Goal: Information Seeking & Learning: Learn about a topic

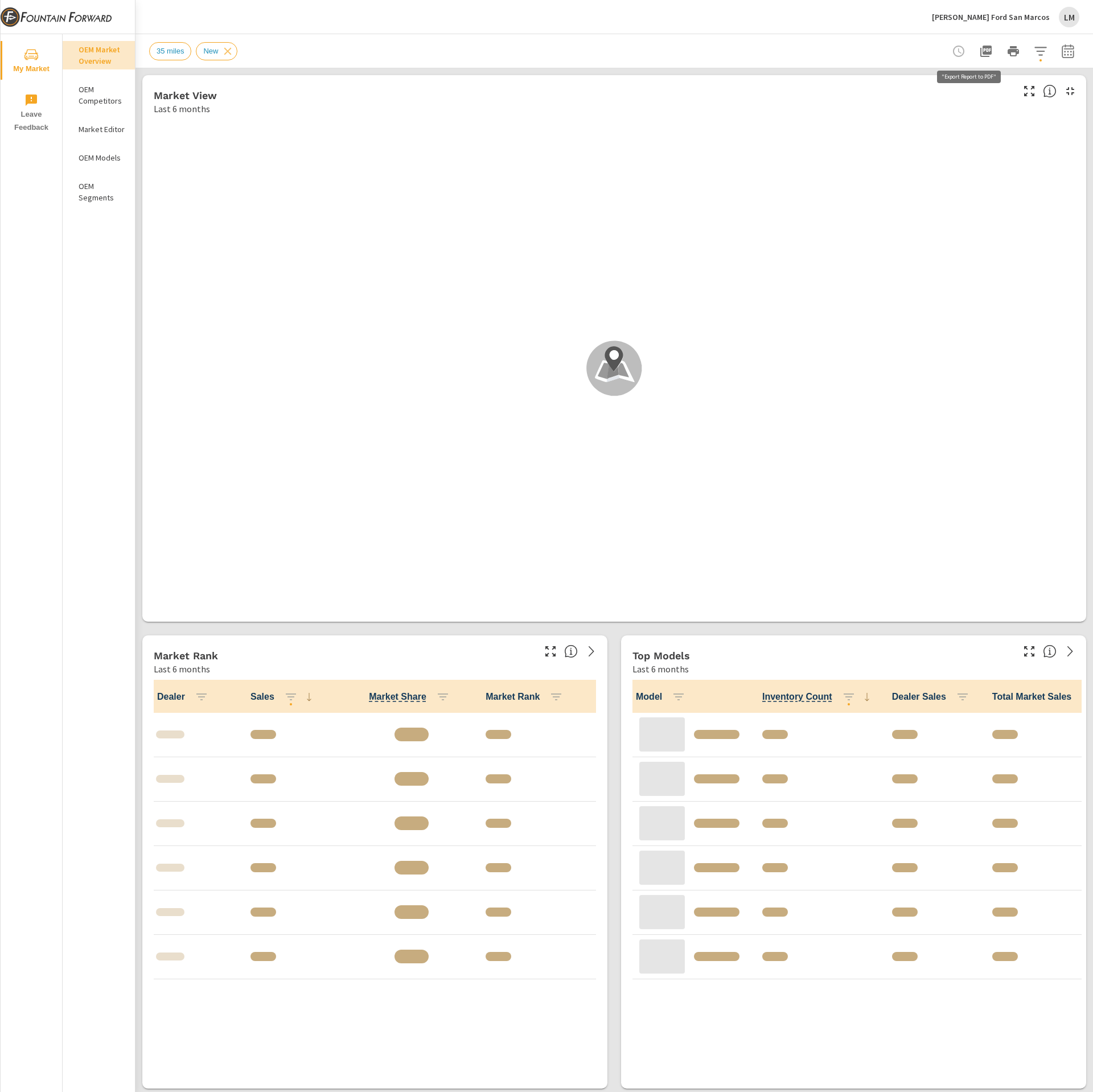
click at [979, 49] on icon "button" at bounding box center [986, 51] width 14 height 14
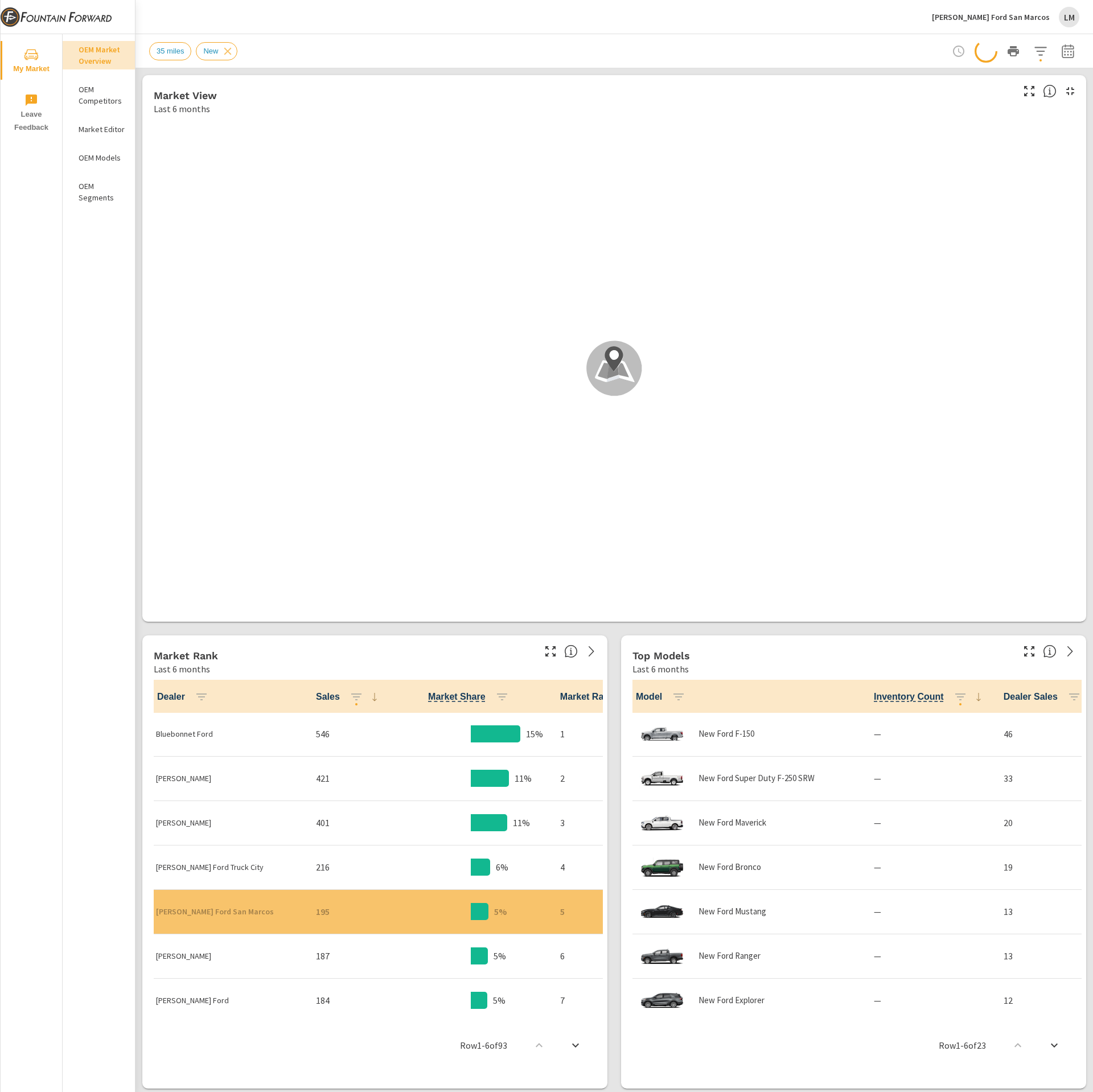
scroll to position [1, 0]
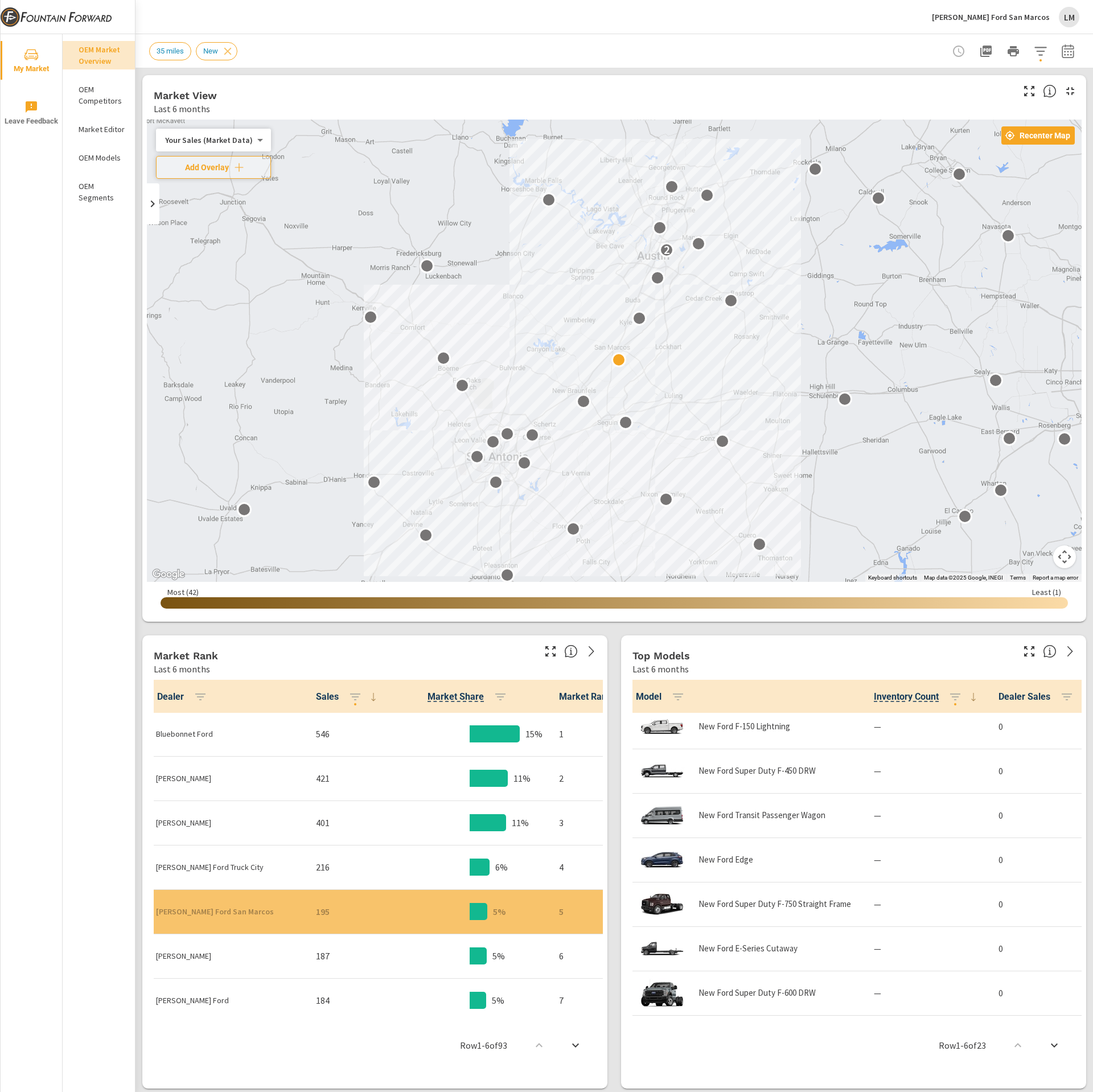
scroll to position [736, 0]
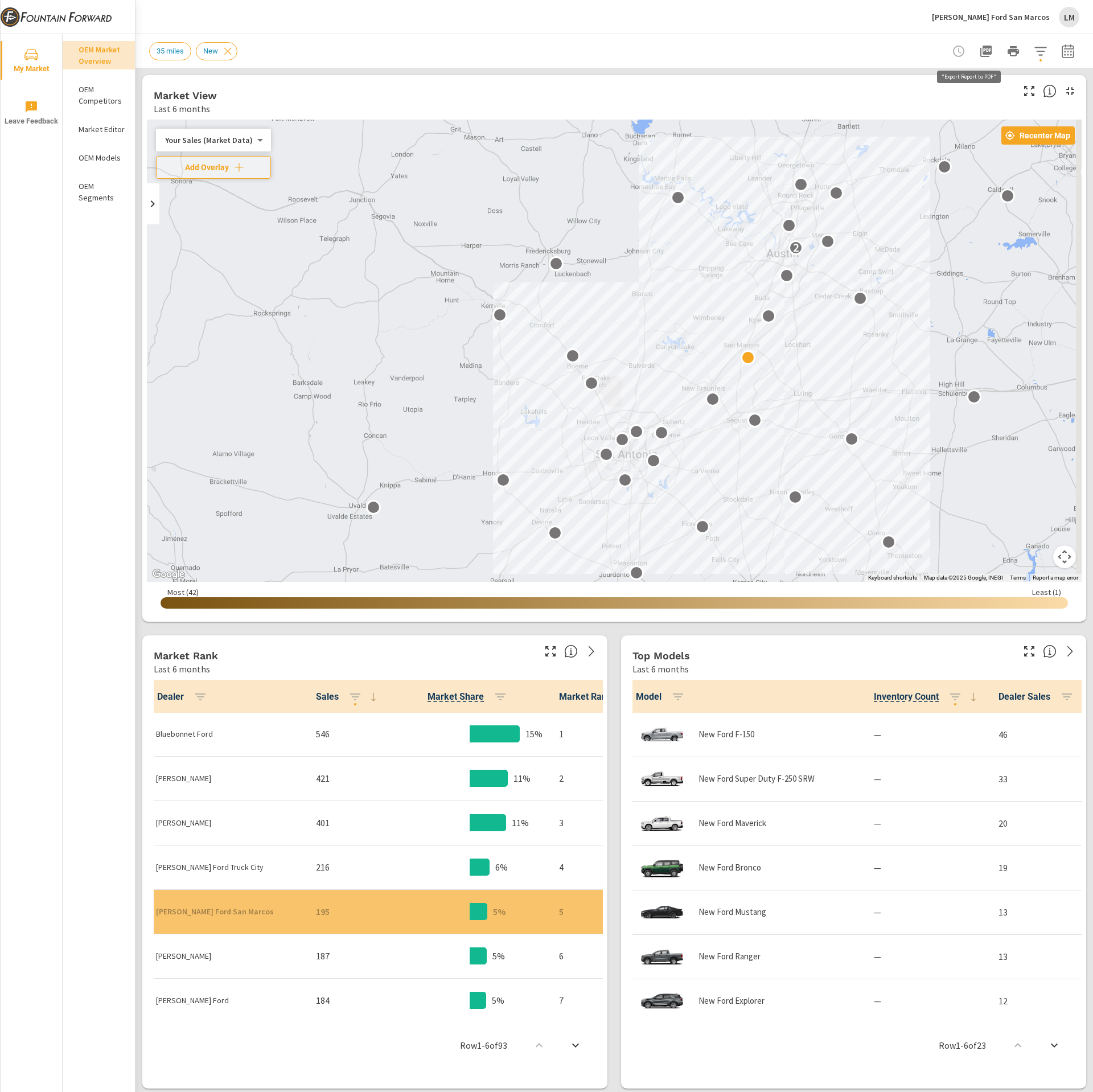
click at [979, 55] on icon "button" at bounding box center [986, 51] width 14 height 14
click at [1068, 18] on div "LM" at bounding box center [1069, 17] width 20 height 21
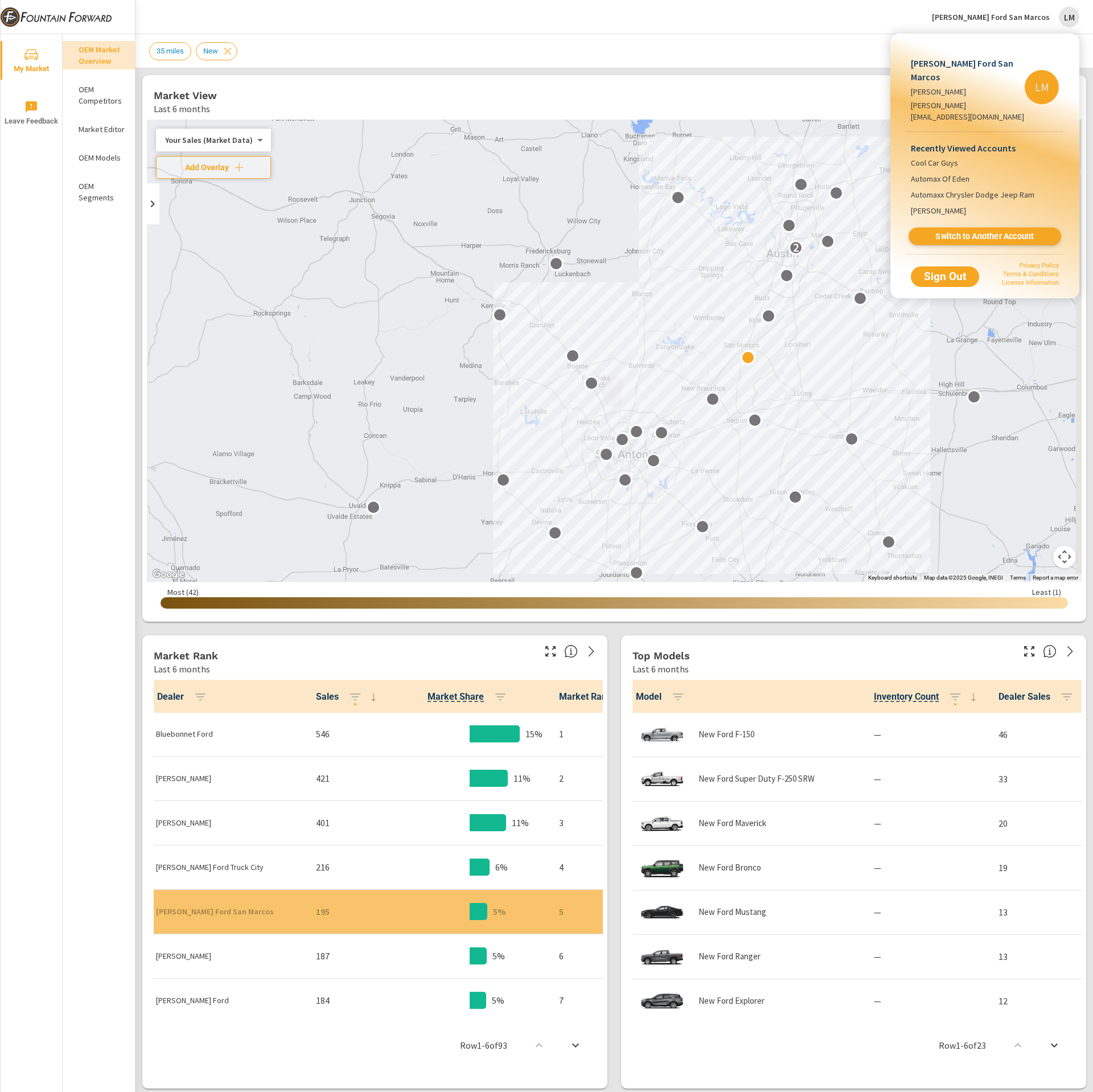
click at [963, 231] on span "Switch to Another Account" at bounding box center [984, 236] width 139 height 11
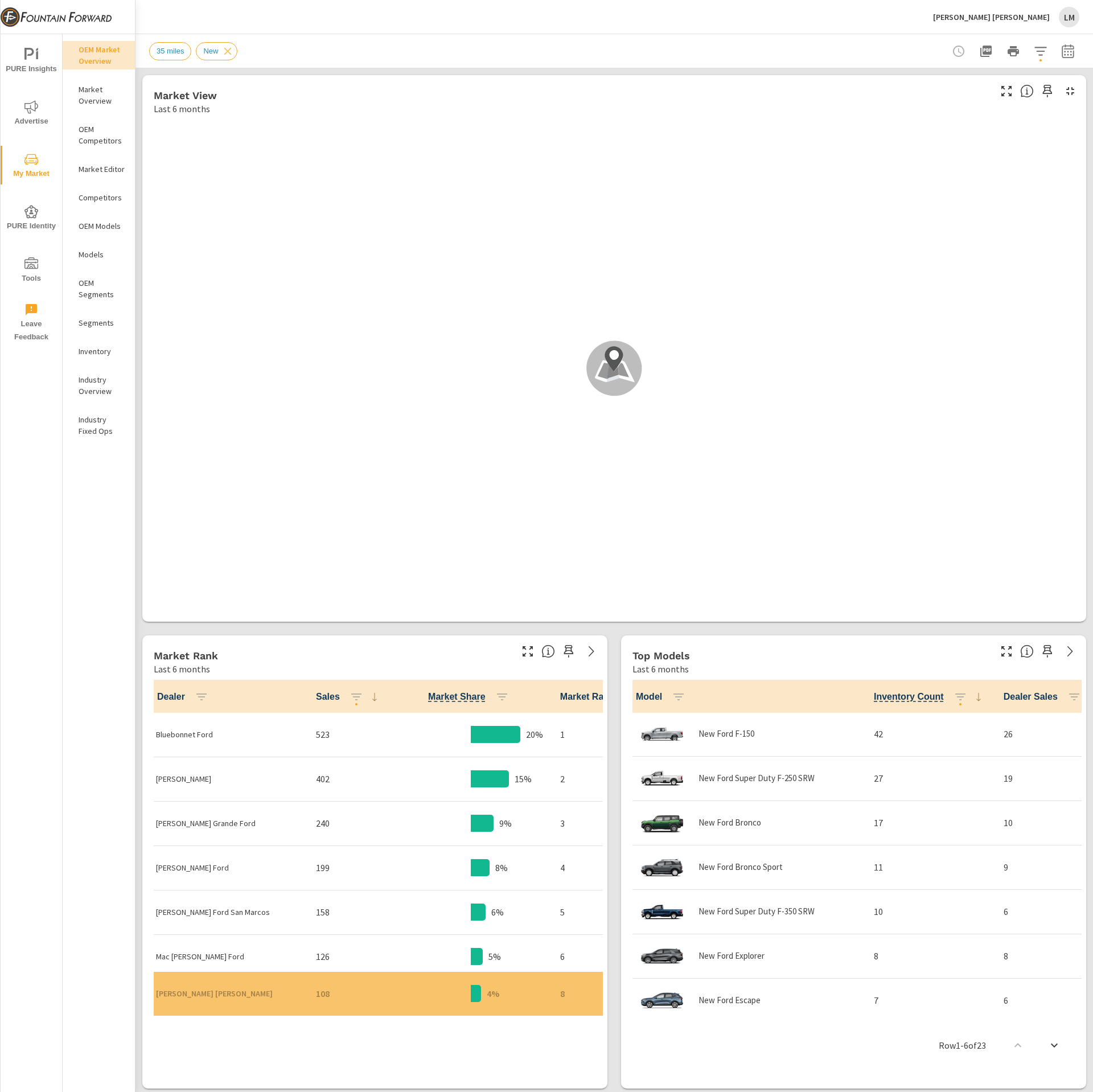
scroll to position [1, 0]
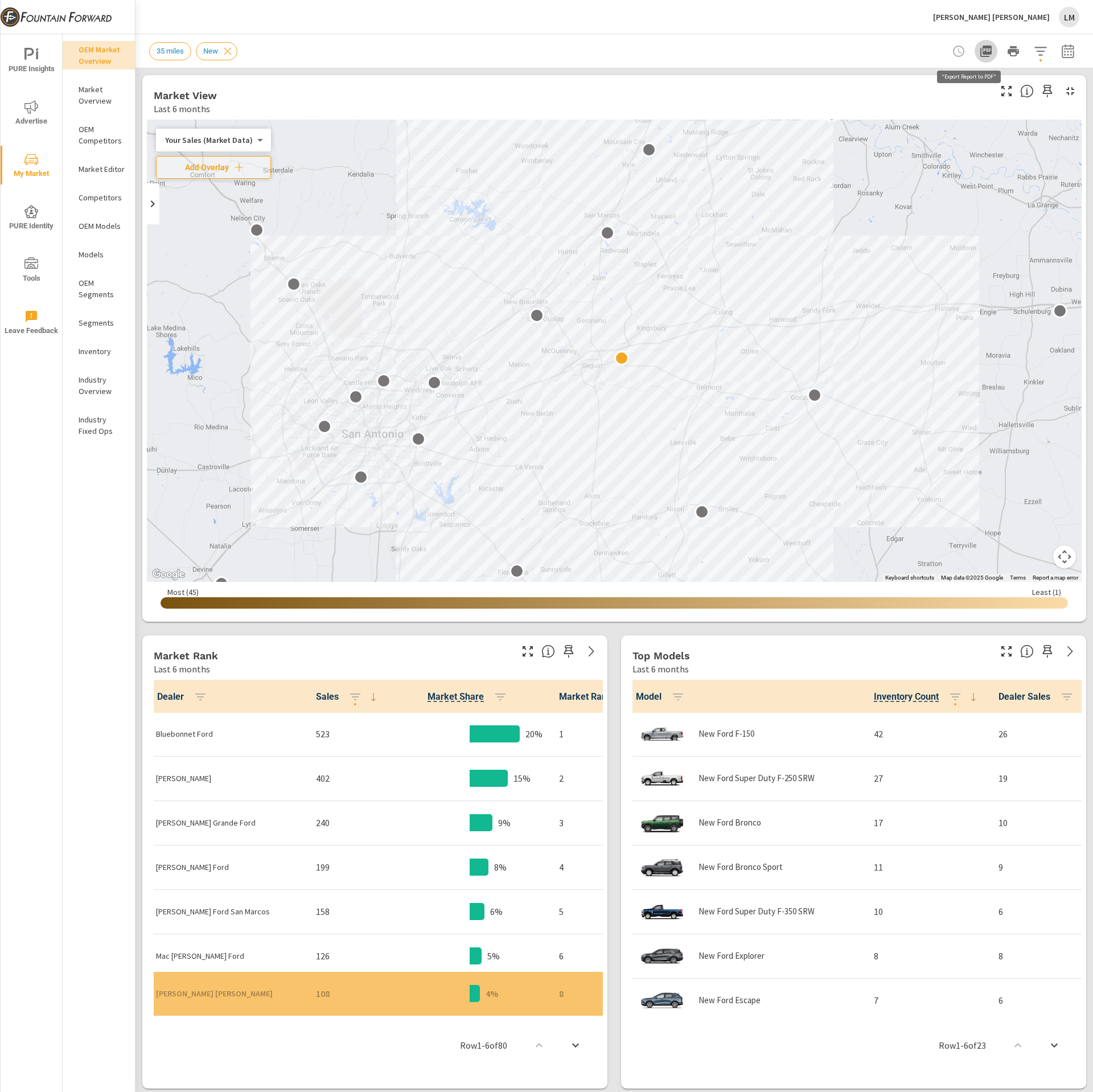
click at [979, 55] on icon "button" at bounding box center [986, 51] width 14 height 14
click at [1064, 18] on div "LM" at bounding box center [1069, 17] width 20 height 21
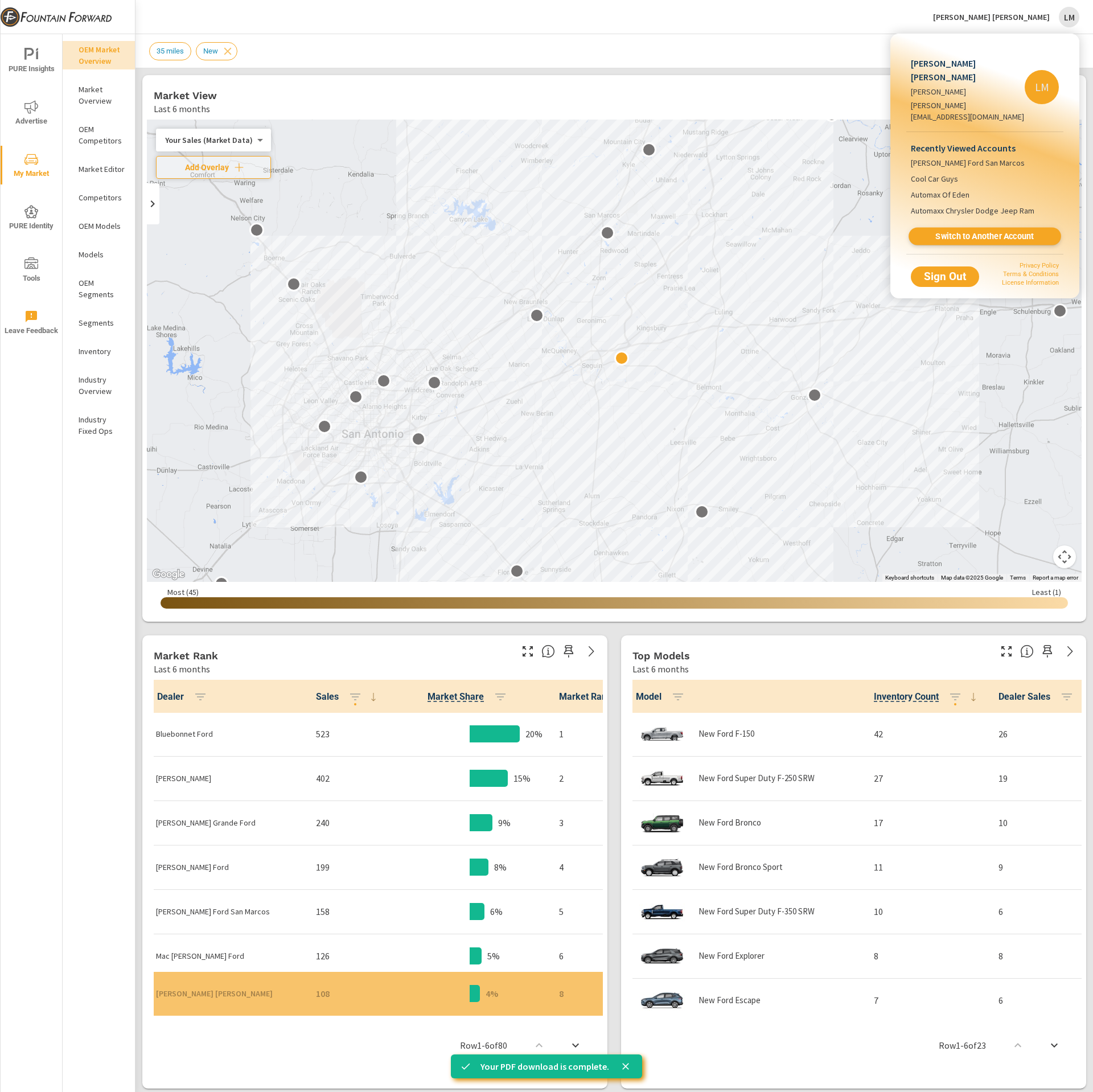
click at [978, 231] on span "Switch to Another Account" at bounding box center [984, 236] width 139 height 11
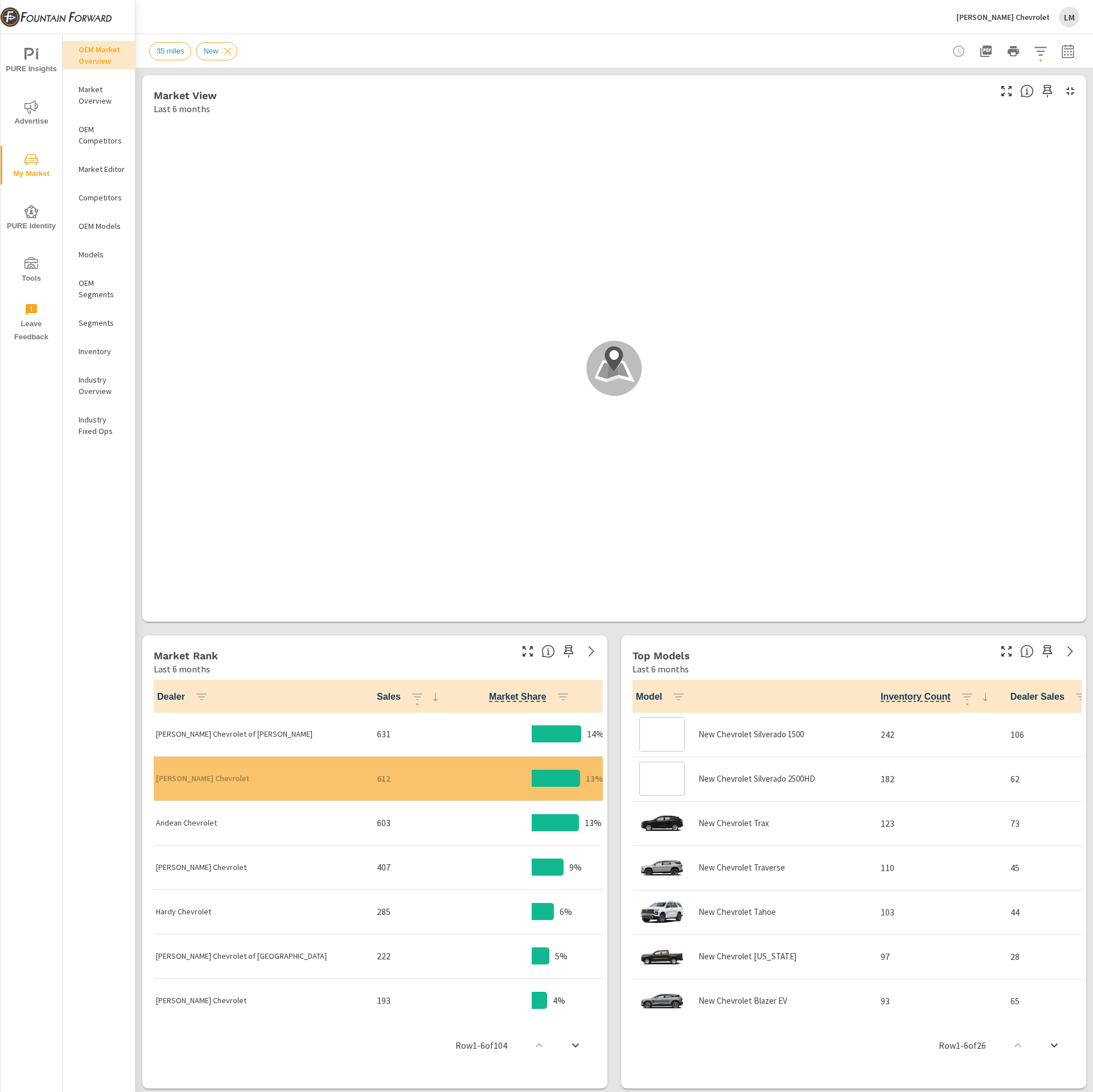
scroll to position [1, 0]
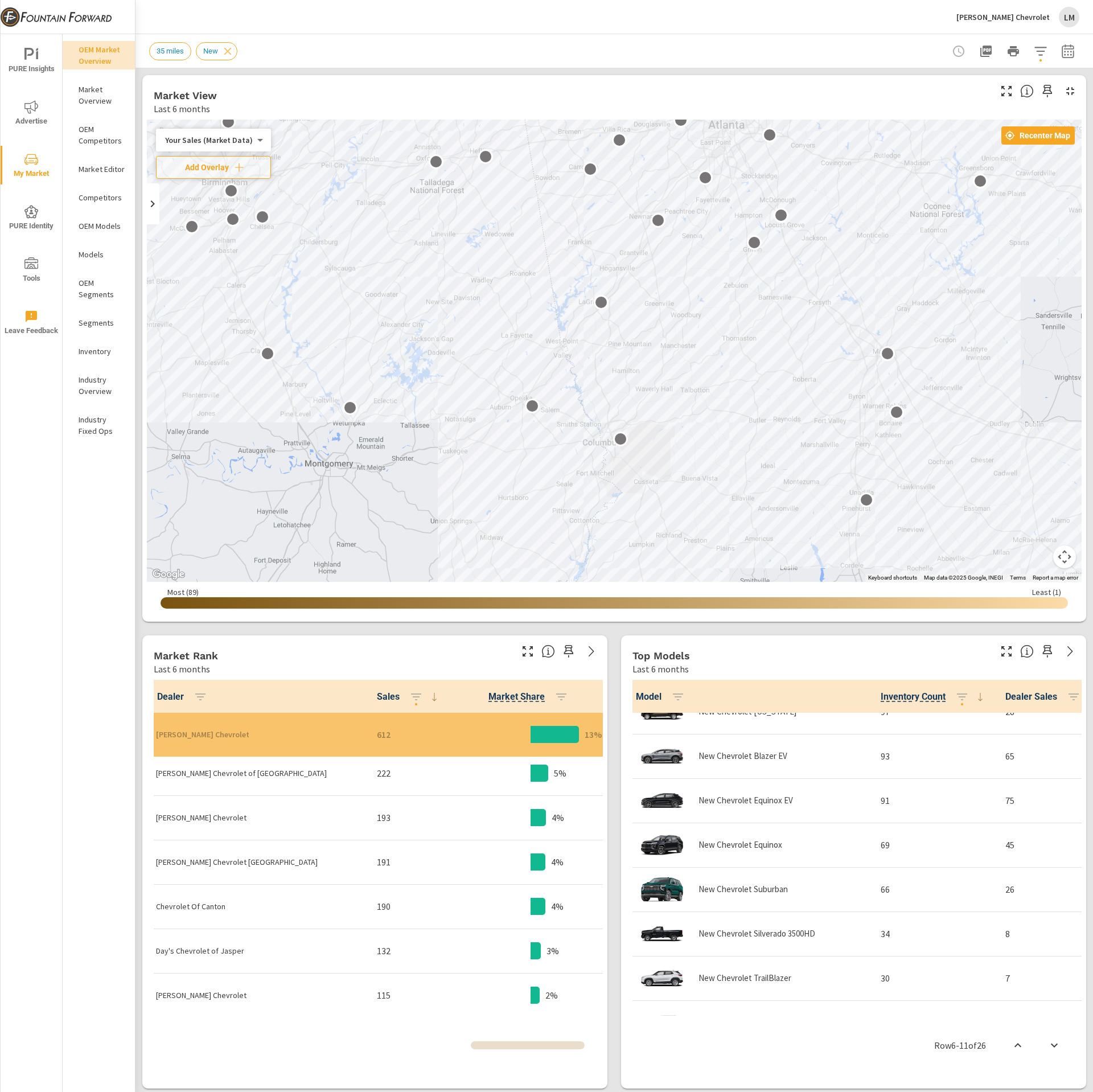
scroll to position [187, 0]
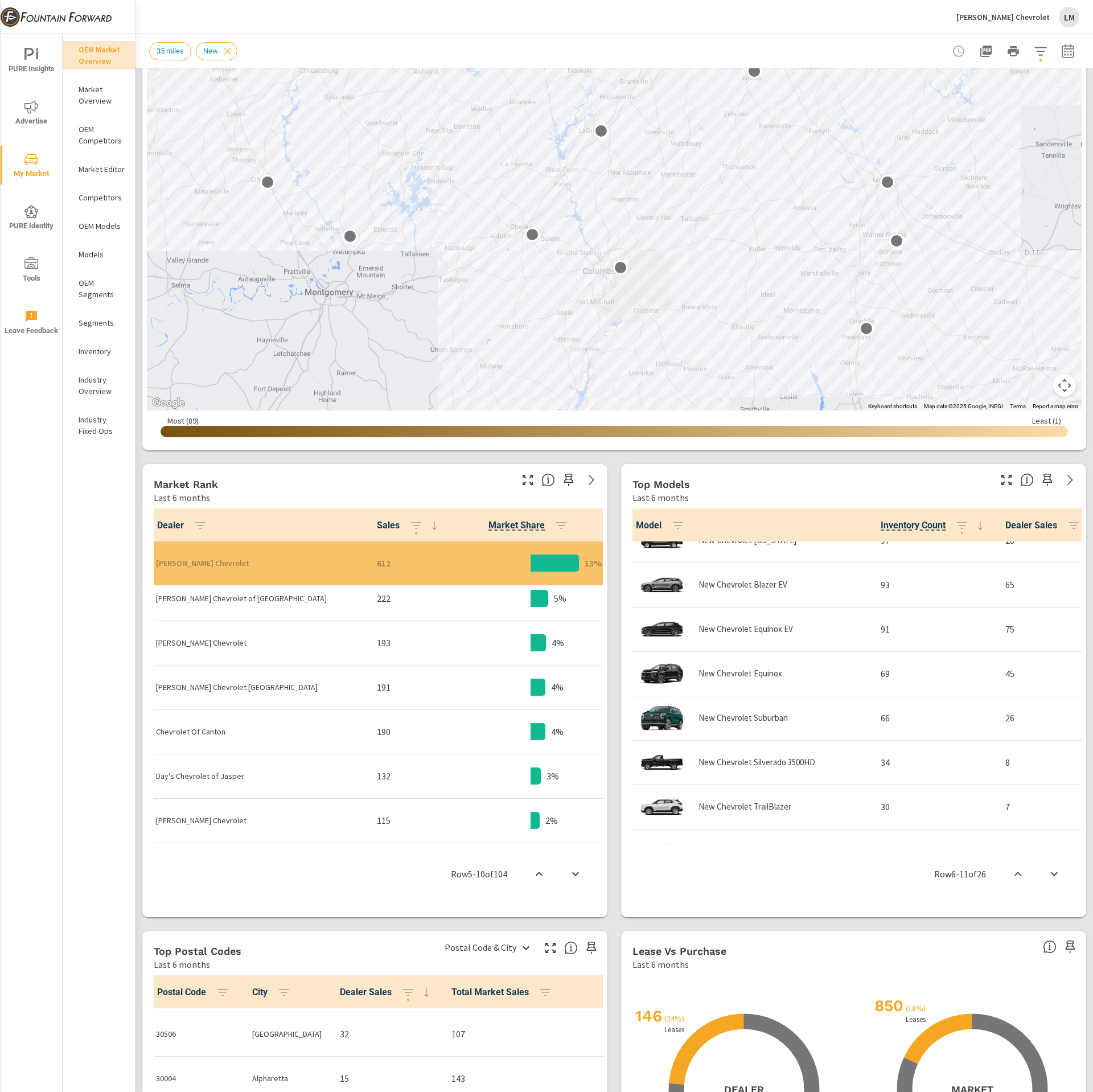
scroll to position [227, 0]
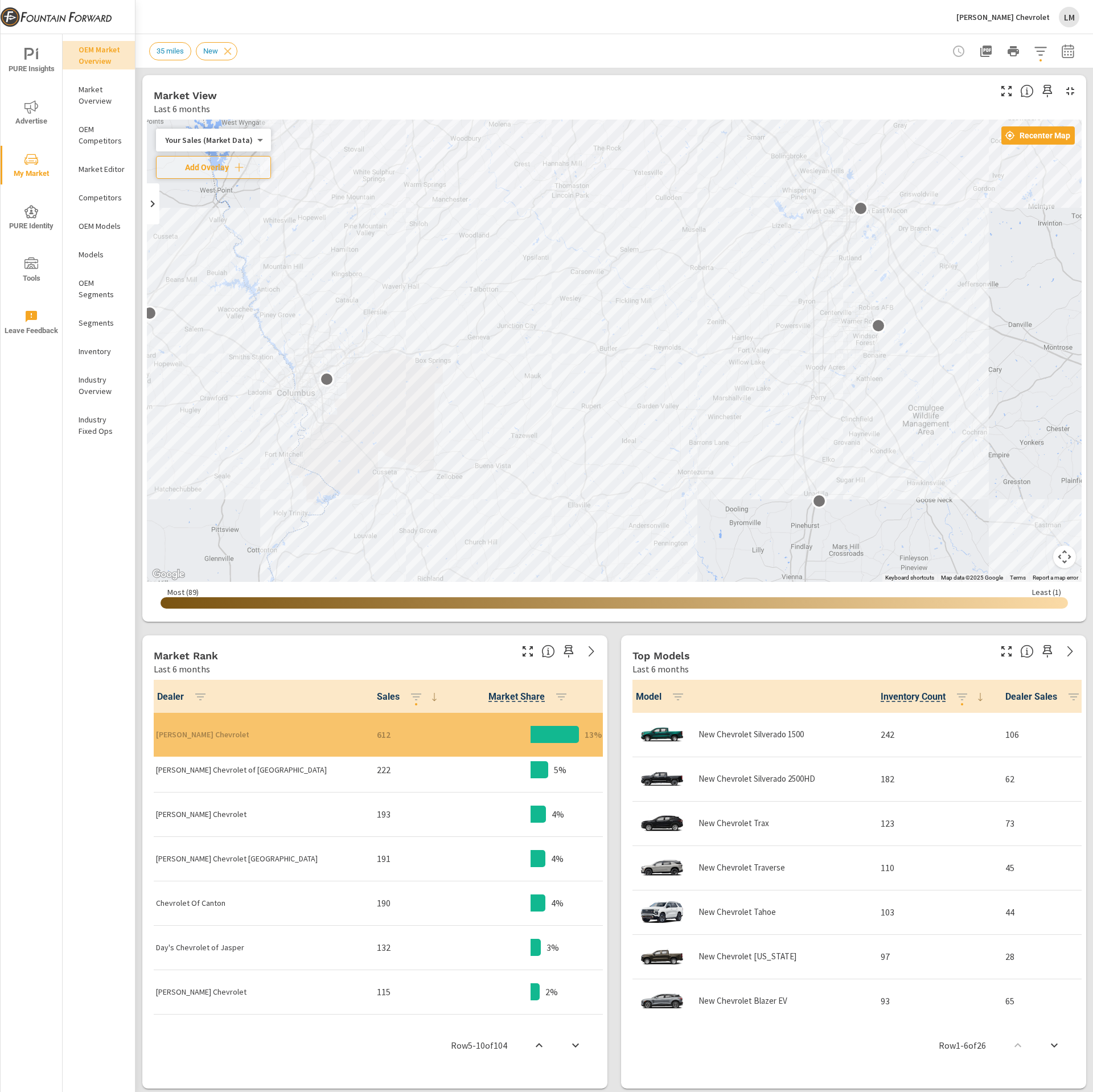
click at [980, 49] on icon "button" at bounding box center [986, 51] width 12 height 12
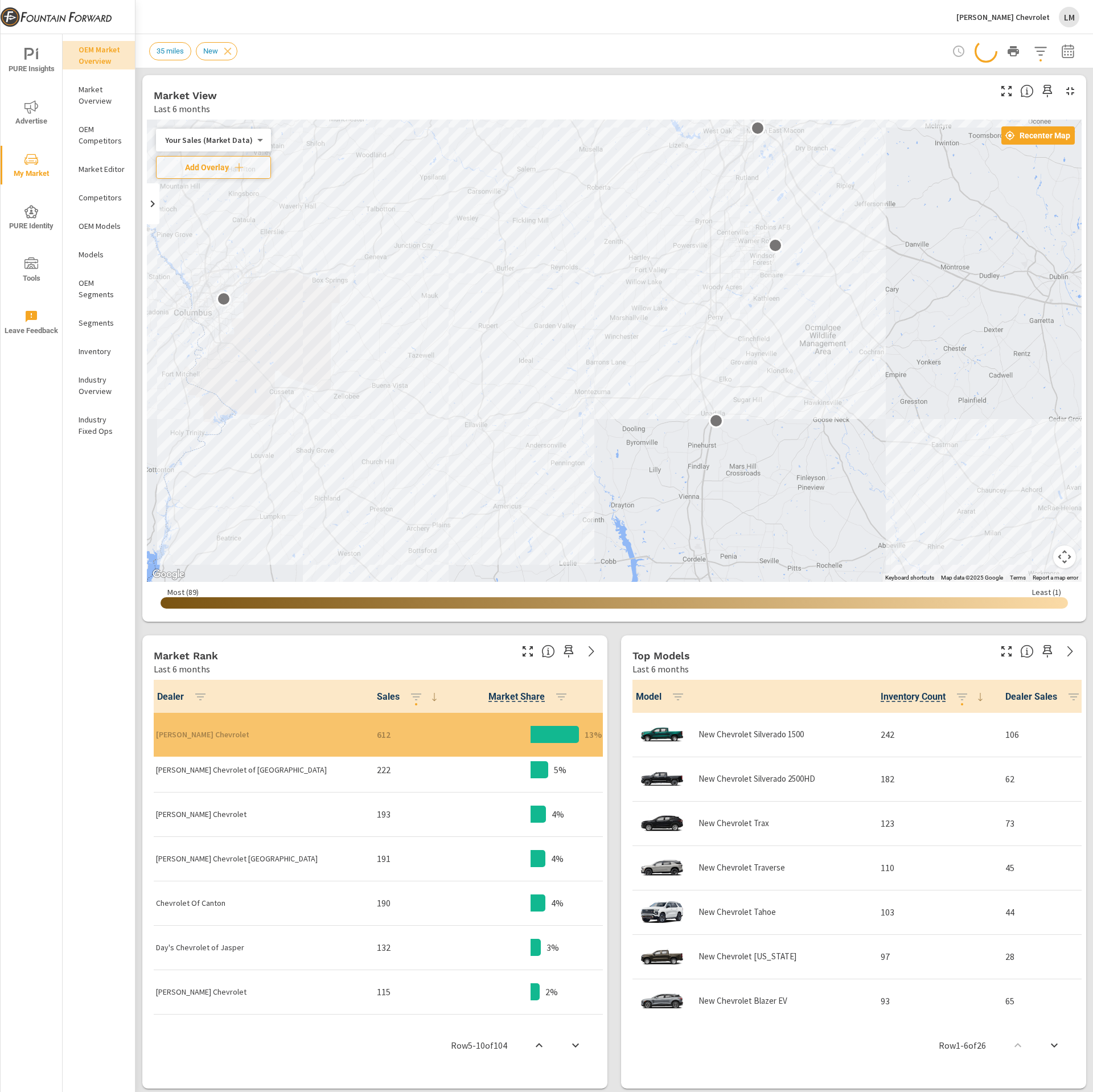
click at [1066, 17] on div "LM" at bounding box center [1069, 17] width 20 height 21
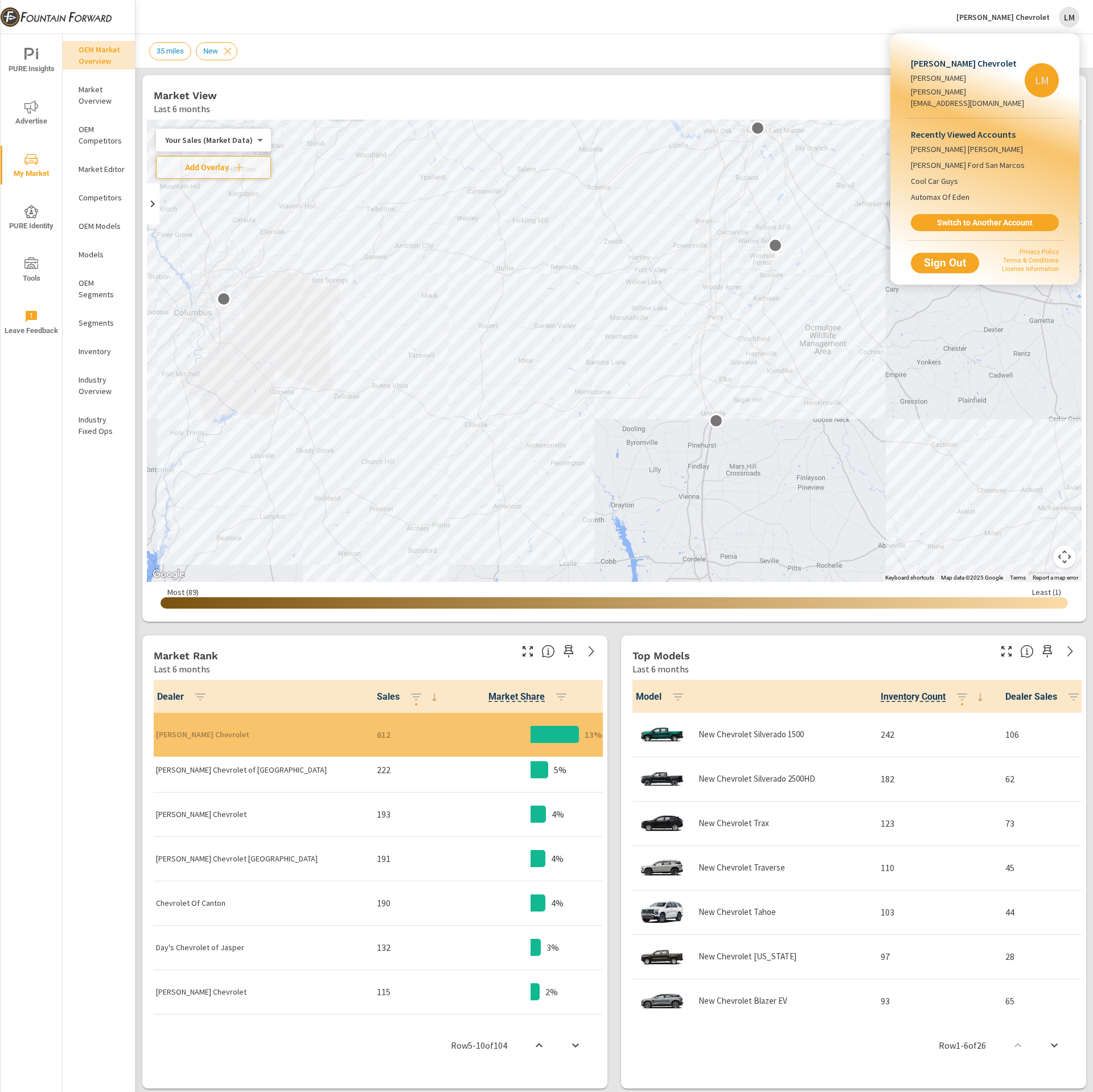
click at [802, 15] on div at bounding box center [546, 546] width 1093 height 1092
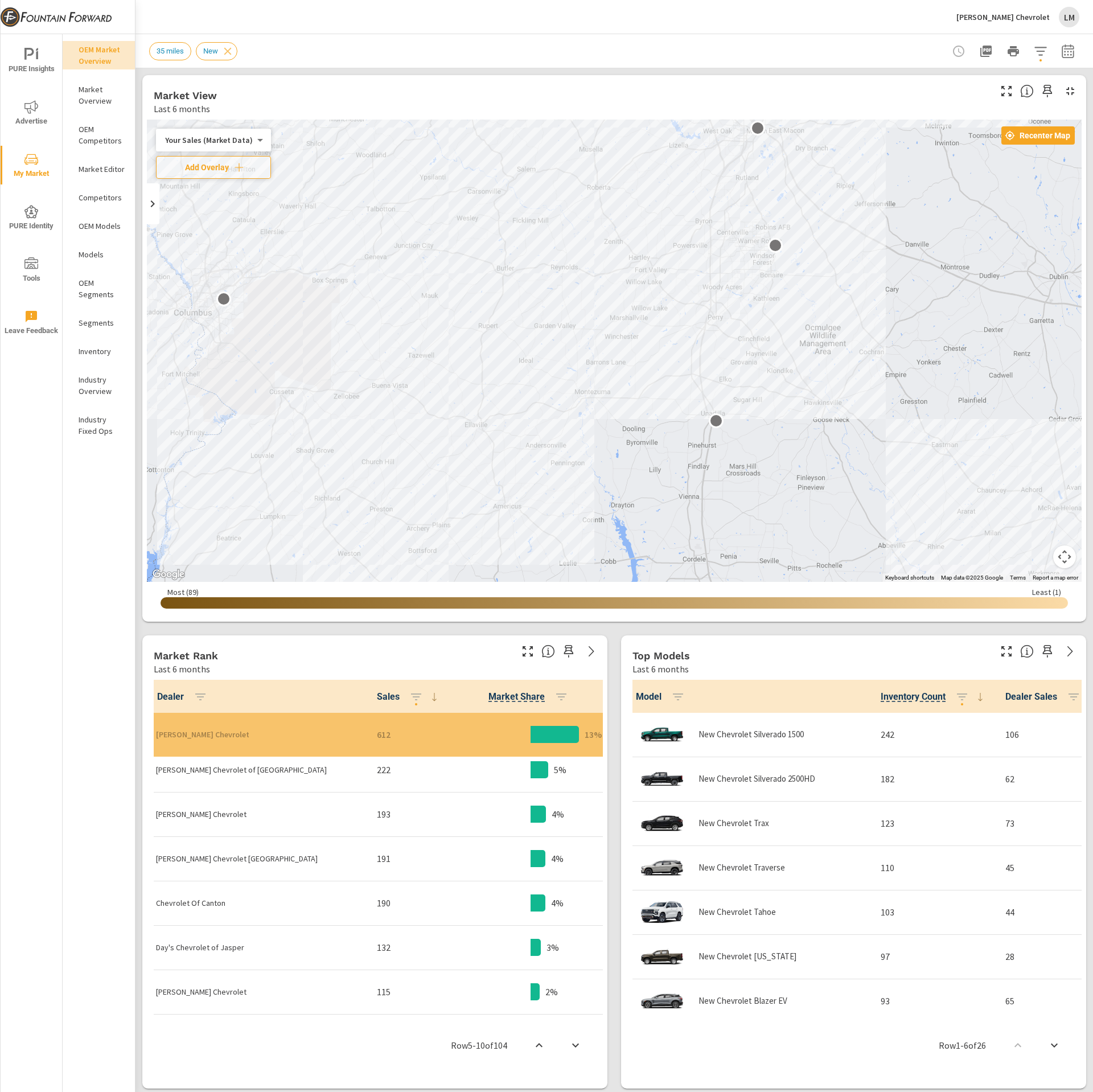
click at [258, 21] on div "John Megel Chevrolet LM" at bounding box center [614, 16] width 930 height 33
click at [268, 102] on div "Last 6 months" at bounding box center [571, 109] width 835 height 14
click at [1055, 12] on div "John Megel Chevrolet LM" at bounding box center [1018, 17] width 123 height 21
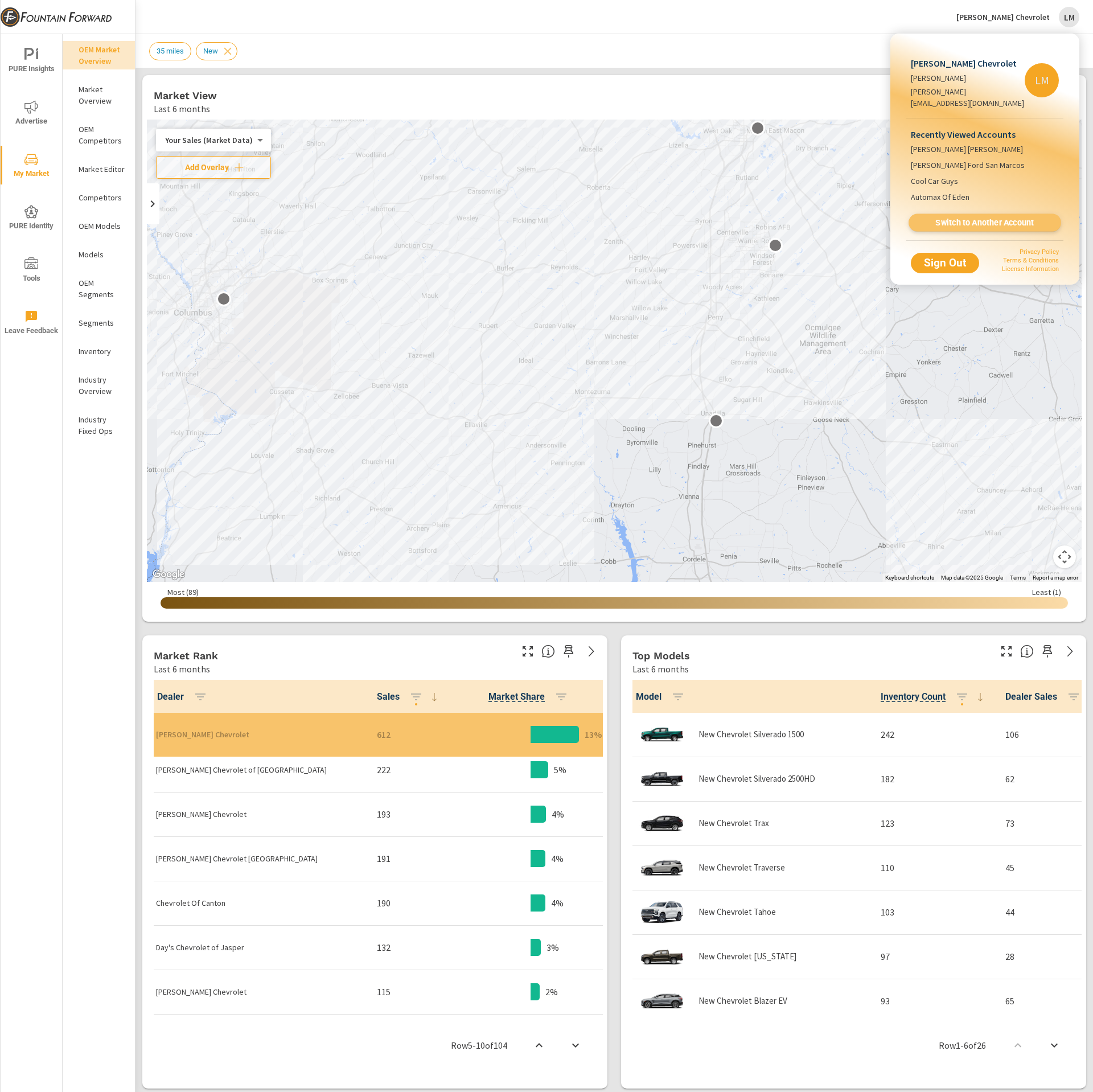
click at [962, 217] on link "Switch to Another Account" at bounding box center [984, 223] width 152 height 18
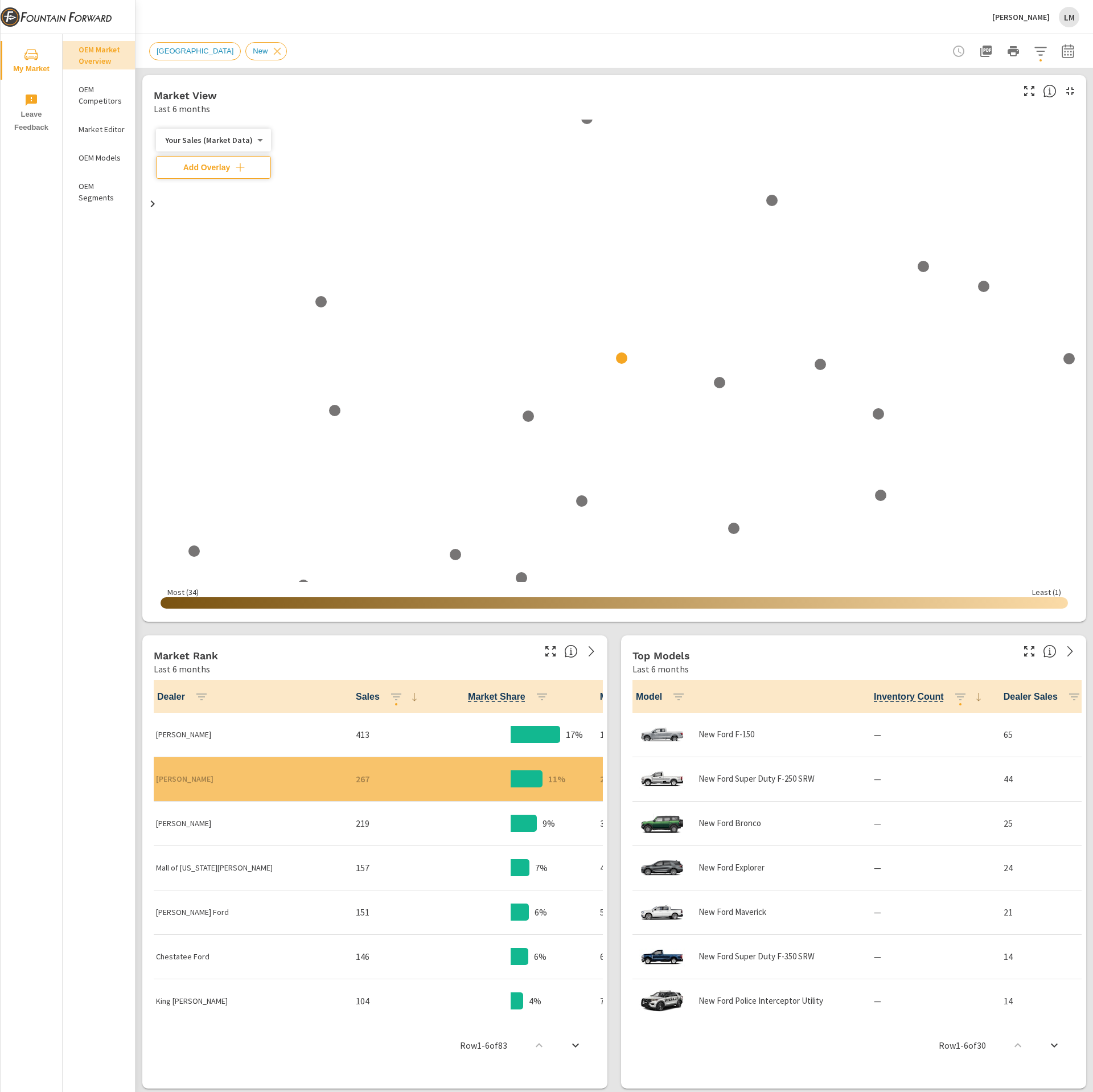
scroll to position [1, 0]
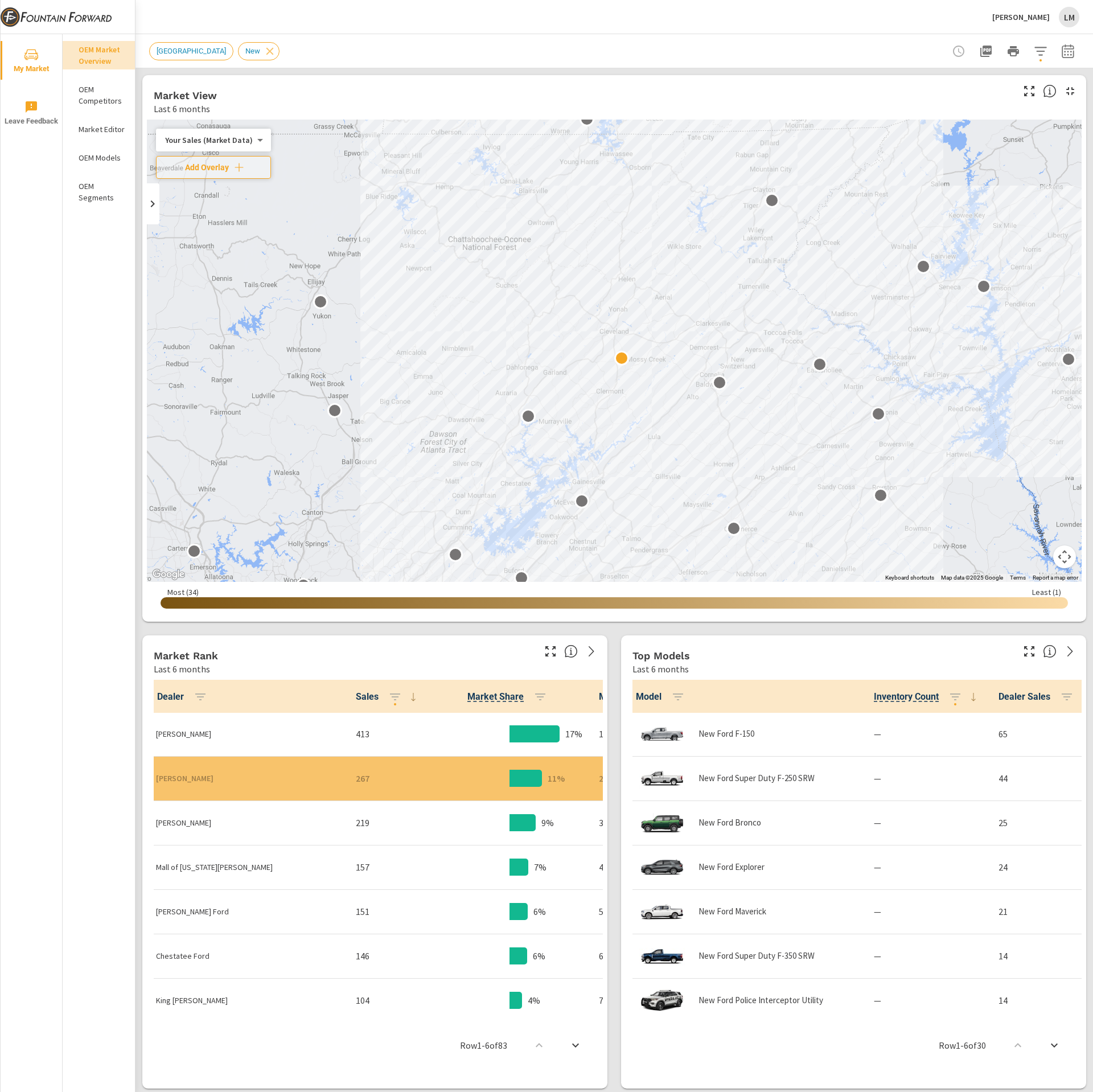
click at [979, 55] on icon "button" at bounding box center [986, 51] width 14 height 14
click at [1079, 16] on button "John Megel Ford LM" at bounding box center [1036, 16] width 96 height 33
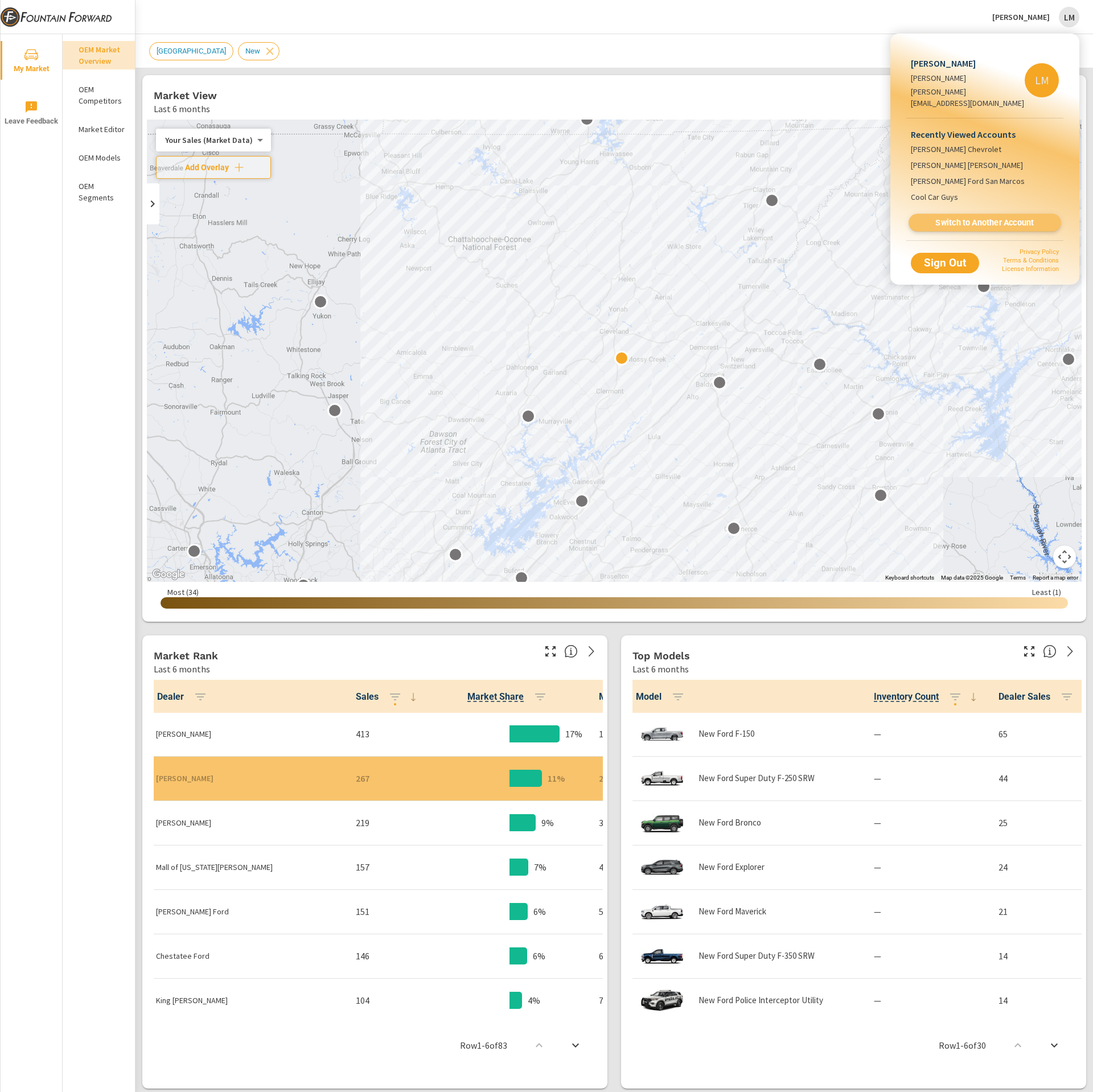
click at [986, 217] on span "Switch to Another Account" at bounding box center [984, 223] width 139 height 11
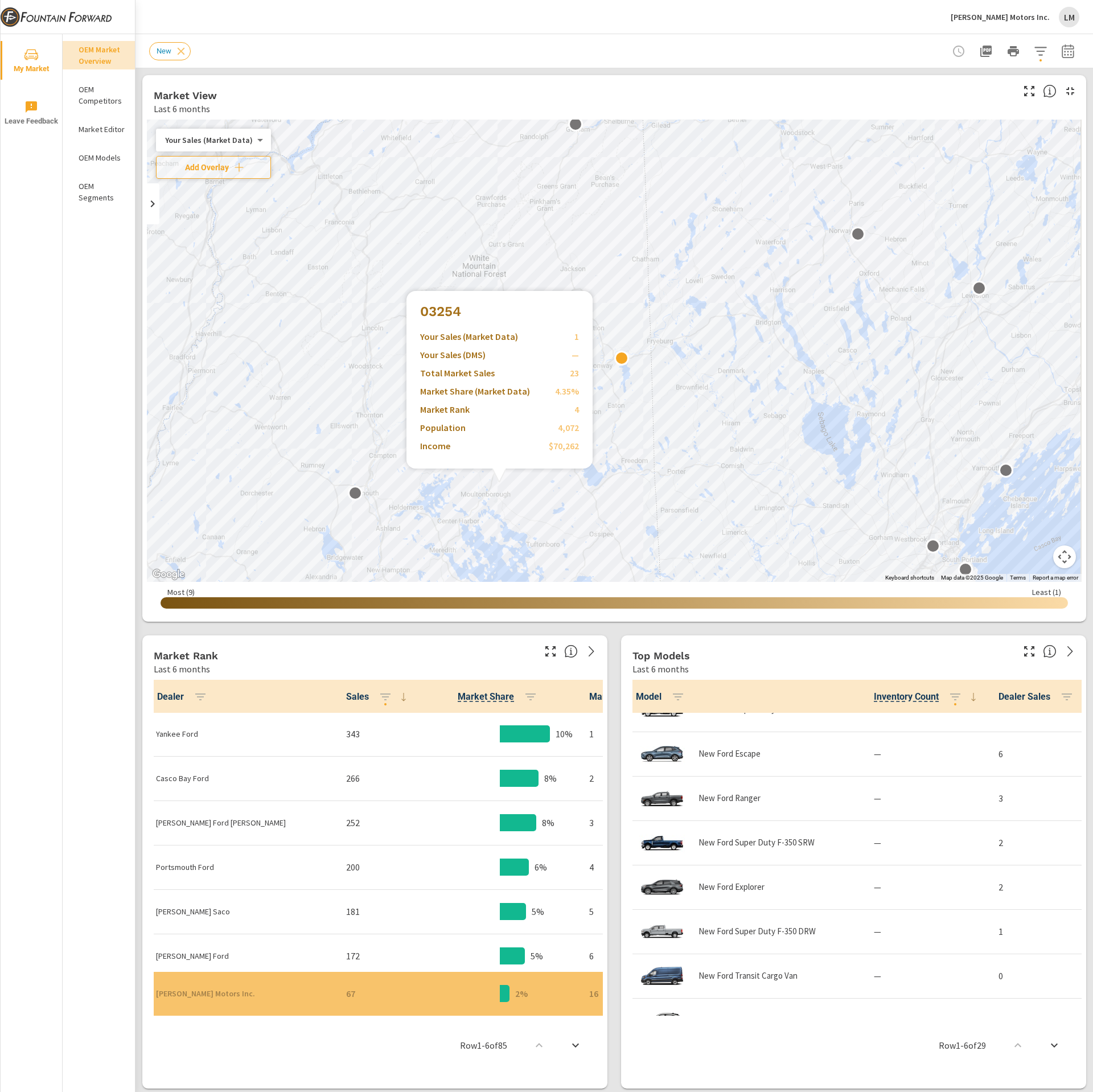
scroll to position [208, 0]
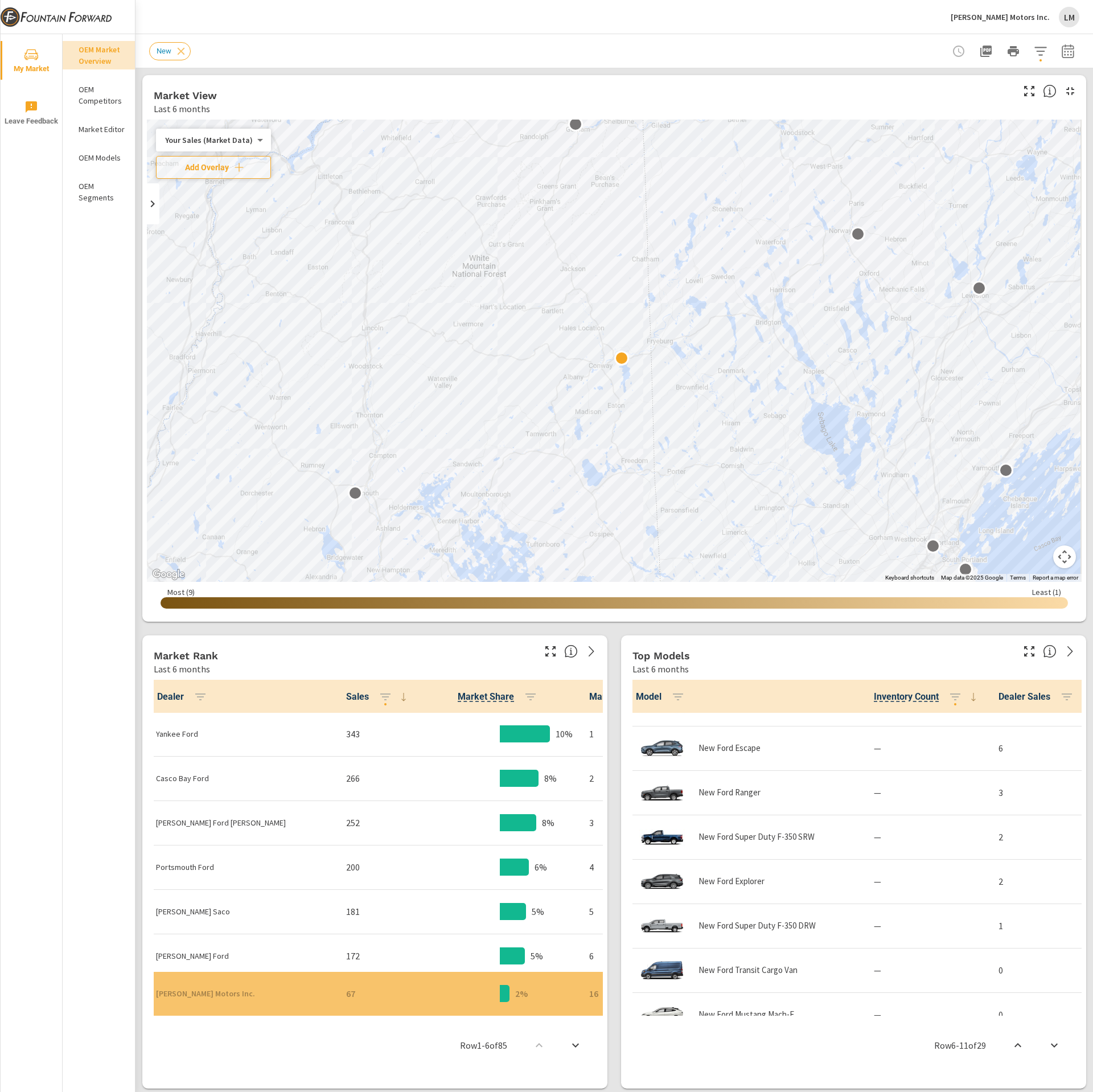
click at [1046, 24] on div "[PERSON_NAME] Motors Inc. LM" at bounding box center [1015, 17] width 128 height 21
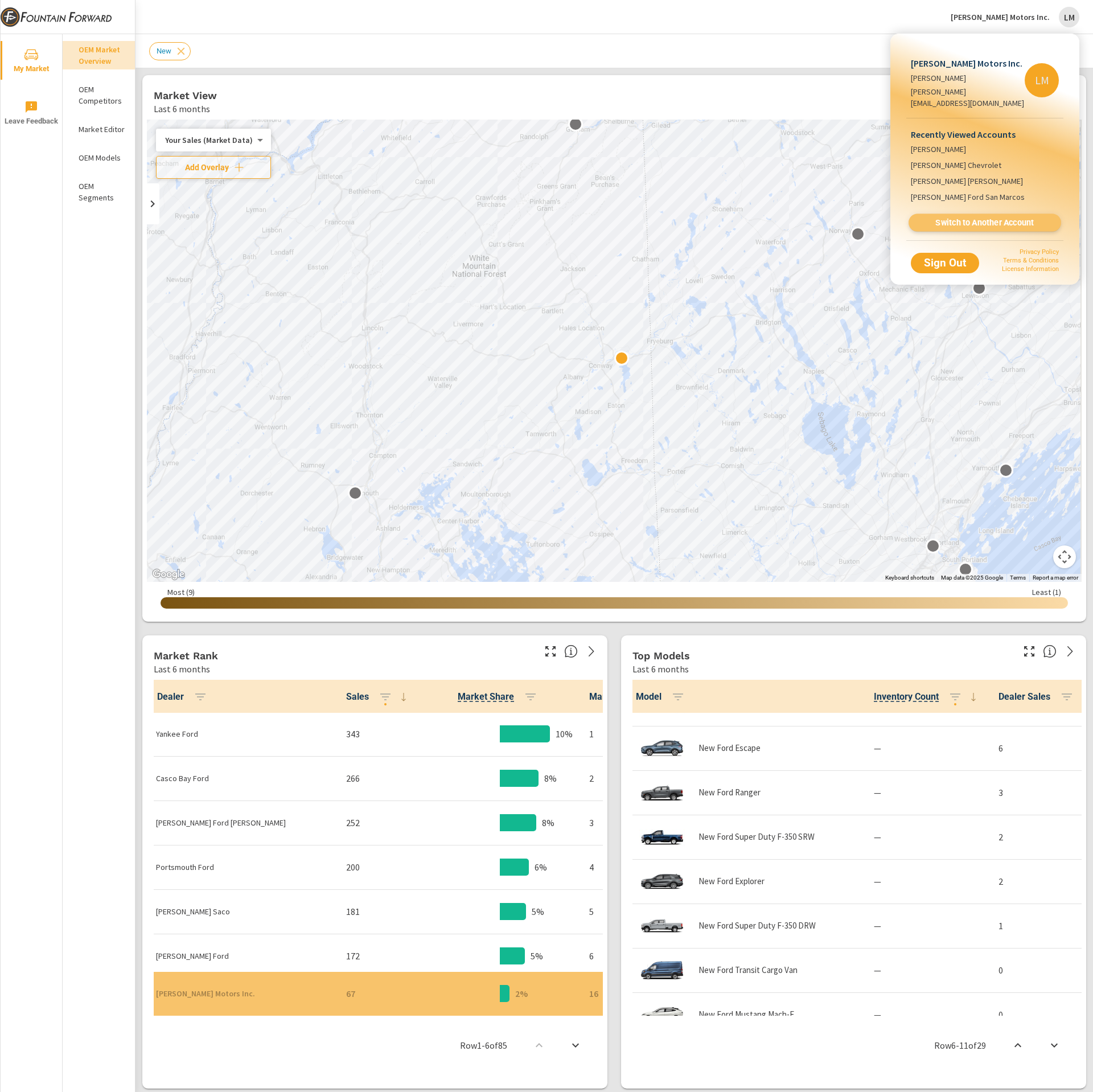
click at [972, 217] on link "Switch to Another Account" at bounding box center [984, 223] width 152 height 18
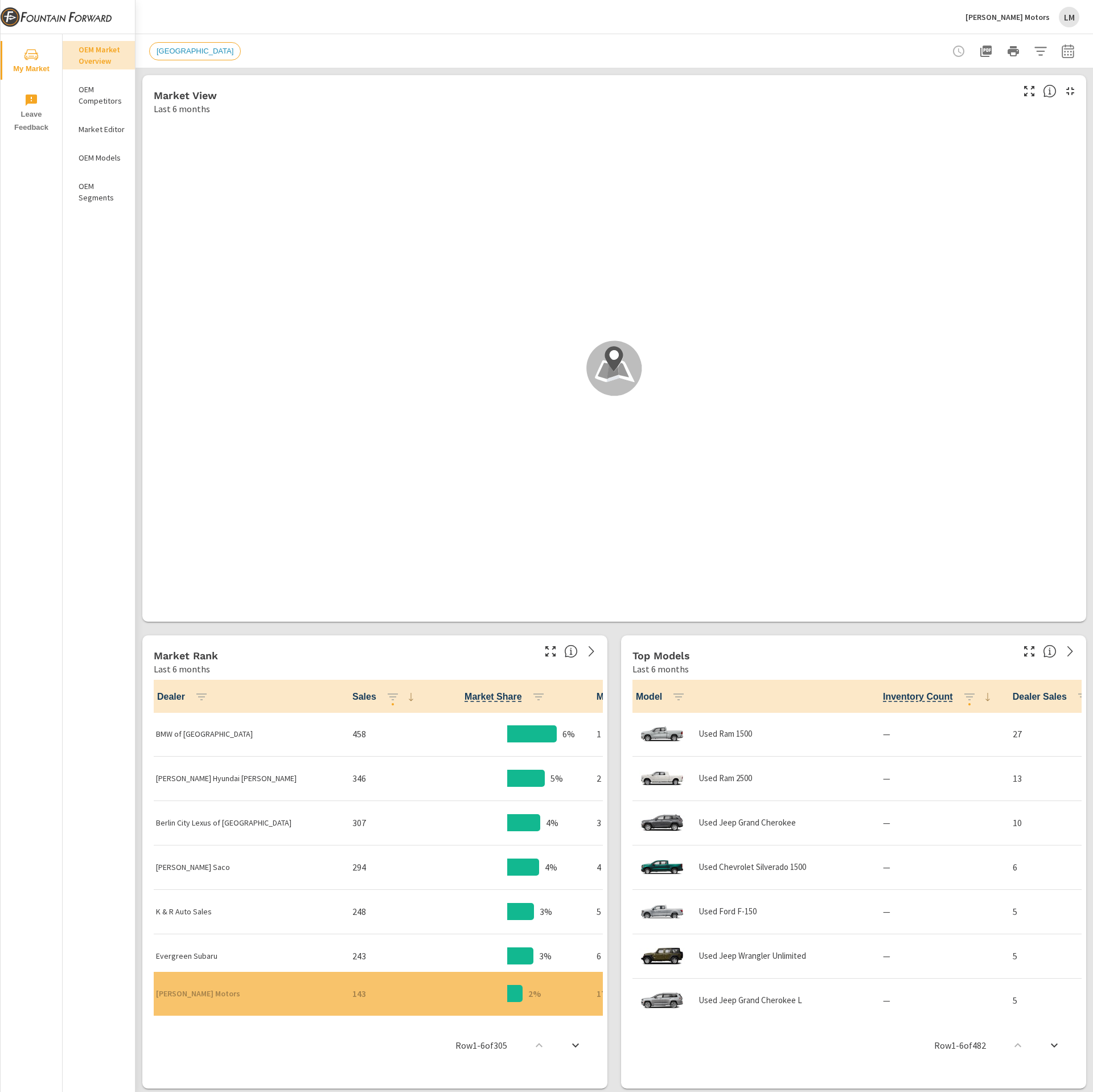
scroll to position [1, 0]
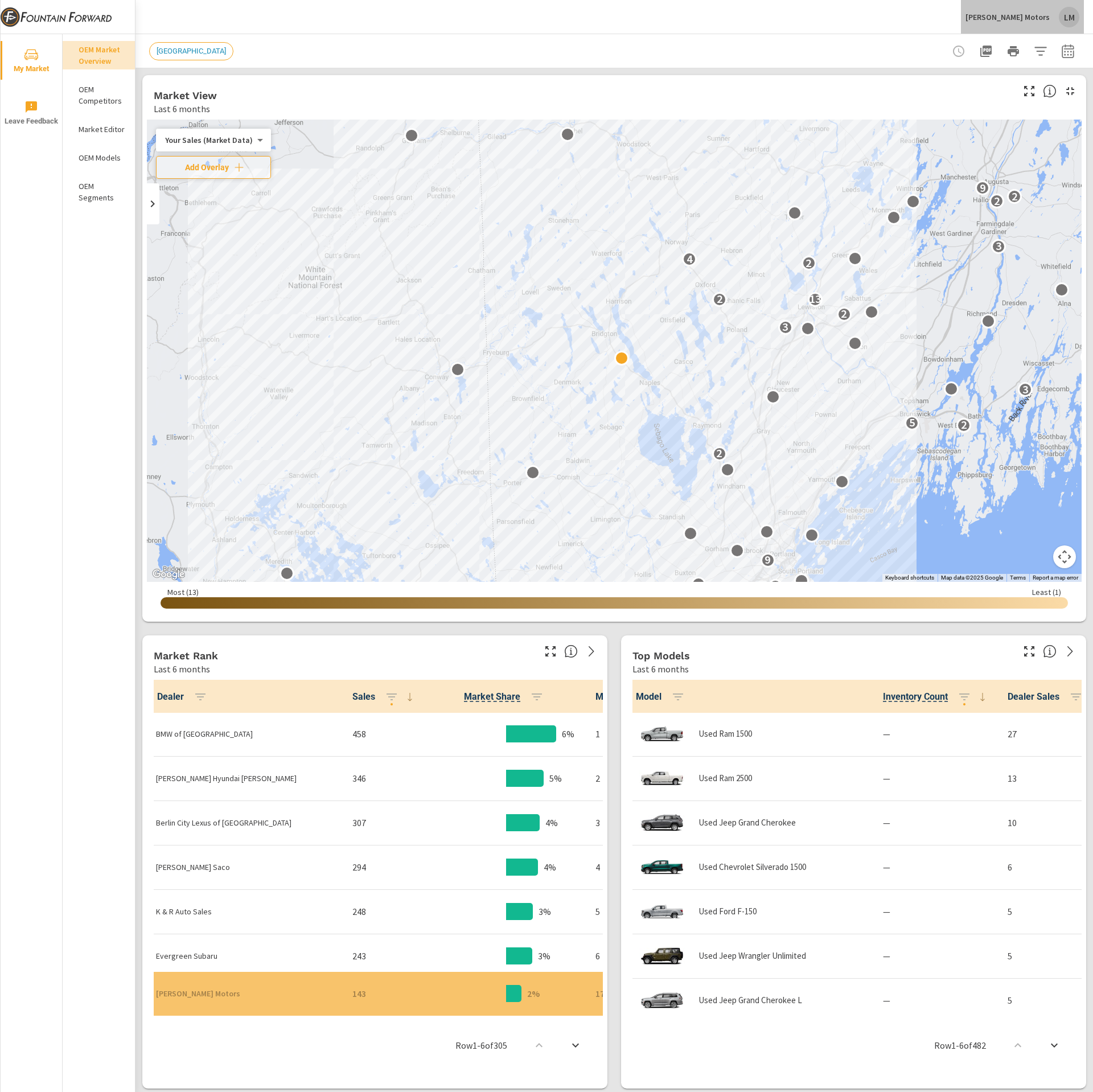
click at [1062, 18] on div "LM" at bounding box center [1069, 17] width 20 height 21
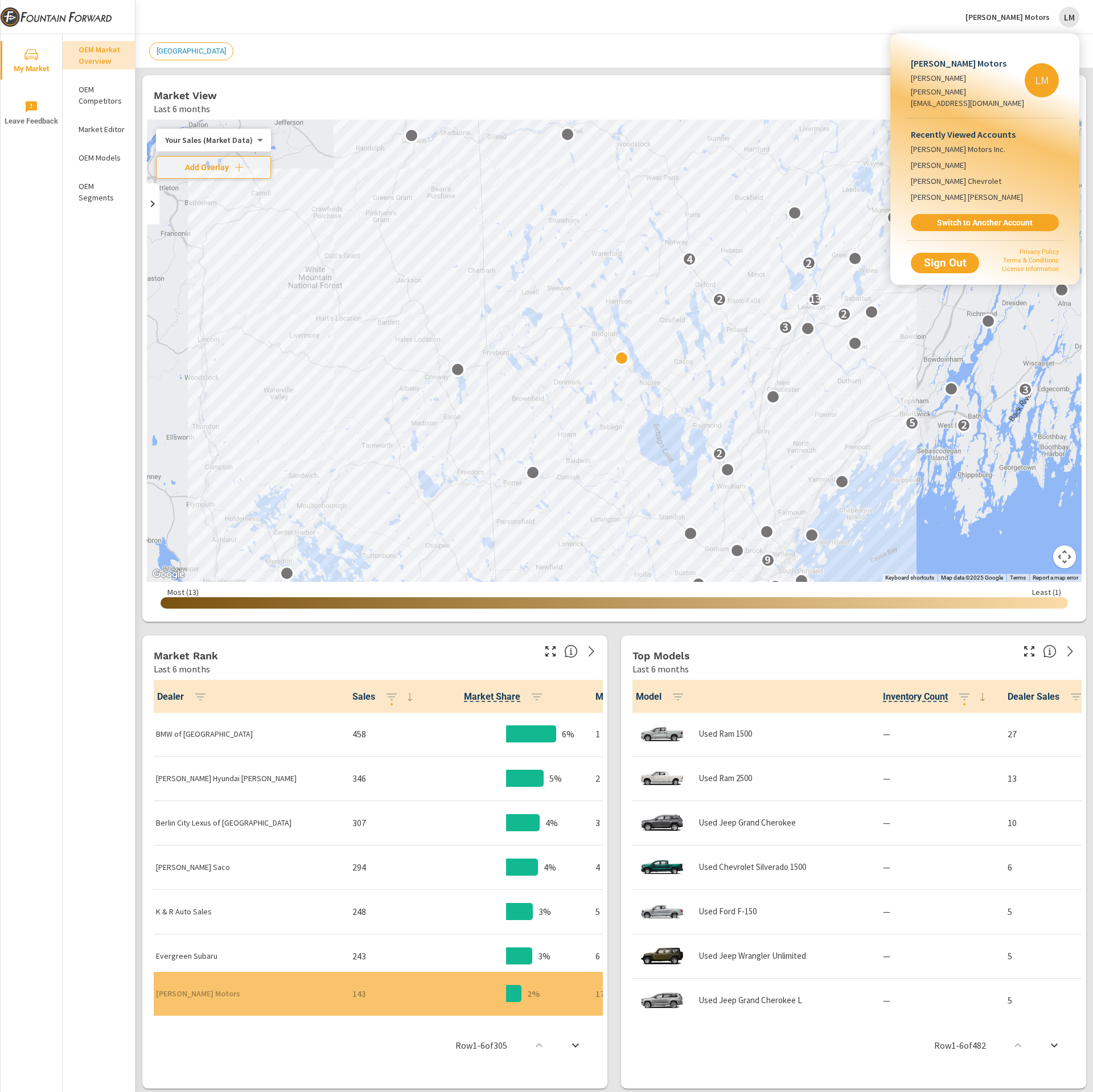
click at [842, 23] on div at bounding box center [546, 546] width 1093 height 1092
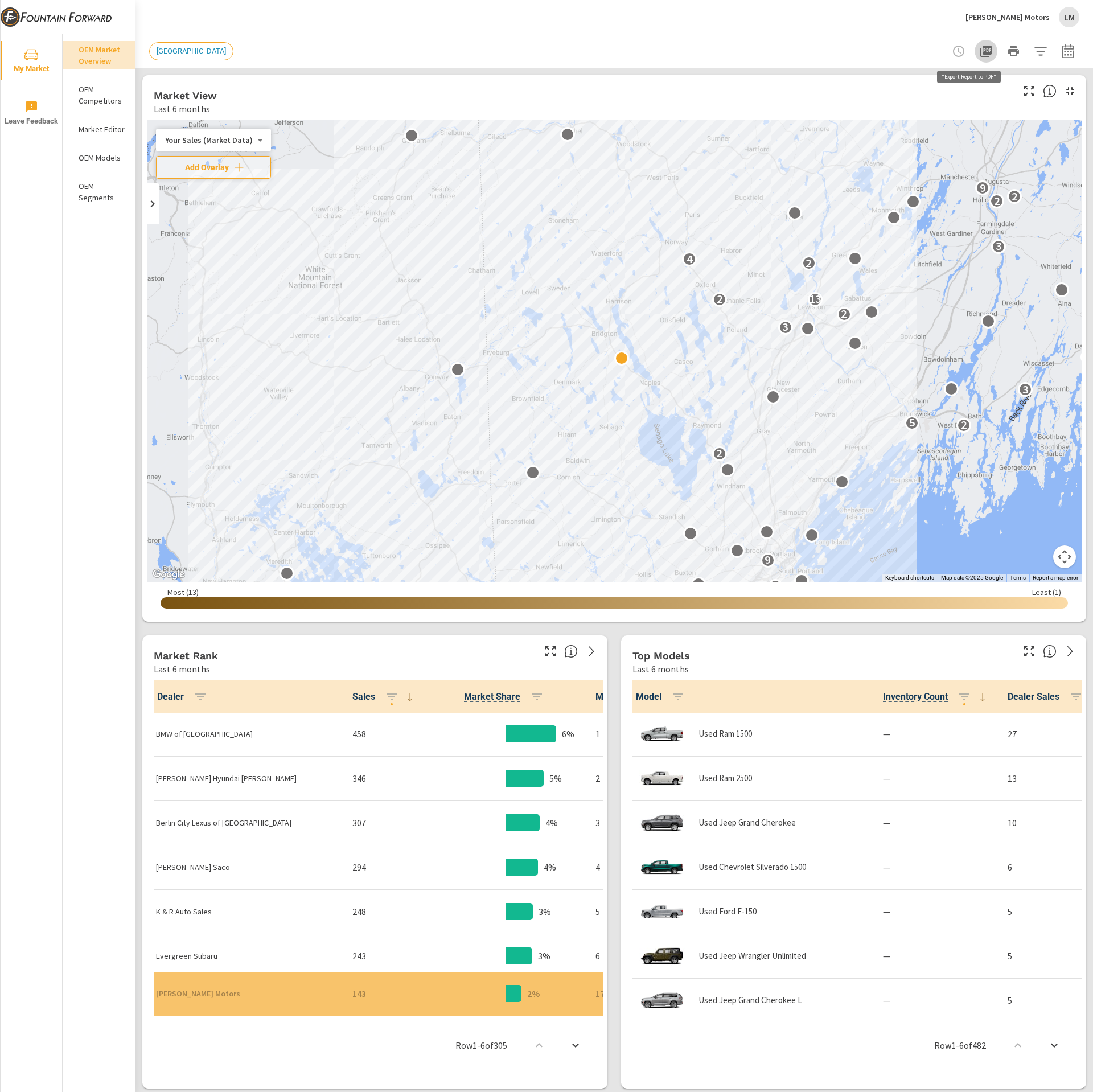
click at [980, 53] on icon "button" at bounding box center [986, 51] width 12 height 12
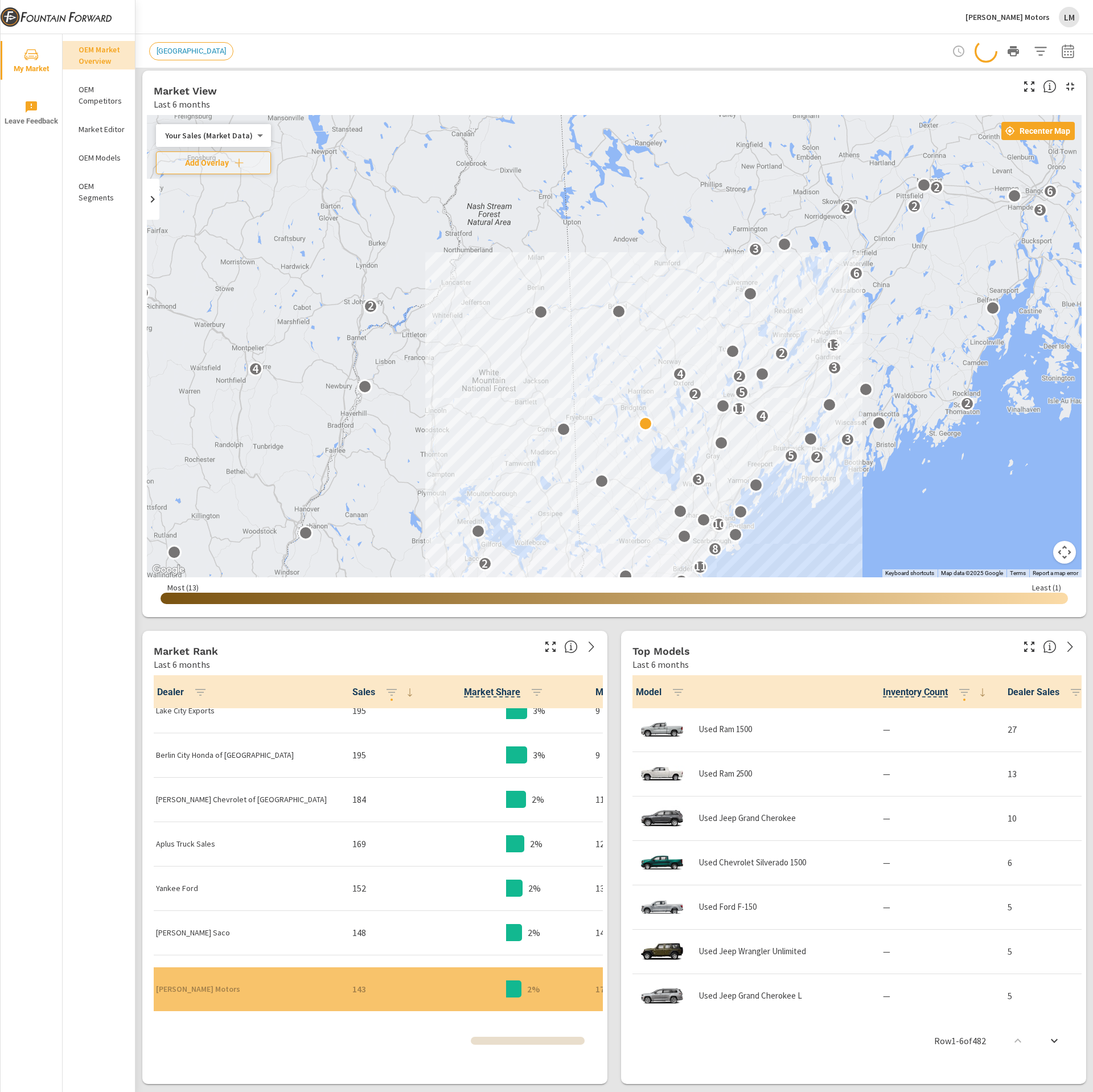
scroll to position [380, 0]
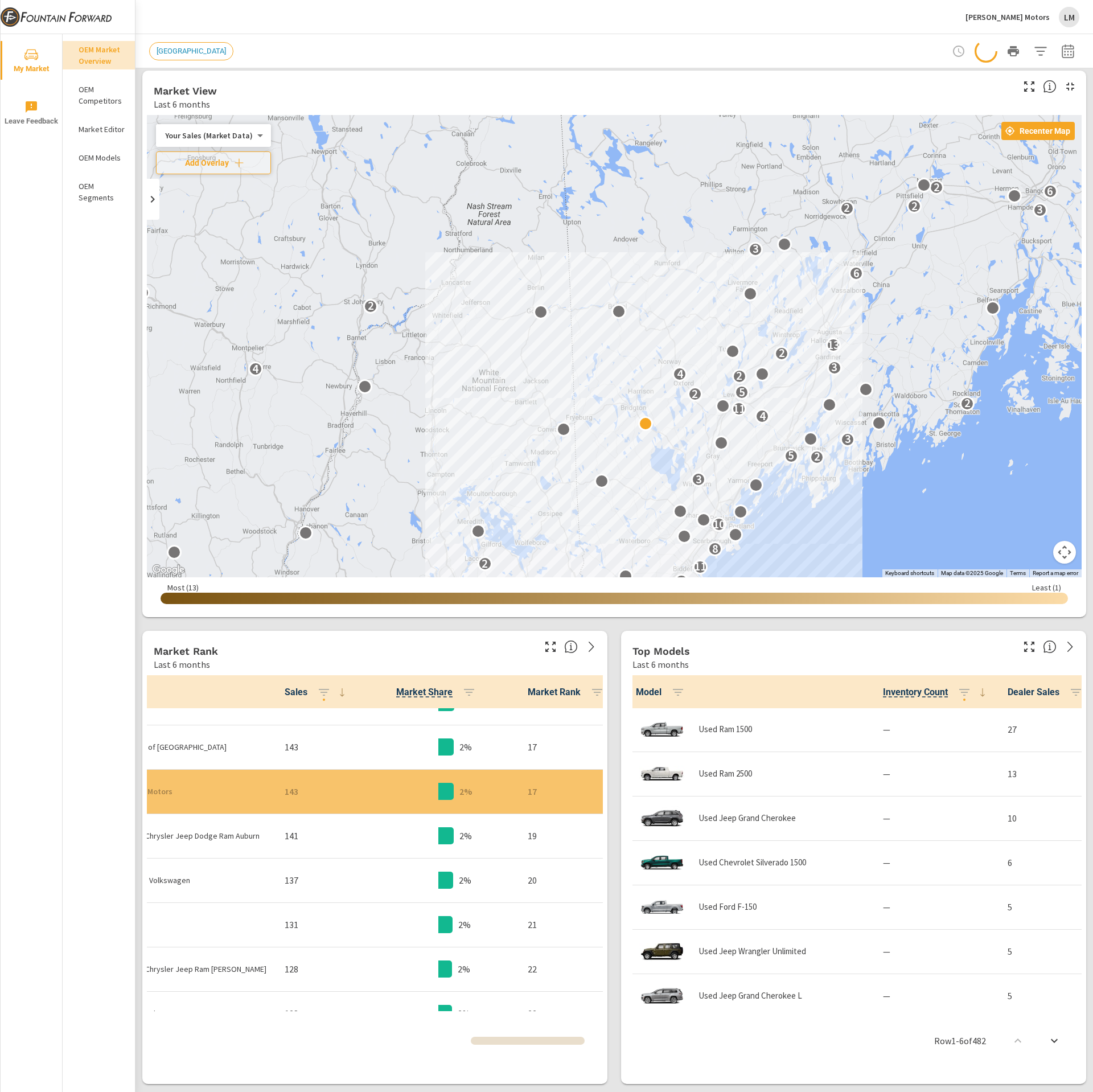
scroll to position [747, 68]
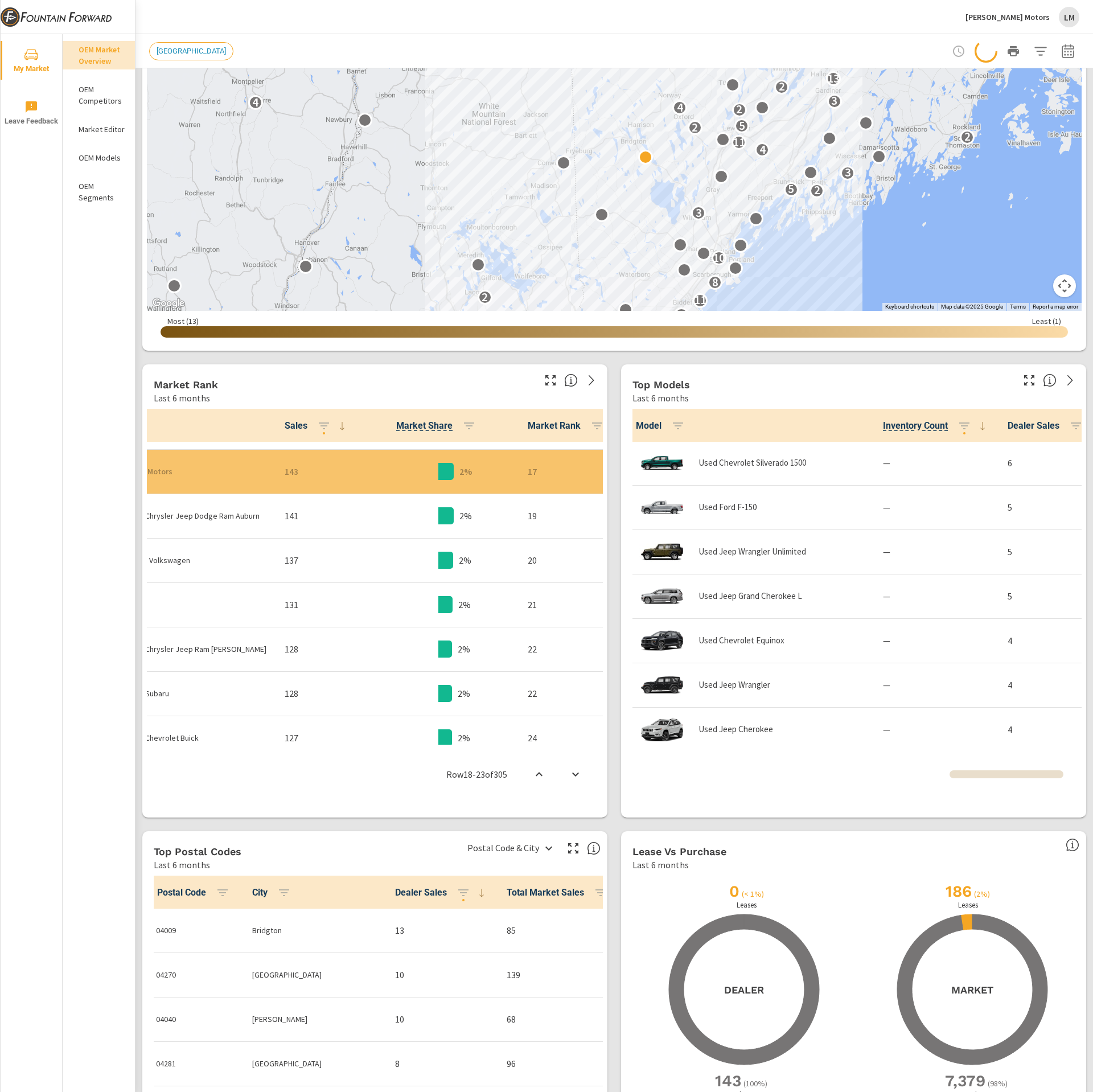
scroll to position [169, 0]
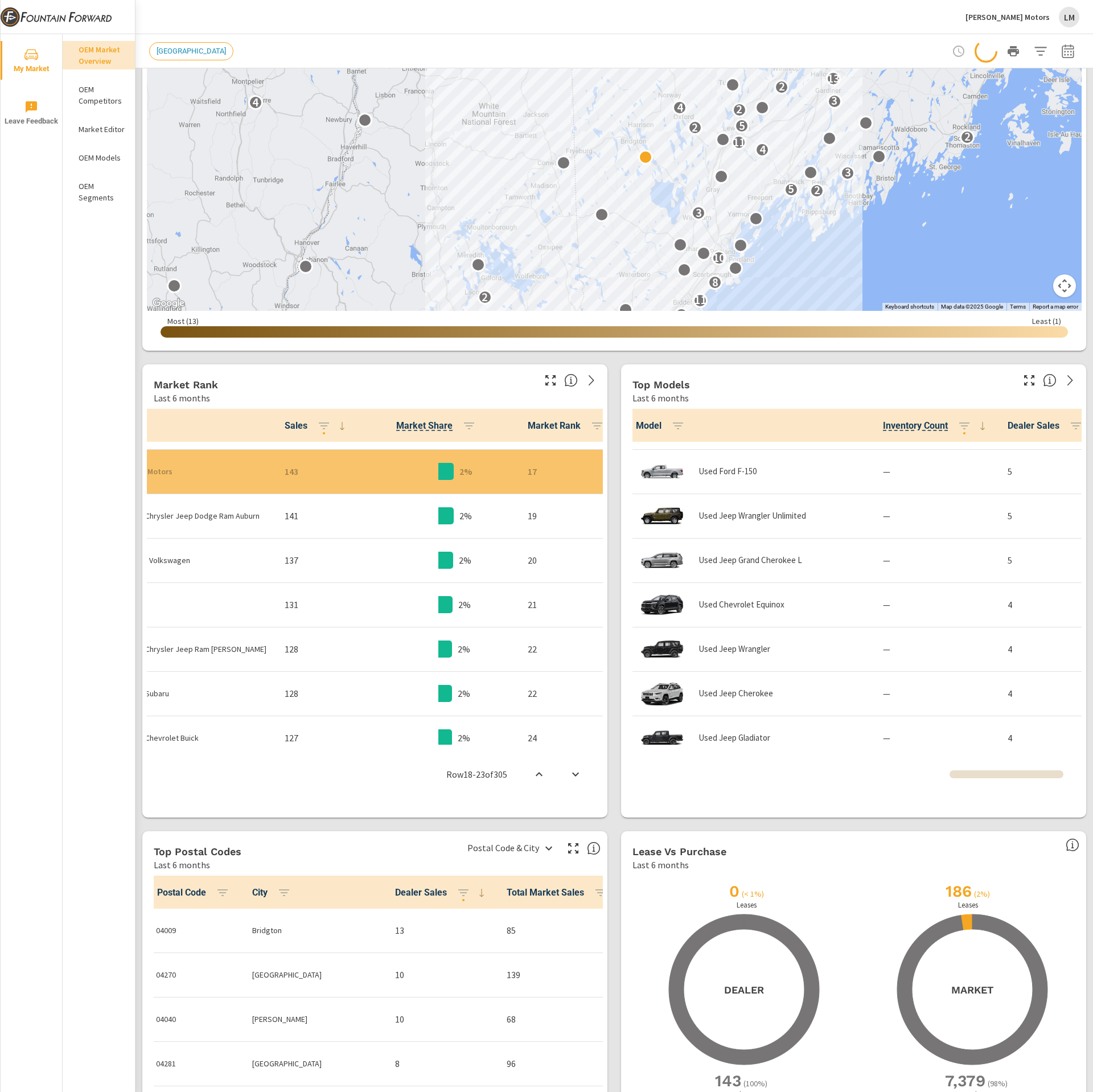
scroll to position [364, 0]
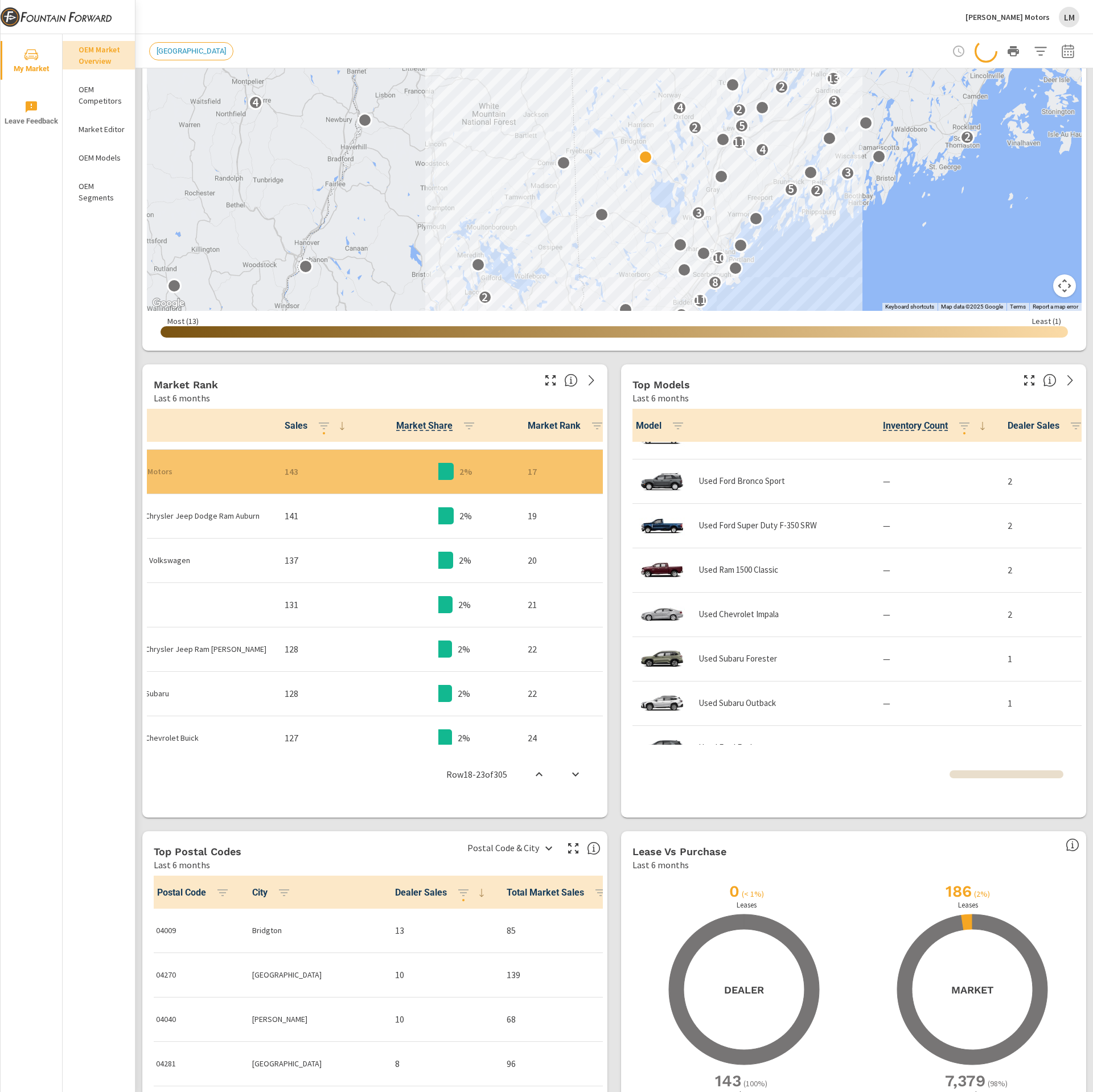
scroll to position [783, 0]
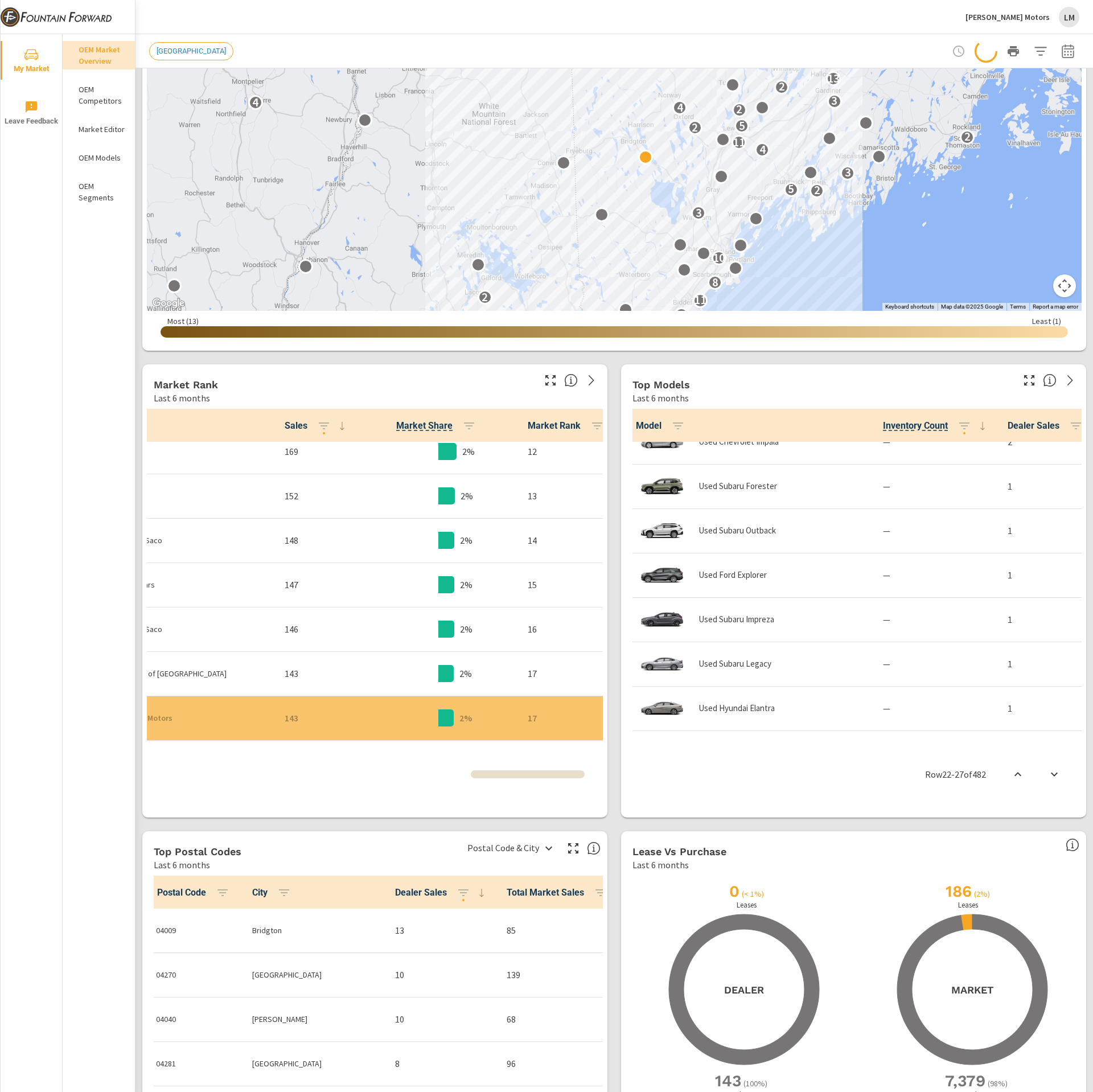
scroll to position [0, 68]
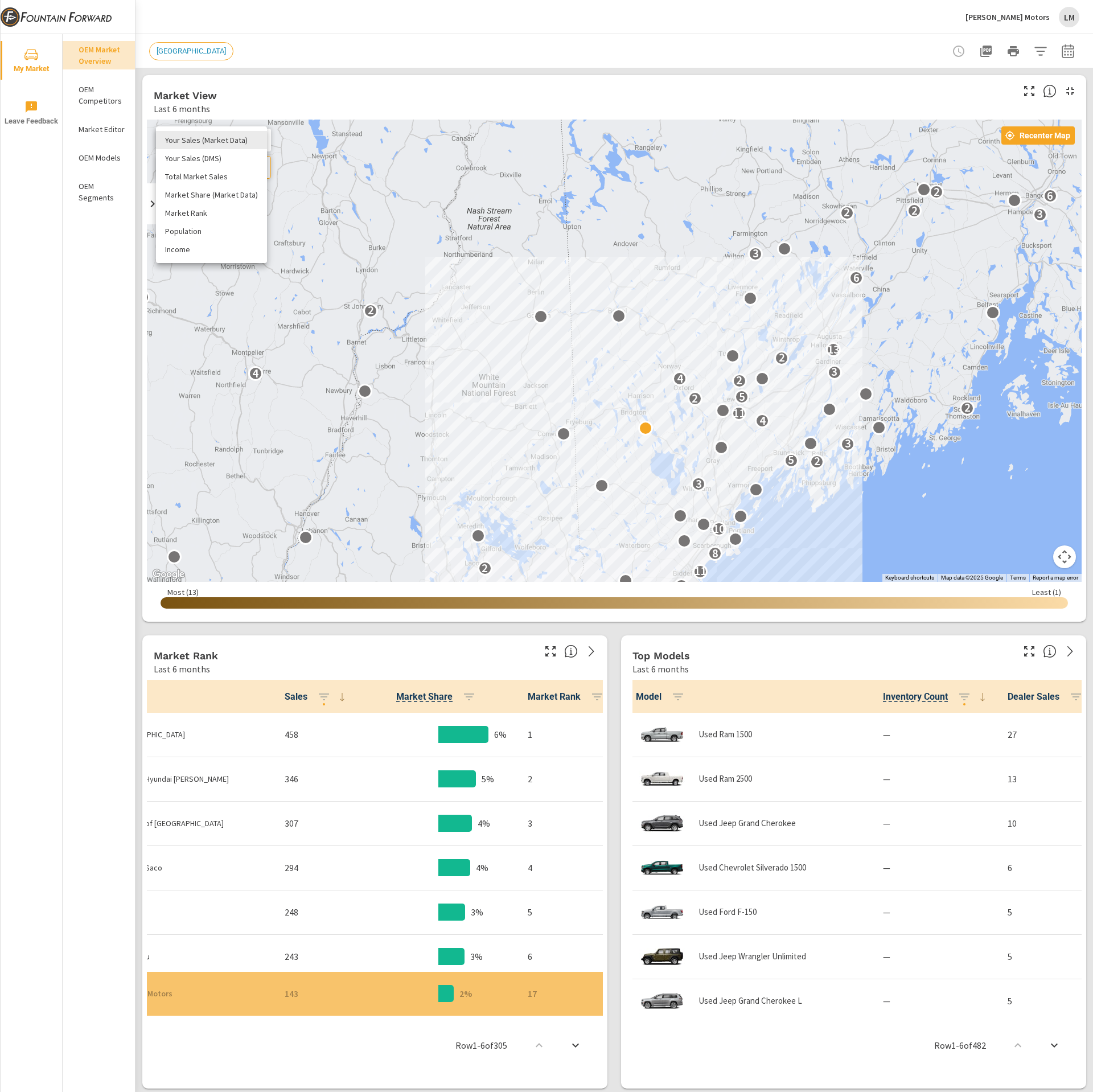
click at [255, 144] on body "My Market Leave Feedback OEM Market Overview OEM Competitors Market Editor OEM …" at bounding box center [546, 546] width 1093 height 1092
click at [635, 426] on div at bounding box center [546, 546] width 1093 height 1092
click at [638, 426] on div at bounding box center [646, 428] width 15 height 15
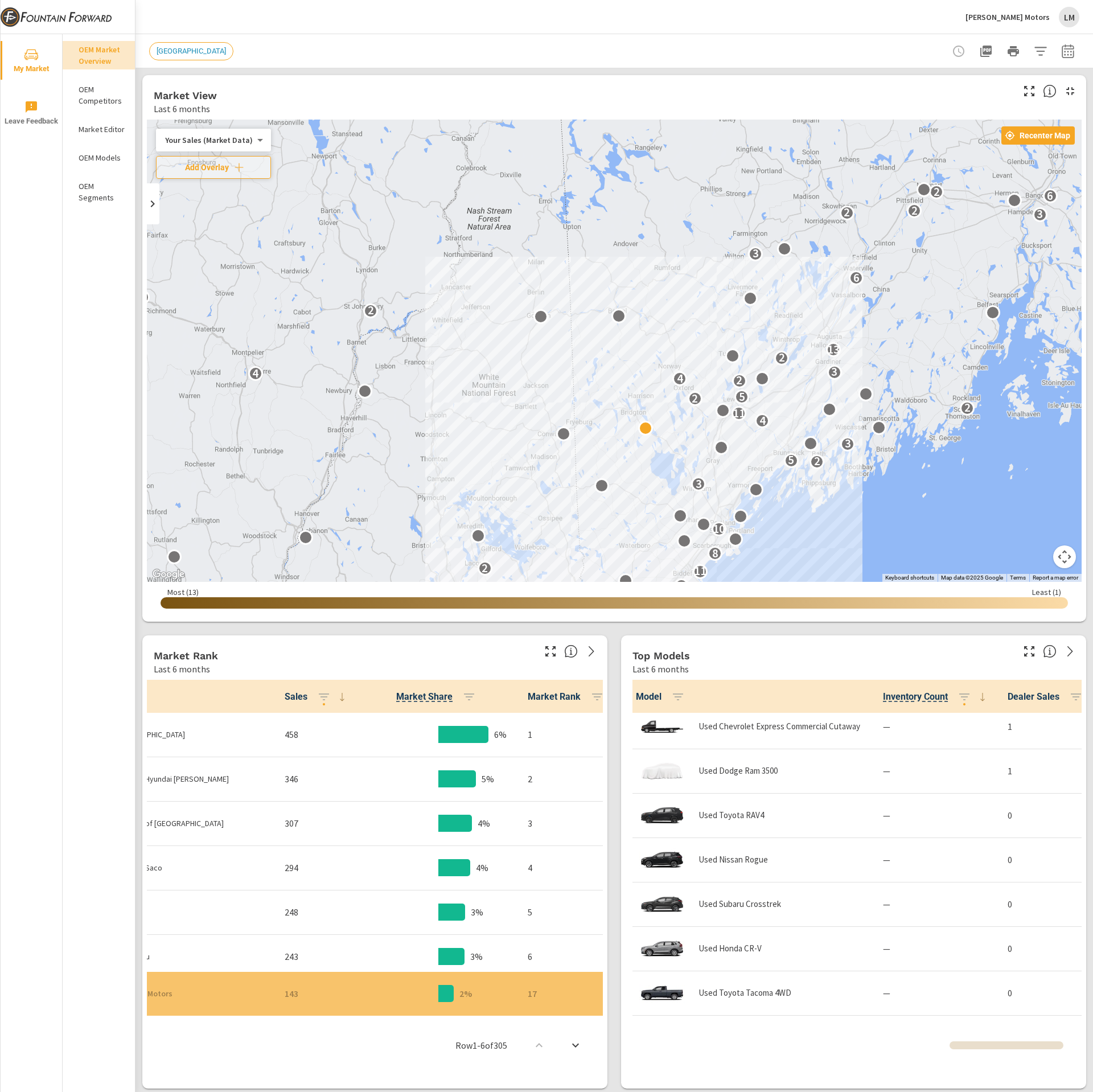
scroll to position [2202, 0]
click at [920, 702] on span "Inventory Count" at bounding box center [915, 697] width 65 height 14
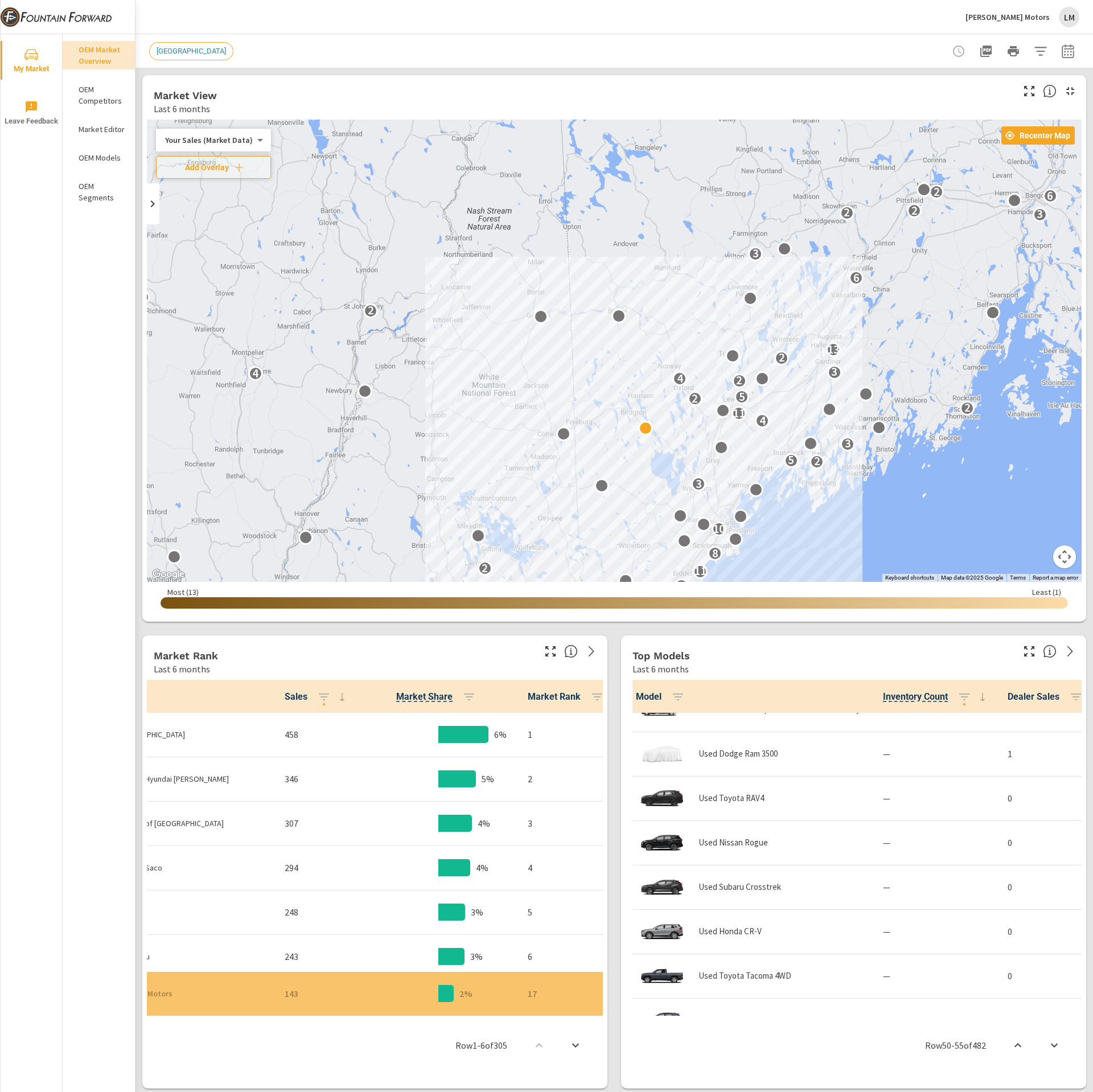
click at [646, 700] on span "Model" at bounding box center [663, 697] width 53 height 14
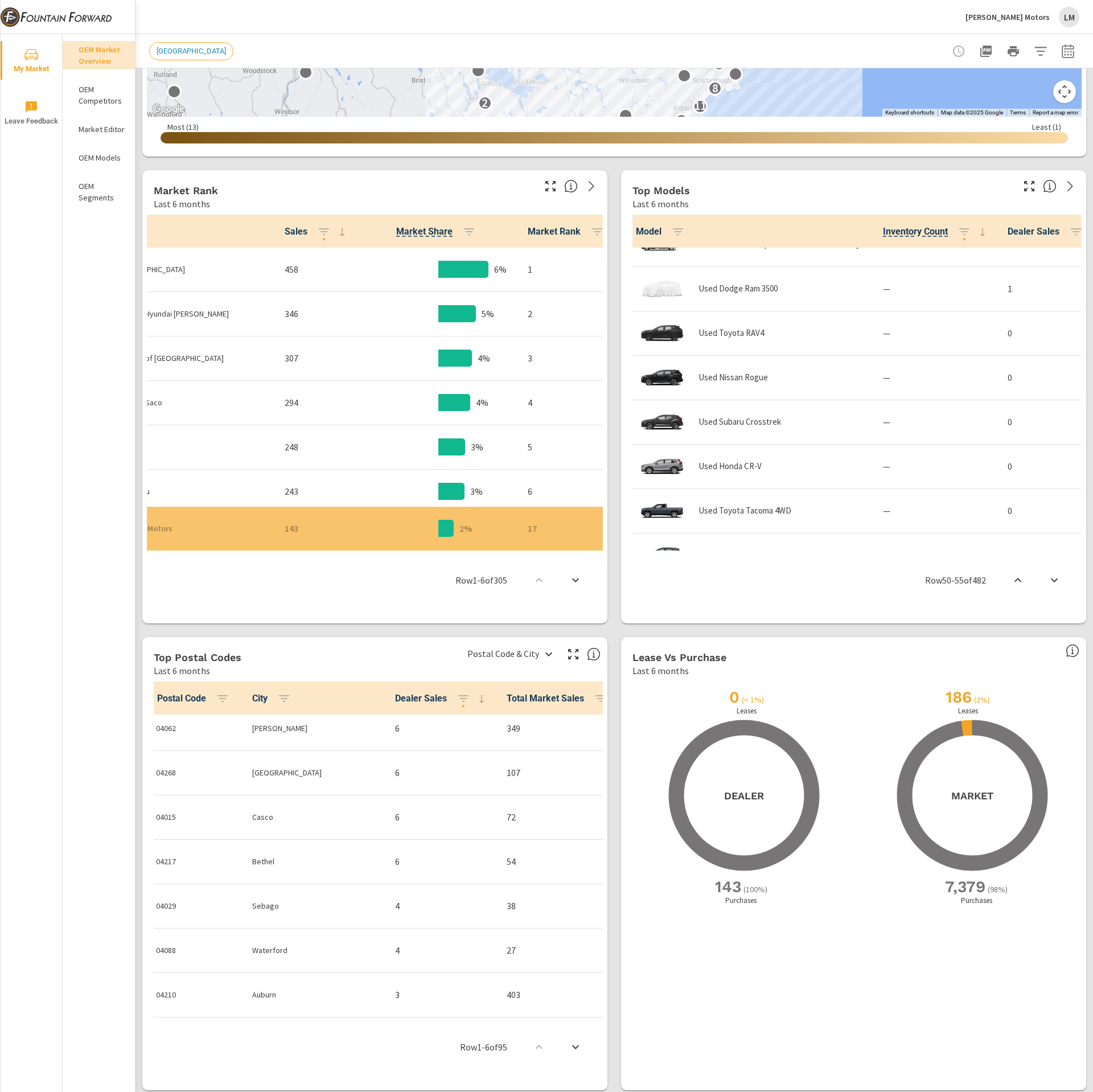
scroll to position [319, 0]
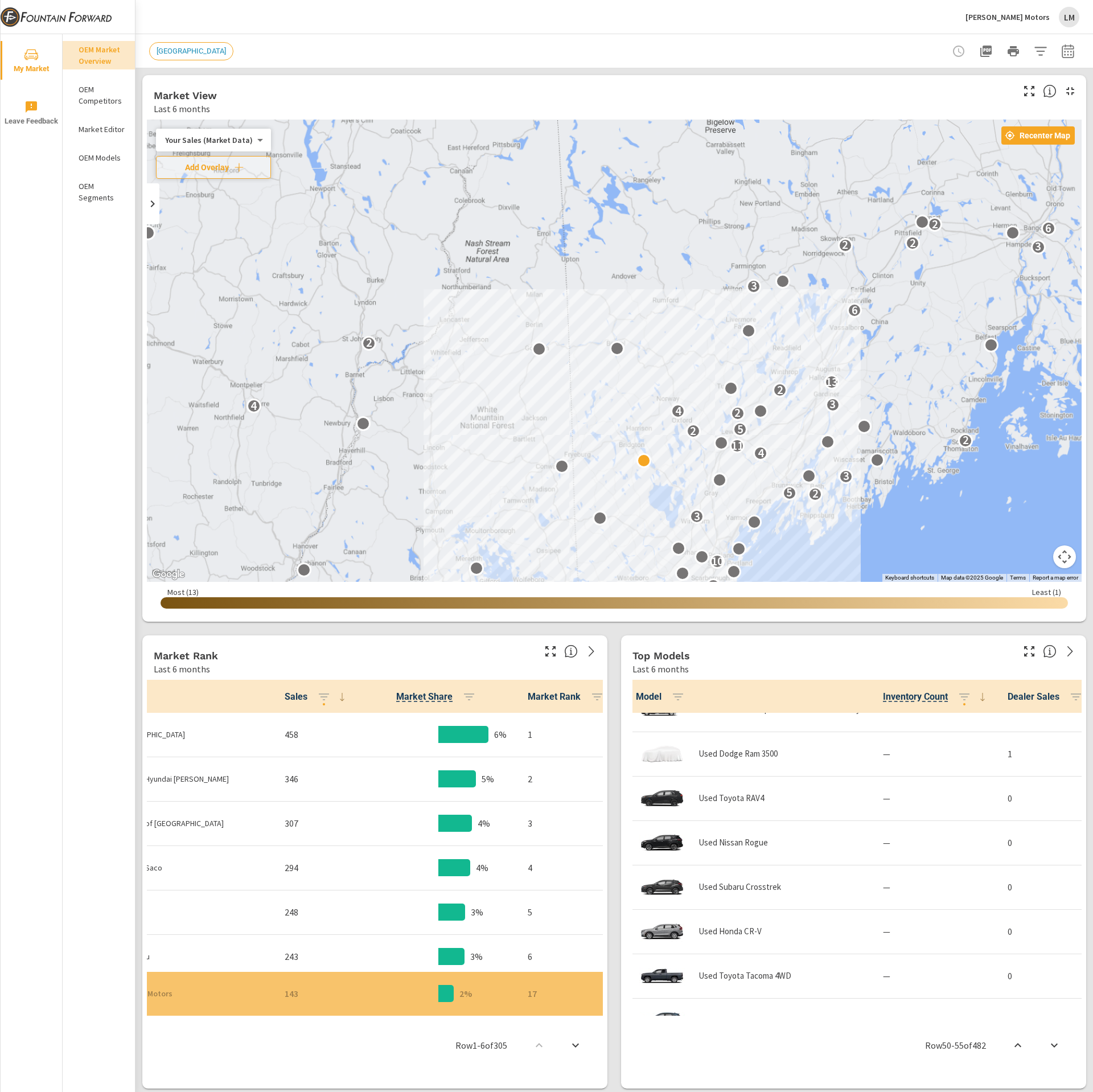
click at [210, 144] on body "My Market Leave Feedback OEM Market Overview OEM Competitors Market Editor OEM …" at bounding box center [546, 546] width 1093 height 1092
click at [85, 300] on div at bounding box center [546, 546] width 1093 height 1092
click at [185, 55] on span "New Market Area" at bounding box center [191, 51] width 83 height 9
click at [195, 46] on span "[GEOGRAPHIC_DATA]" at bounding box center [191, 51] width 83 height 9
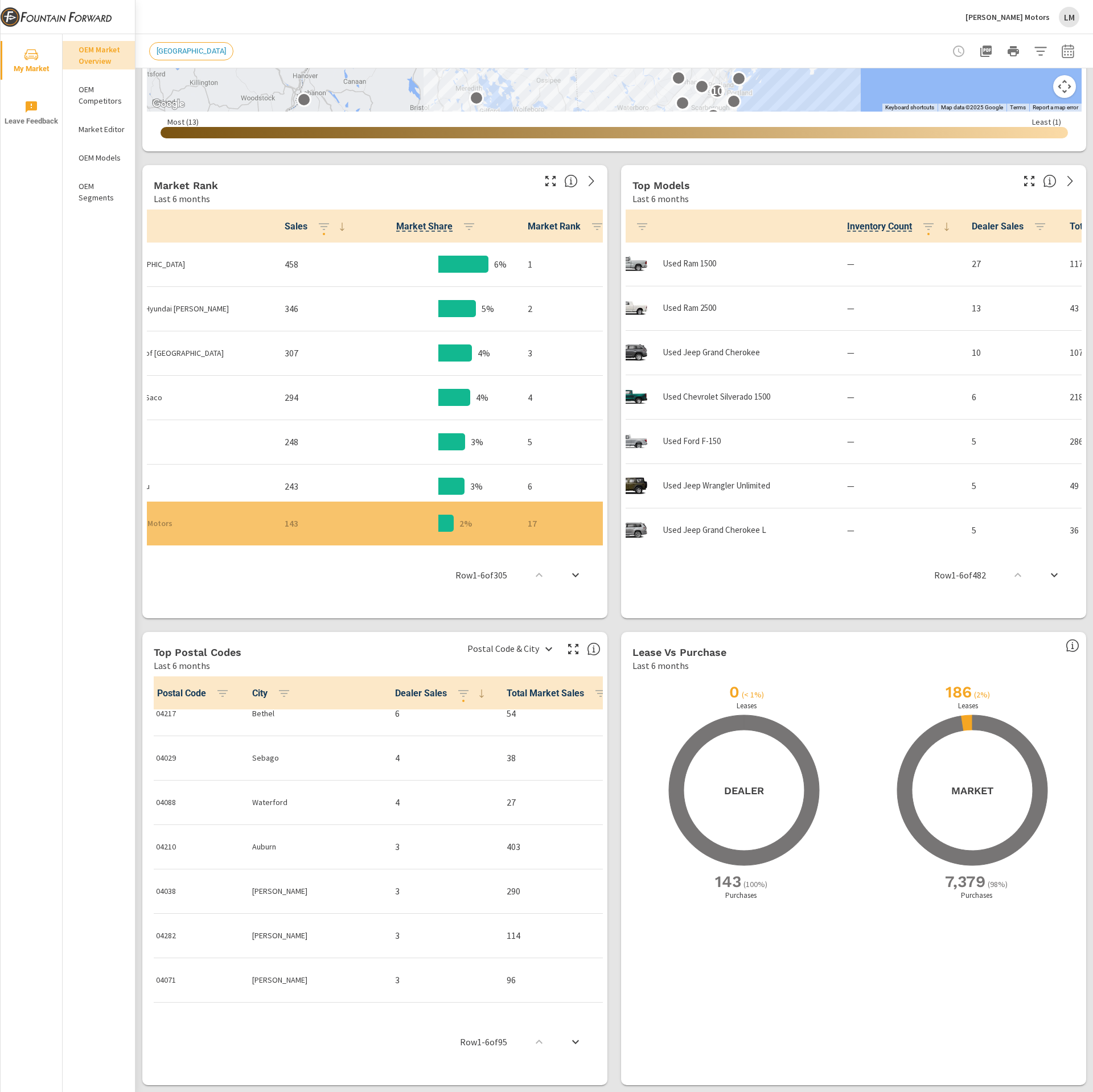
scroll to position [1151, 0]
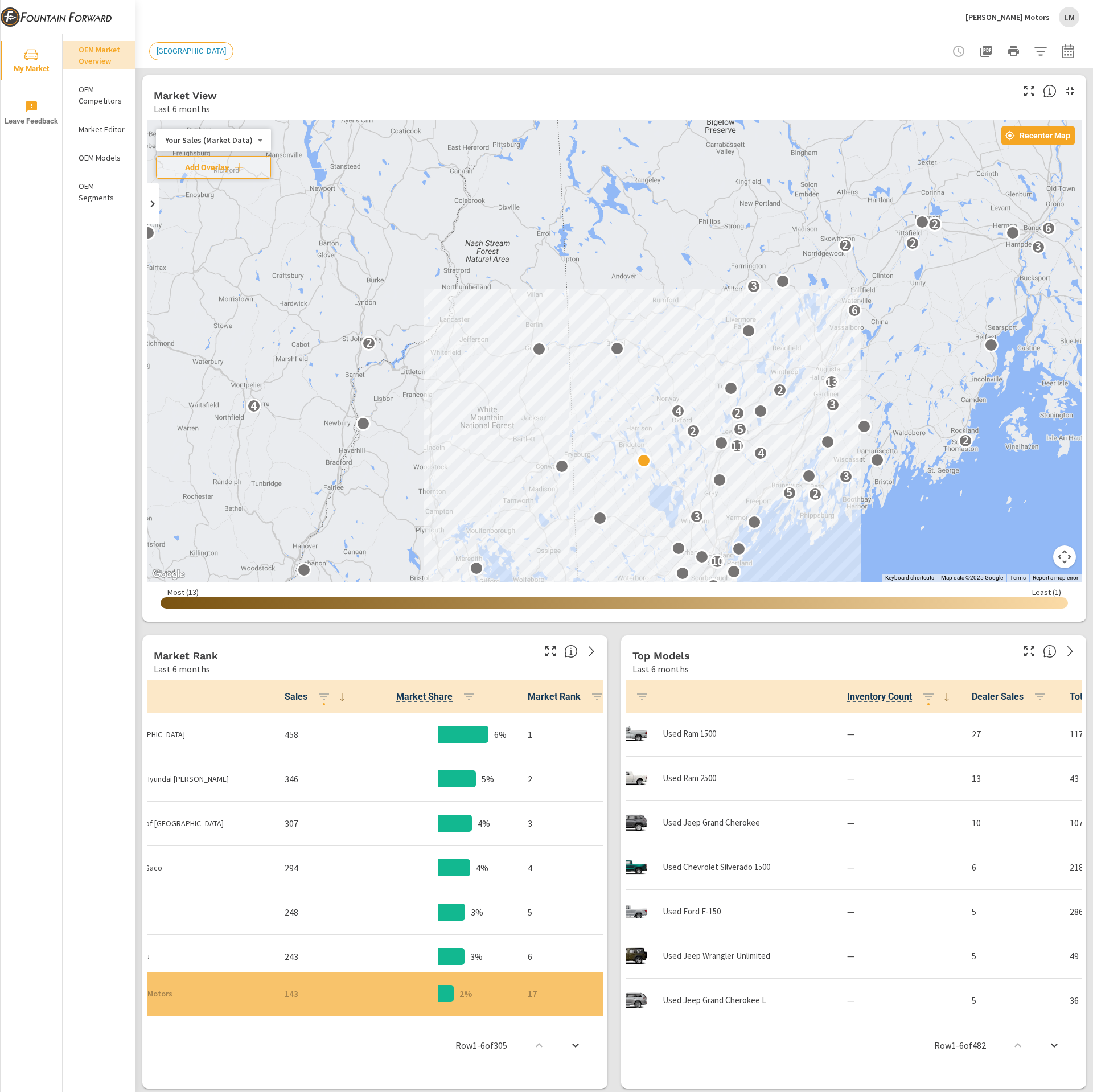
click at [246, 146] on div "Your Sales (Market Data) 0 ​" at bounding box center [213, 139] width 115 height 23
click at [254, 140] on body "My Market Leave Feedback OEM Market Overview OEM Competitors Market Editor OEM …" at bounding box center [546, 546] width 1093 height 1092
click at [217, 172] on li "Total Market Sales" at bounding box center [211, 176] width 111 height 18
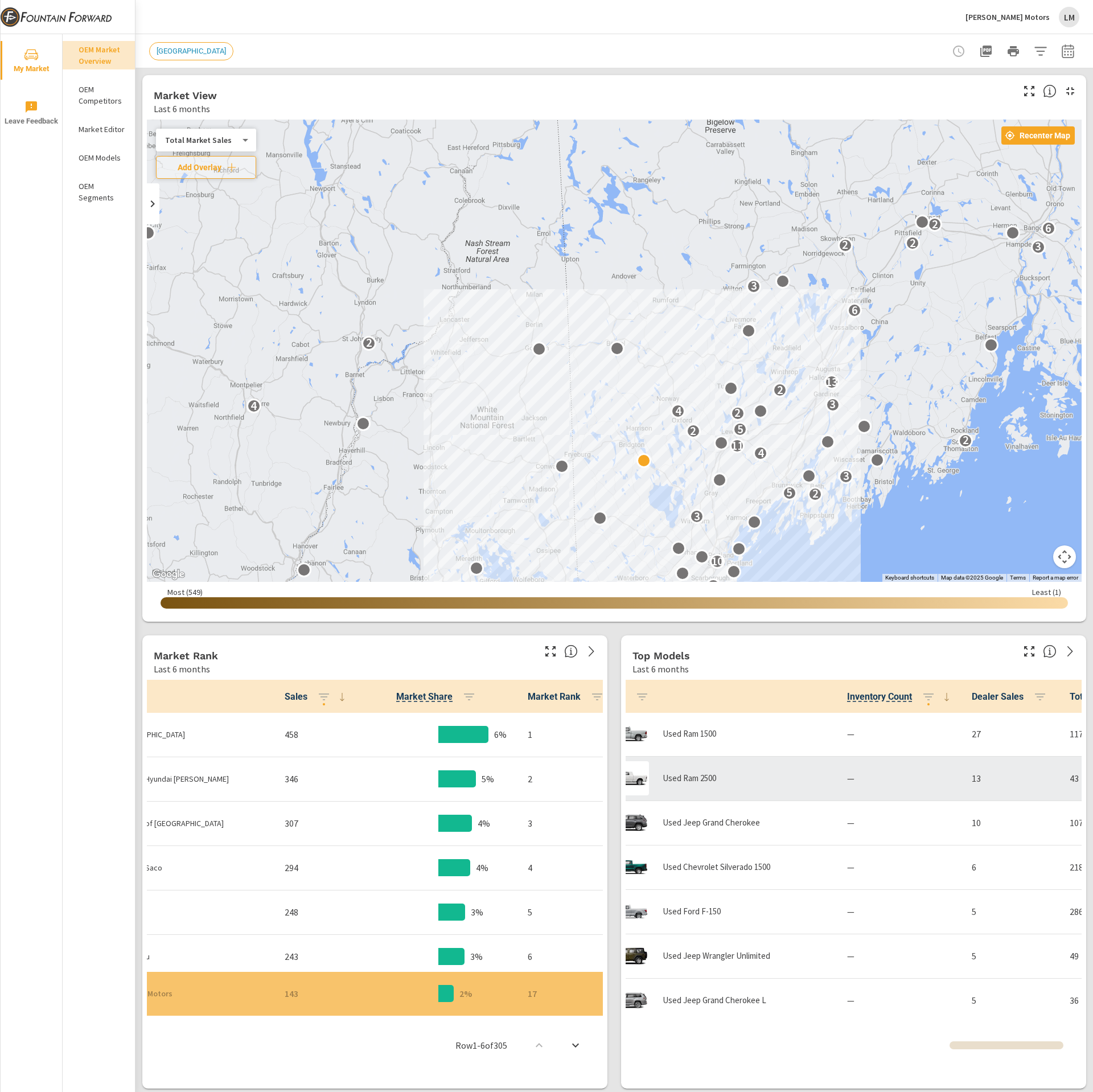
scroll to position [0, 36]
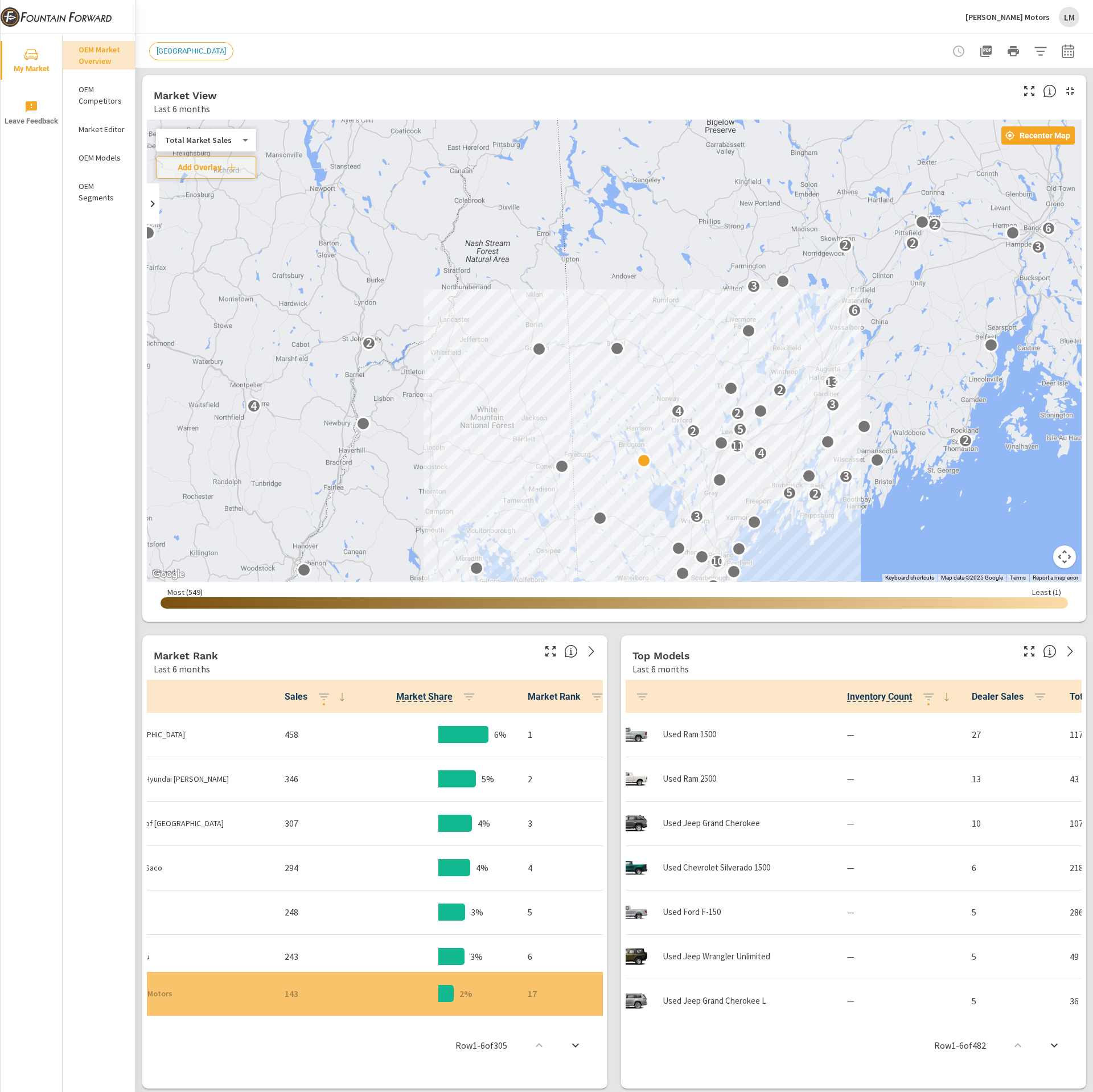
click at [212, 143] on body "My Market Leave Feedback OEM Market Overview OEM Competitors Market Editor OEM …" at bounding box center [546, 546] width 1093 height 1092
click at [228, 103] on li "Your Sales (Market Data)" at bounding box center [211, 103] width 111 height 18
click at [100, 129] on p "Market Editor" at bounding box center [102, 129] width 47 height 12
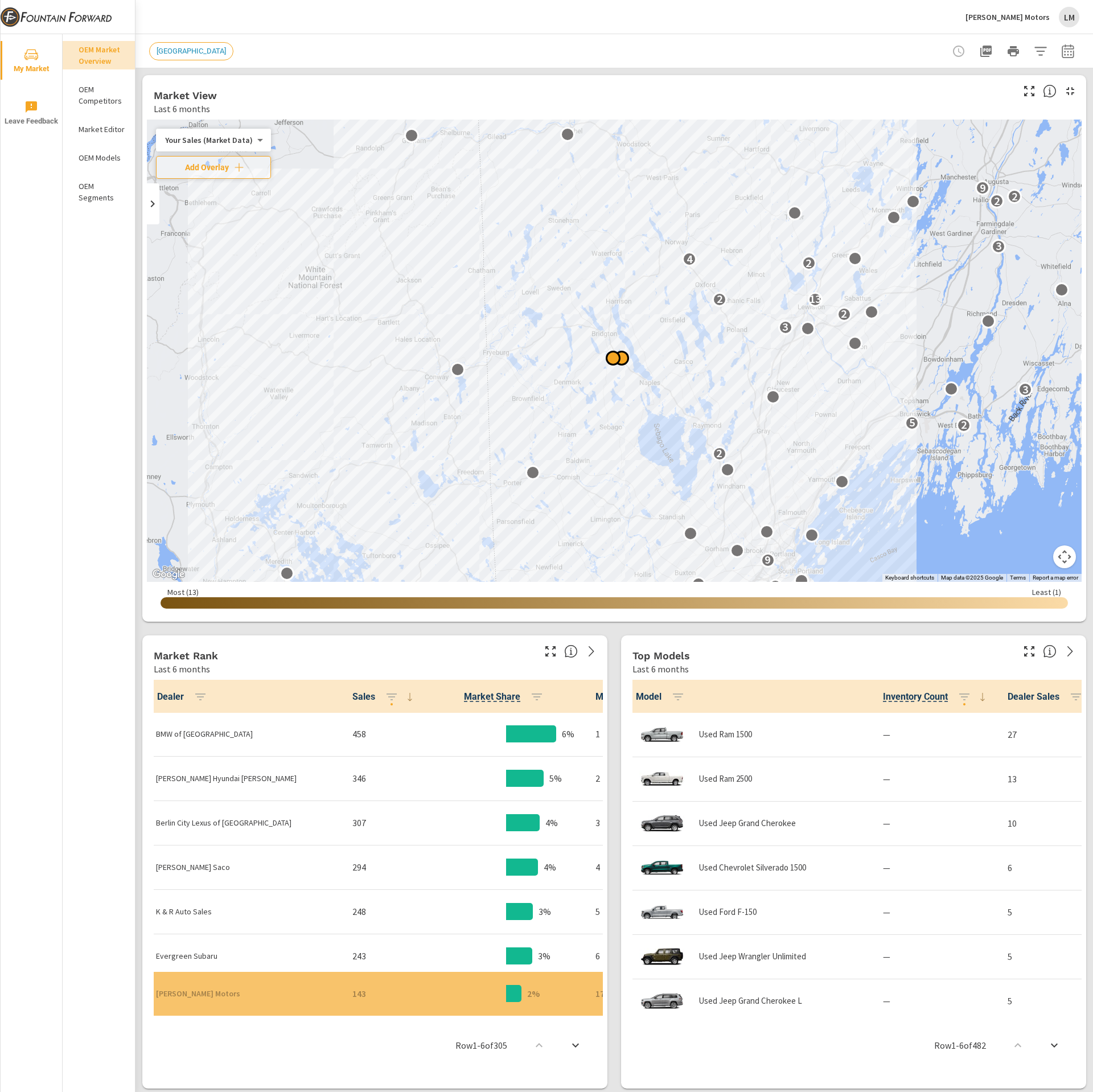
click at [609, 359] on div at bounding box center [613, 358] width 15 height 15
click at [238, 165] on icon "button" at bounding box center [239, 167] width 12 height 12
click at [238, 165] on body "My Market Leave Feedback OEM Market Overview OEM Competitors Market Editor OEM …" at bounding box center [546, 546] width 1093 height 1092
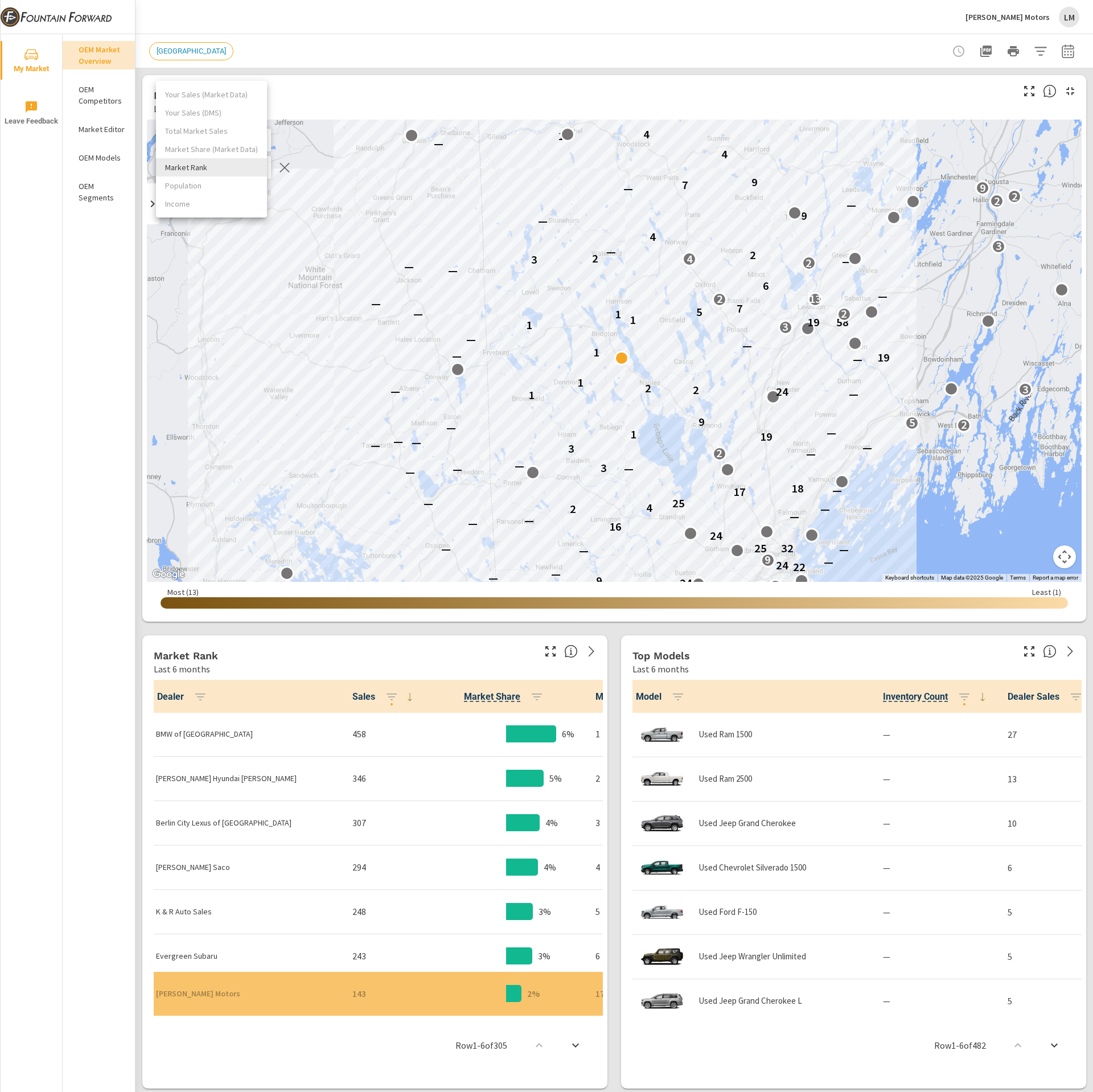
click at [210, 161] on li "Market Rank" at bounding box center [211, 167] width 111 height 18
click at [639, 692] on span "Model" at bounding box center [663, 697] width 53 height 14
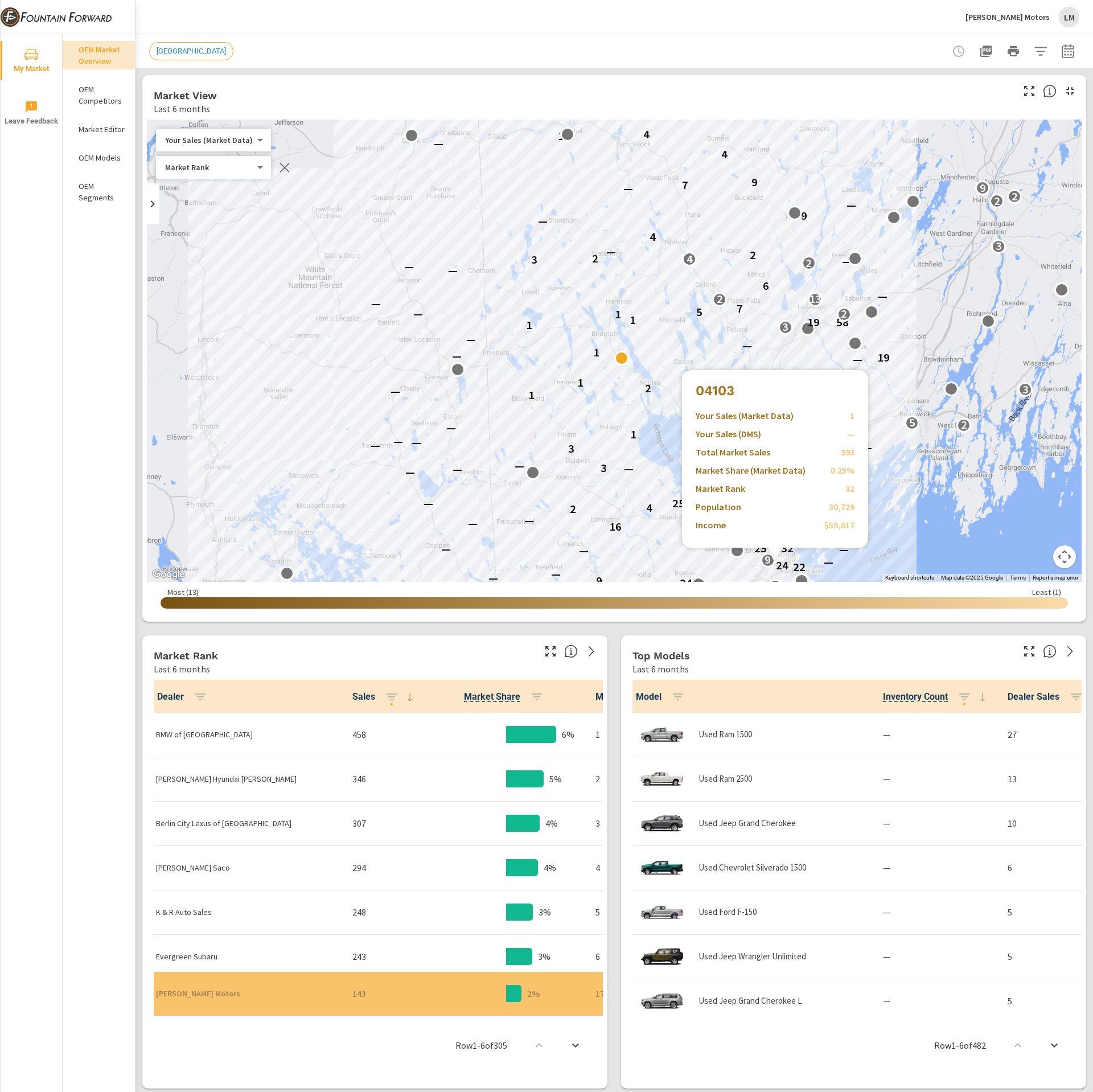
scroll to position [5, 0]
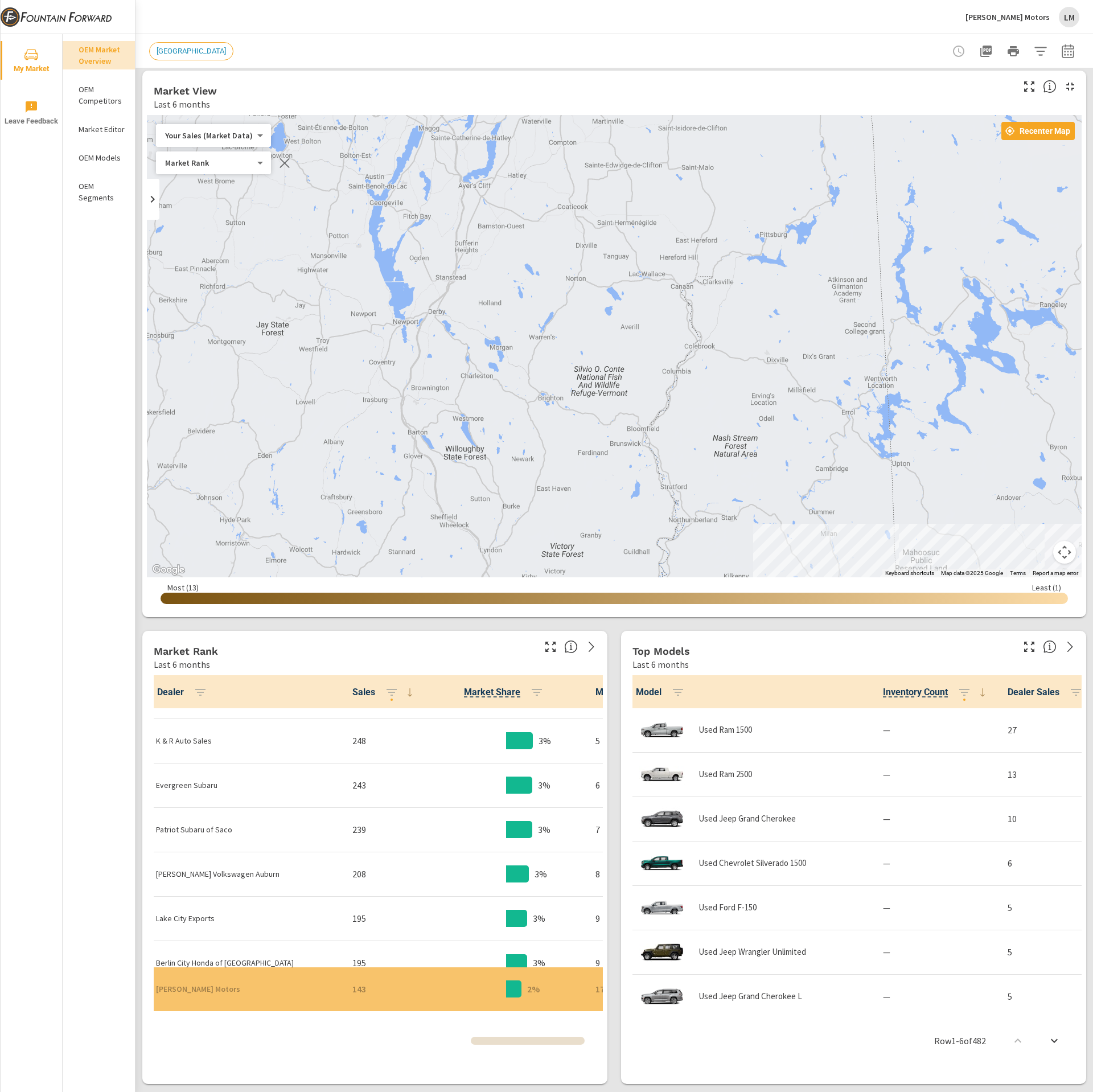
scroll to position [195, 0]
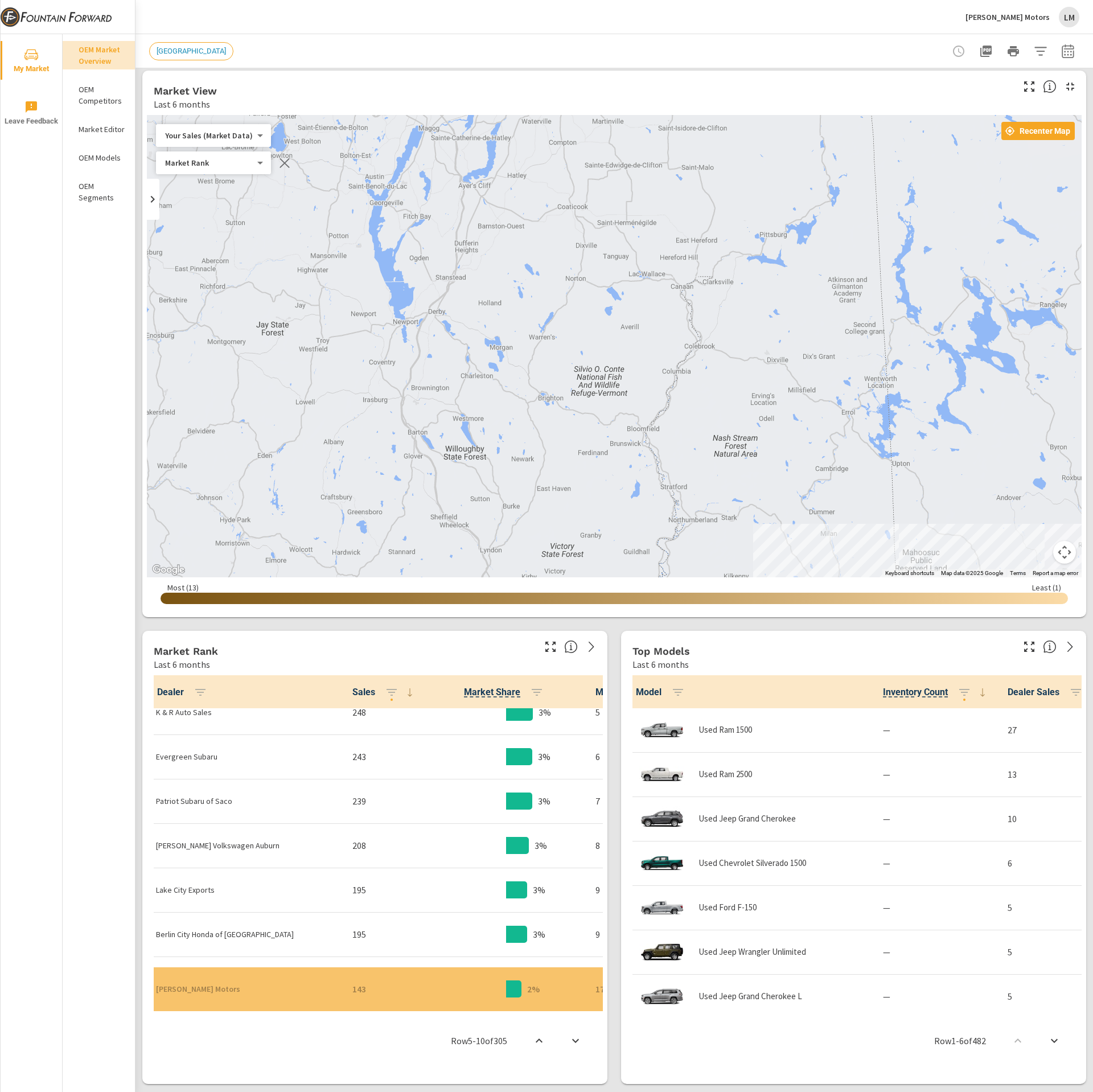
click at [217, 983] on p "[PERSON_NAME] Motors" at bounding box center [245, 989] width 178 height 12
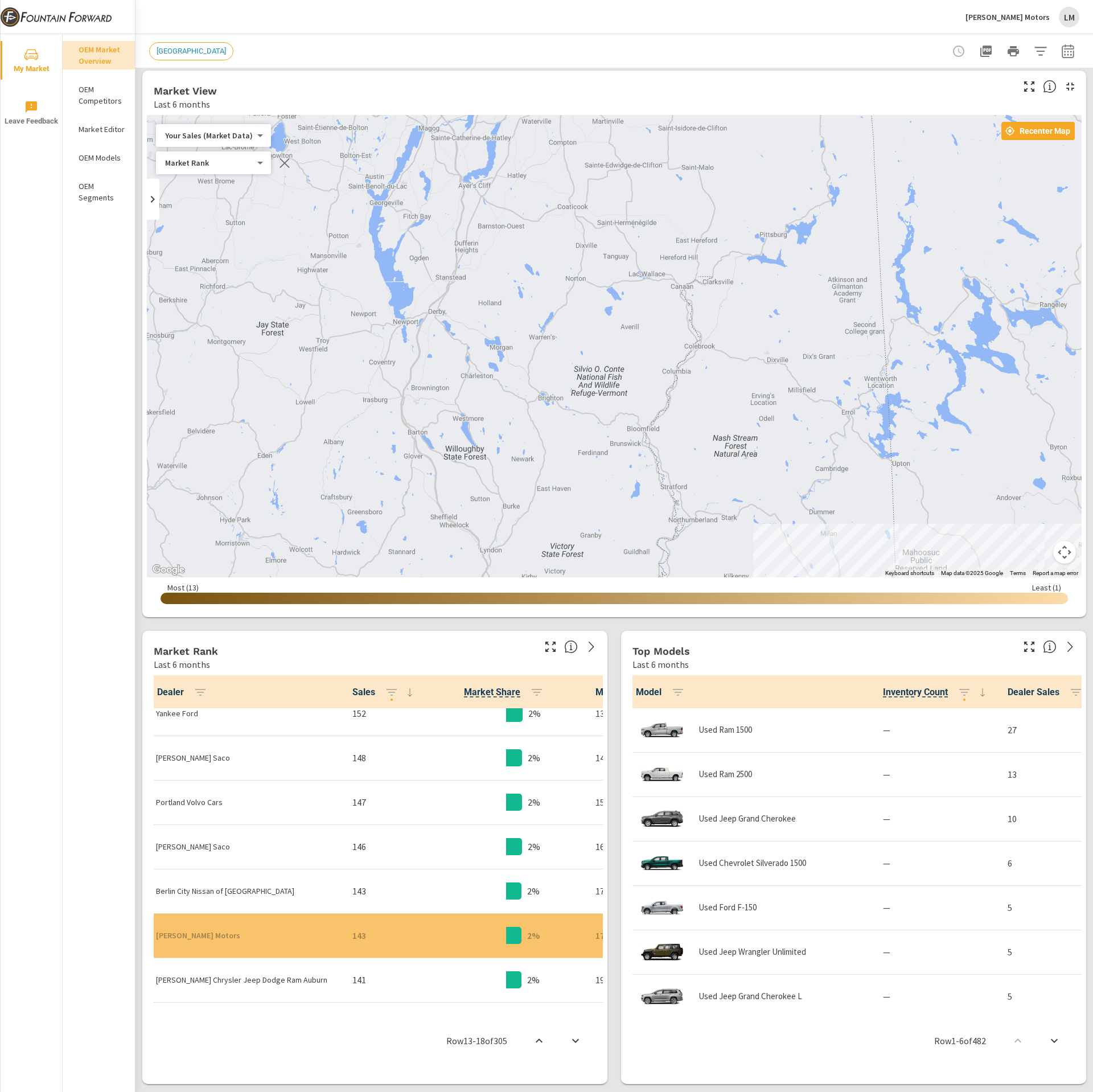
scroll to position [1296, 0]
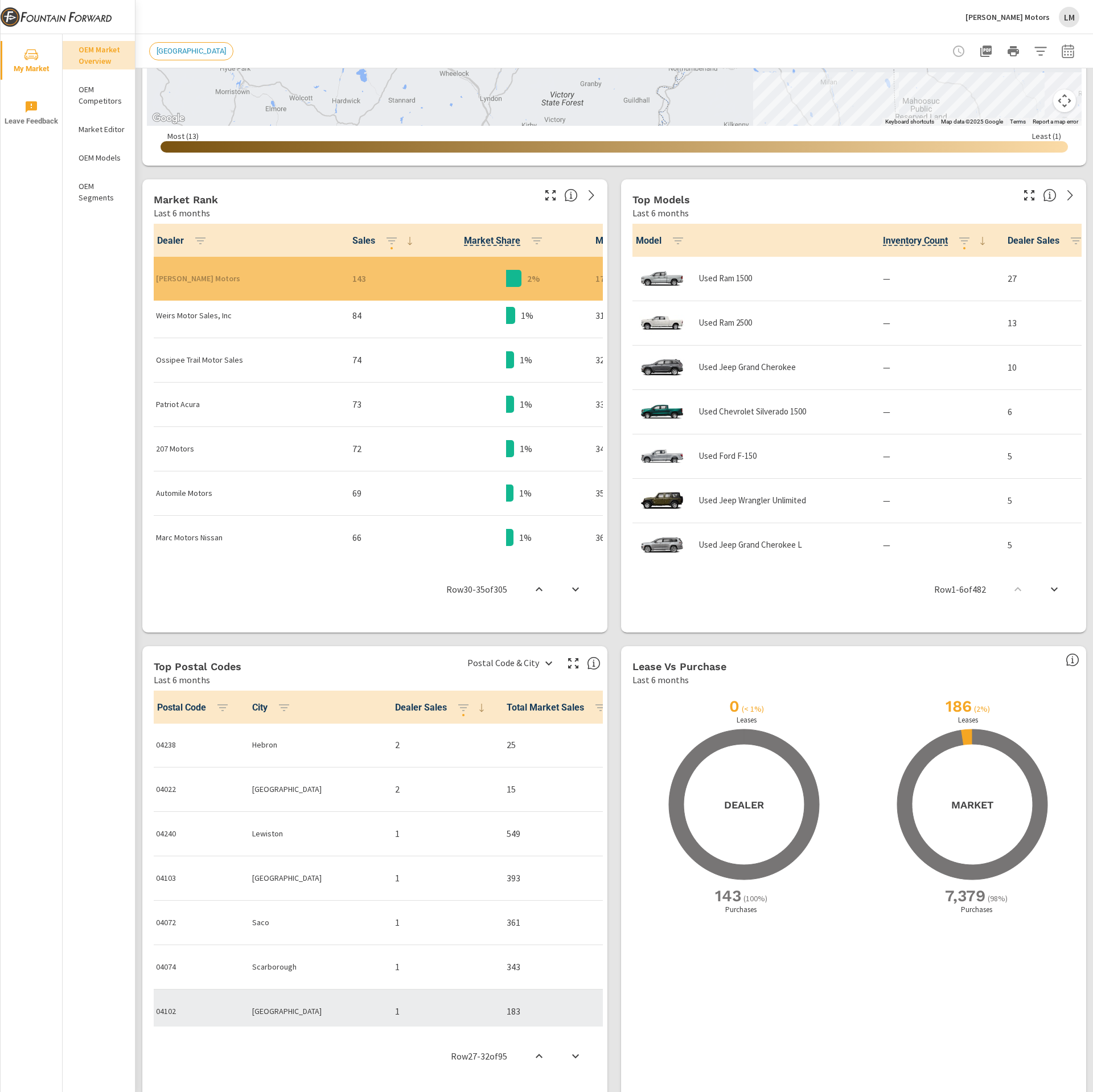
scroll to position [470, 0]
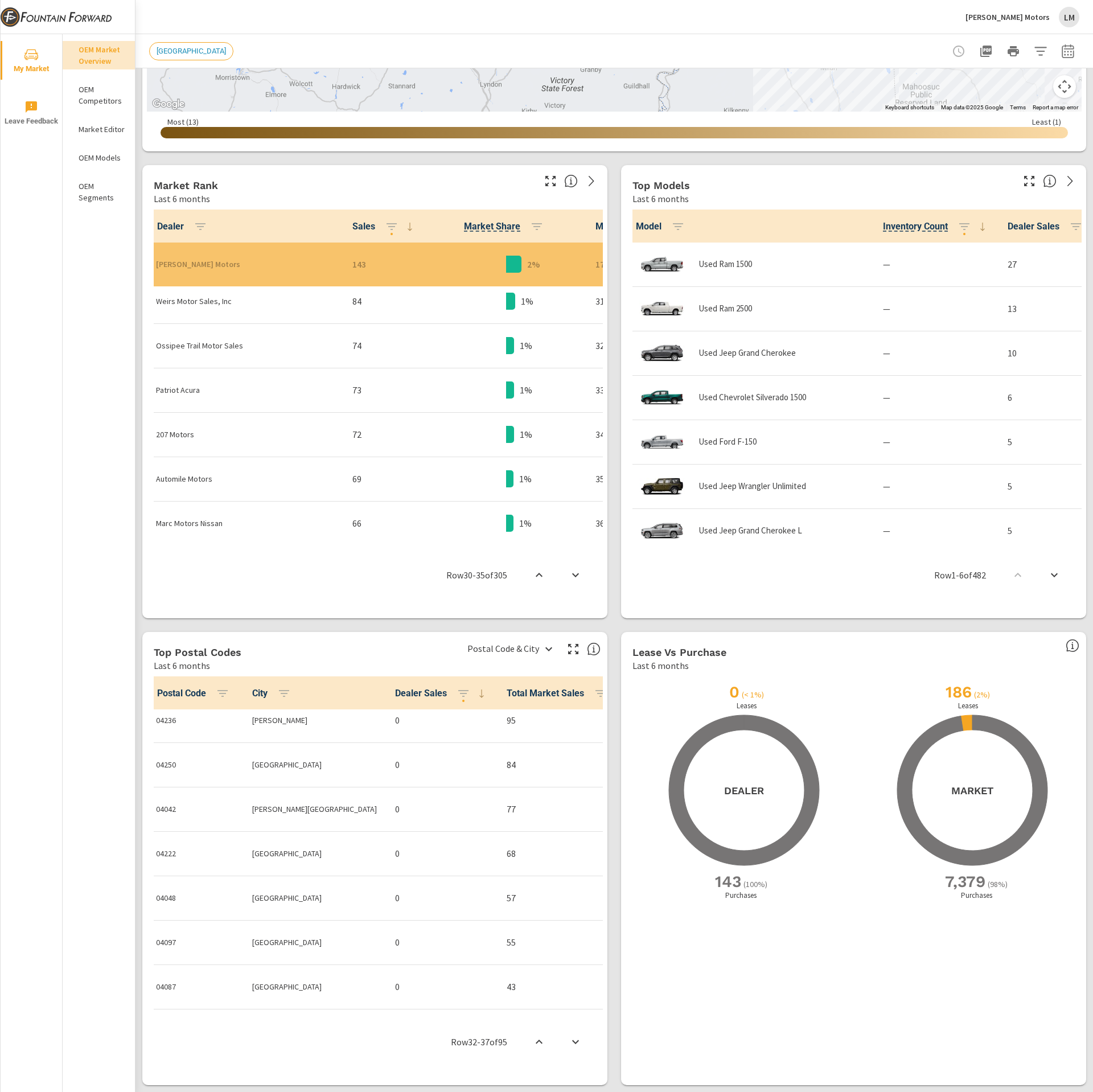
scroll to position [2804, 0]
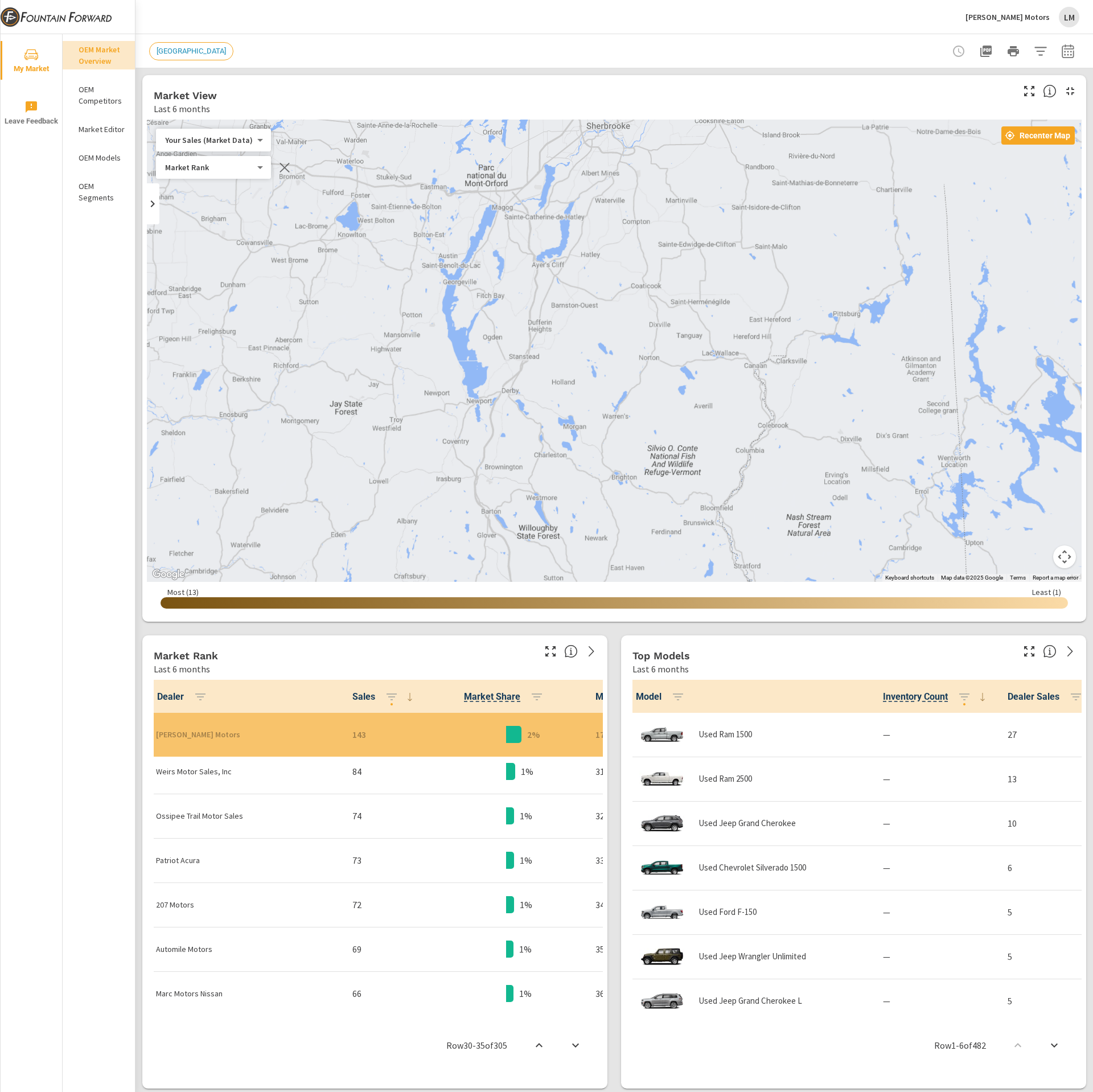
click at [1057, 557] on button "Map camera controls" at bounding box center [1064, 556] width 23 height 23
click at [1053, 558] on button "Map camera controls" at bounding box center [1064, 556] width 23 height 23
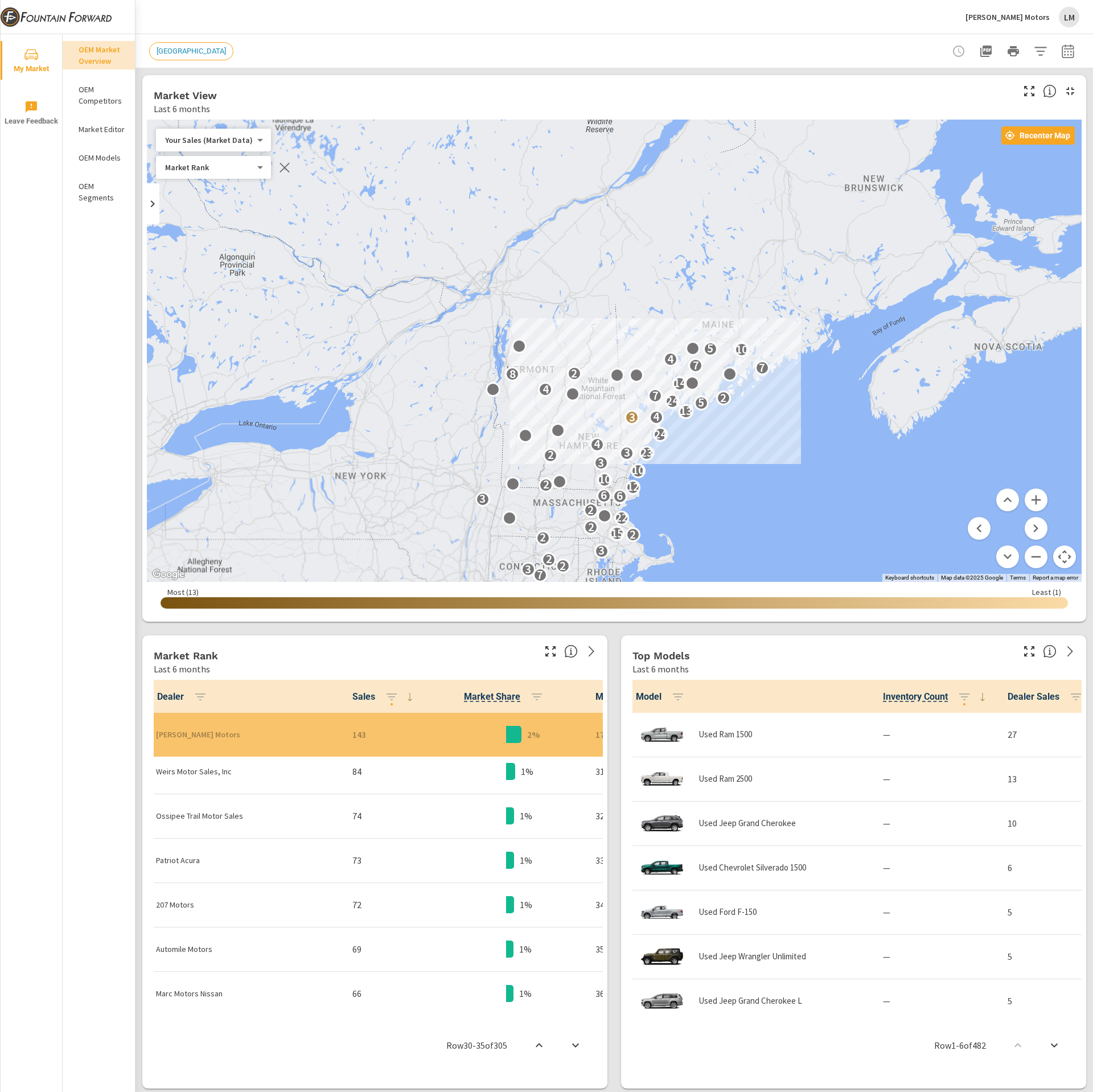
drag, startPoint x: 730, startPoint y: 511, endPoint x: 684, endPoint y: 435, distance: 88.8
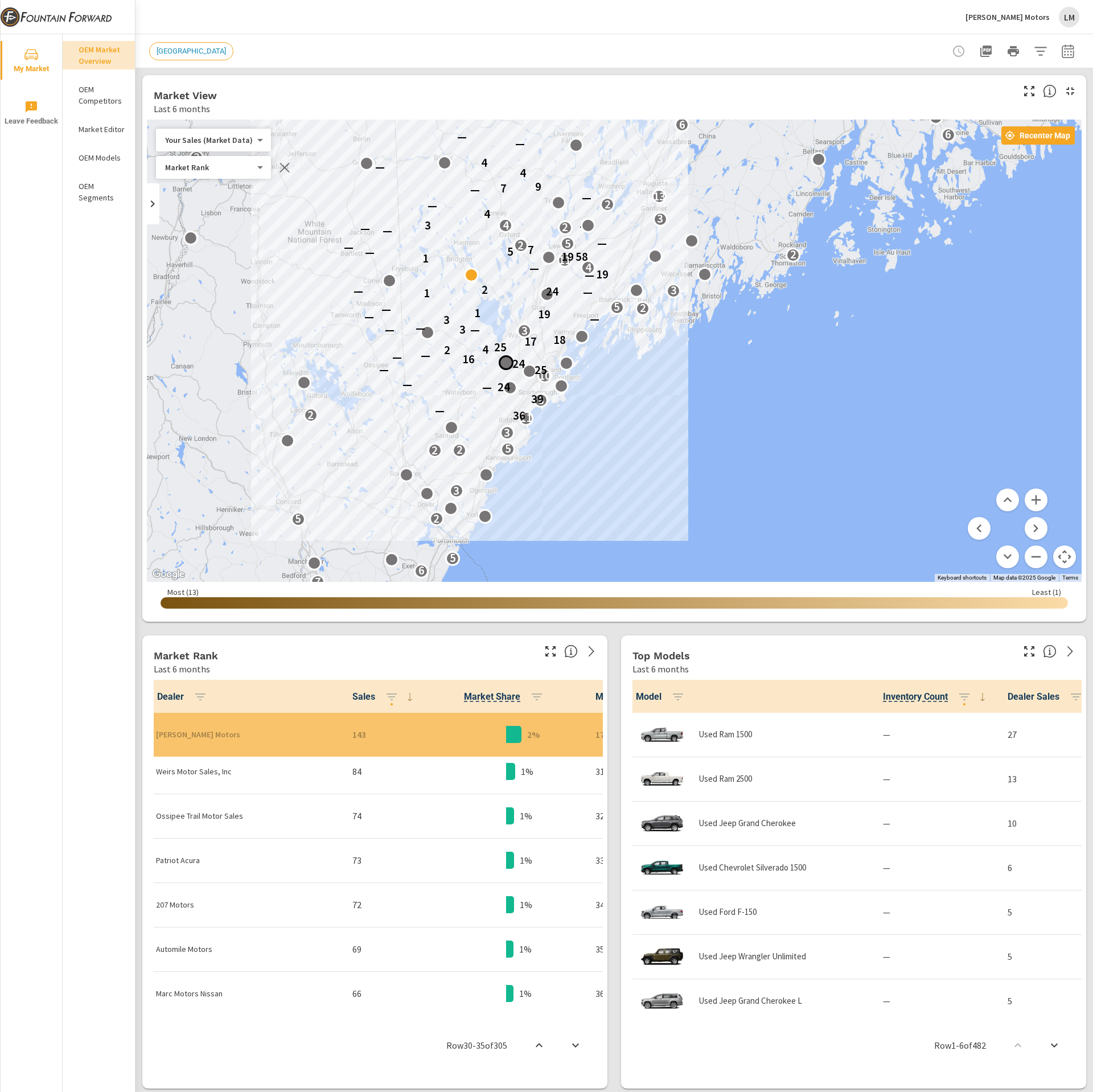
drag, startPoint x: 471, startPoint y: 303, endPoint x: 603, endPoint y: 525, distance: 258.3
click at [598, 513] on div "2 2 3 2 2 5 2 6 3 2 4 4 4 3 2 5 2 2 2 2 7 6 5 5 2 3 2 2 5 3 11 36 2 — 8 39 — 24…" at bounding box center [614, 351] width 935 height 463
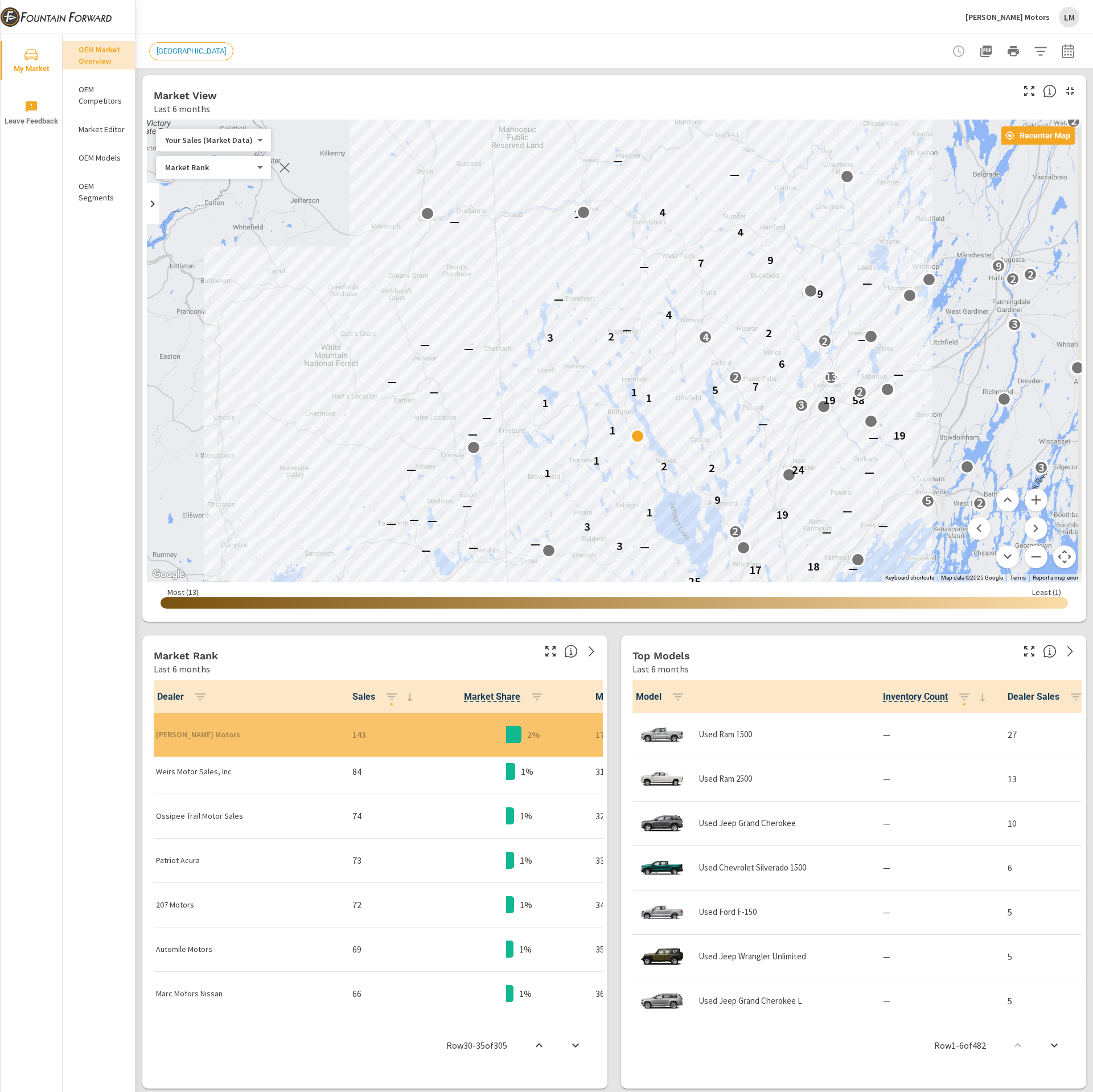
drag, startPoint x: 620, startPoint y: 482, endPoint x: 590, endPoint y: 301, distance: 183.5
click at [590, 301] on div "3 11 36 2 — — — 2 39 2 — 4 — 24 — 9 — — 22 24 — 9 — — — 25 32 24 16 — — — — 2 4…" at bounding box center [614, 351] width 935 height 463
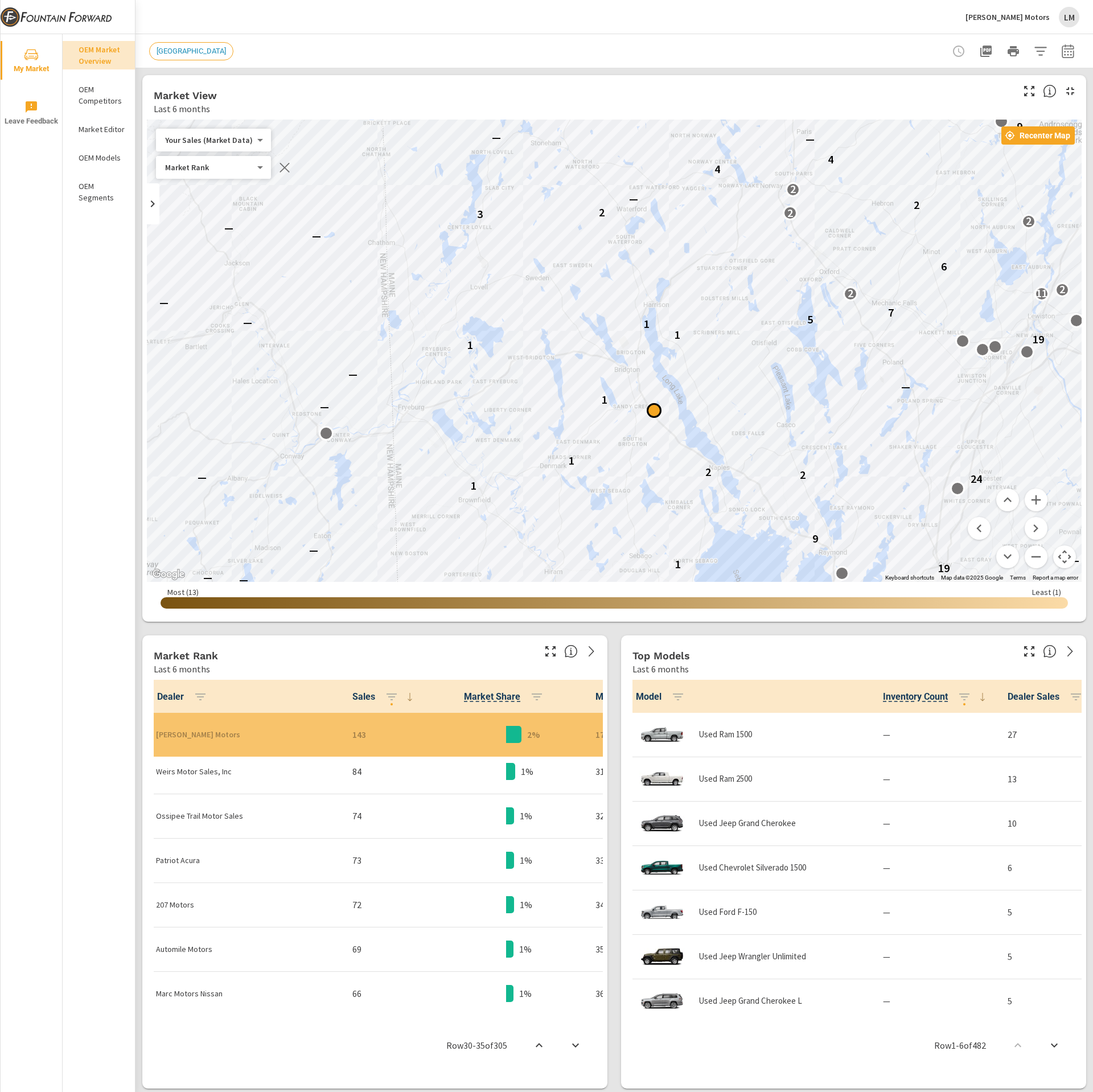
click at [643, 405] on div "← Move left → Move right ↑ Move up ↓ Move down + Zoom in - Zoom out Home Jump l…" at bounding box center [614, 368] width 935 height 497
click at [643, 405] on div at bounding box center [646, 411] width 15 height 15
click at [953, 698] on button "button" at bounding box center [964, 696] width 23 height 23
click at [887, 746] on span "ASC" at bounding box center [881, 746] width 49 height 12
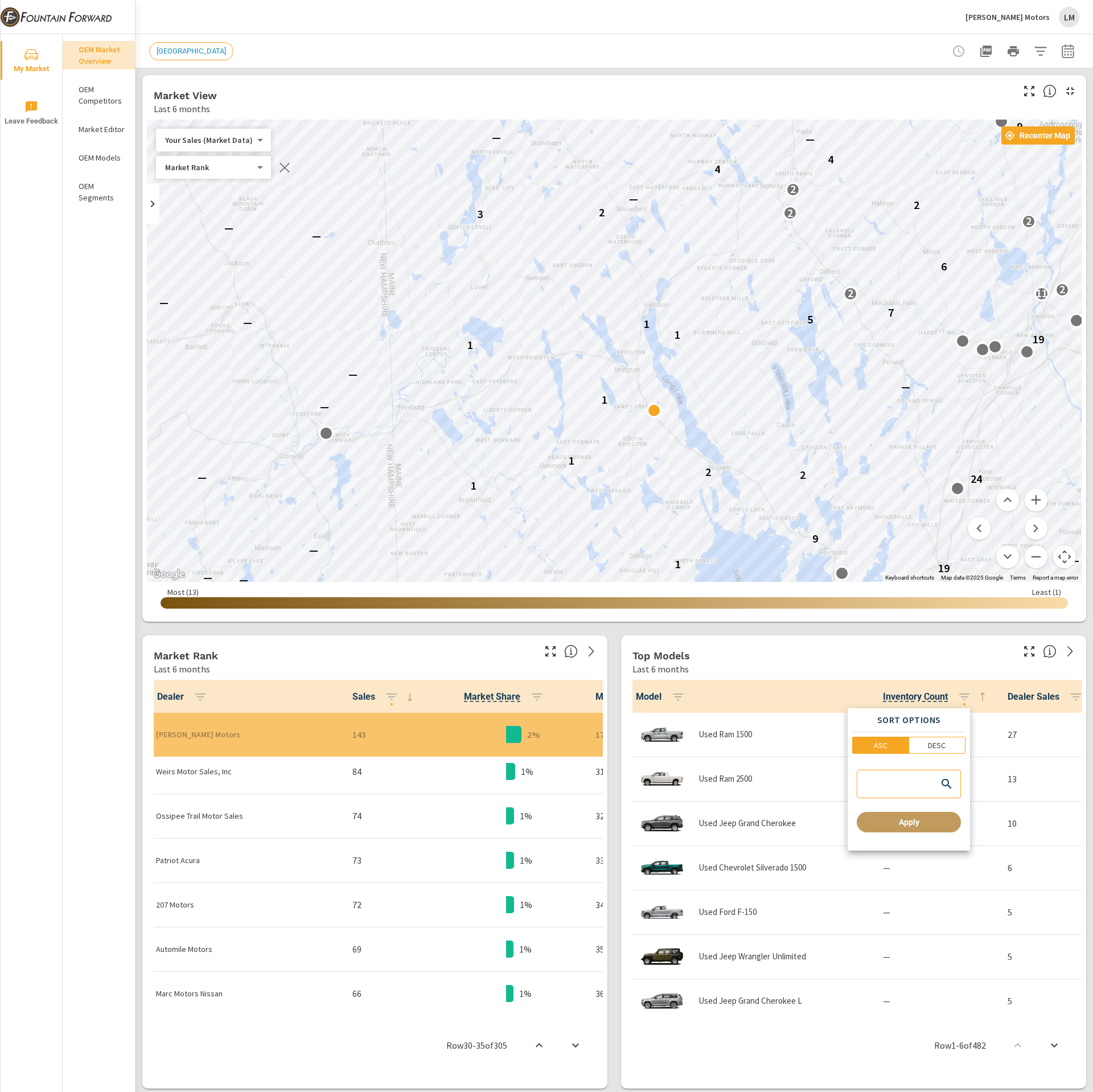
click at [915, 816] on button "Apply" at bounding box center [909, 822] width 105 height 21
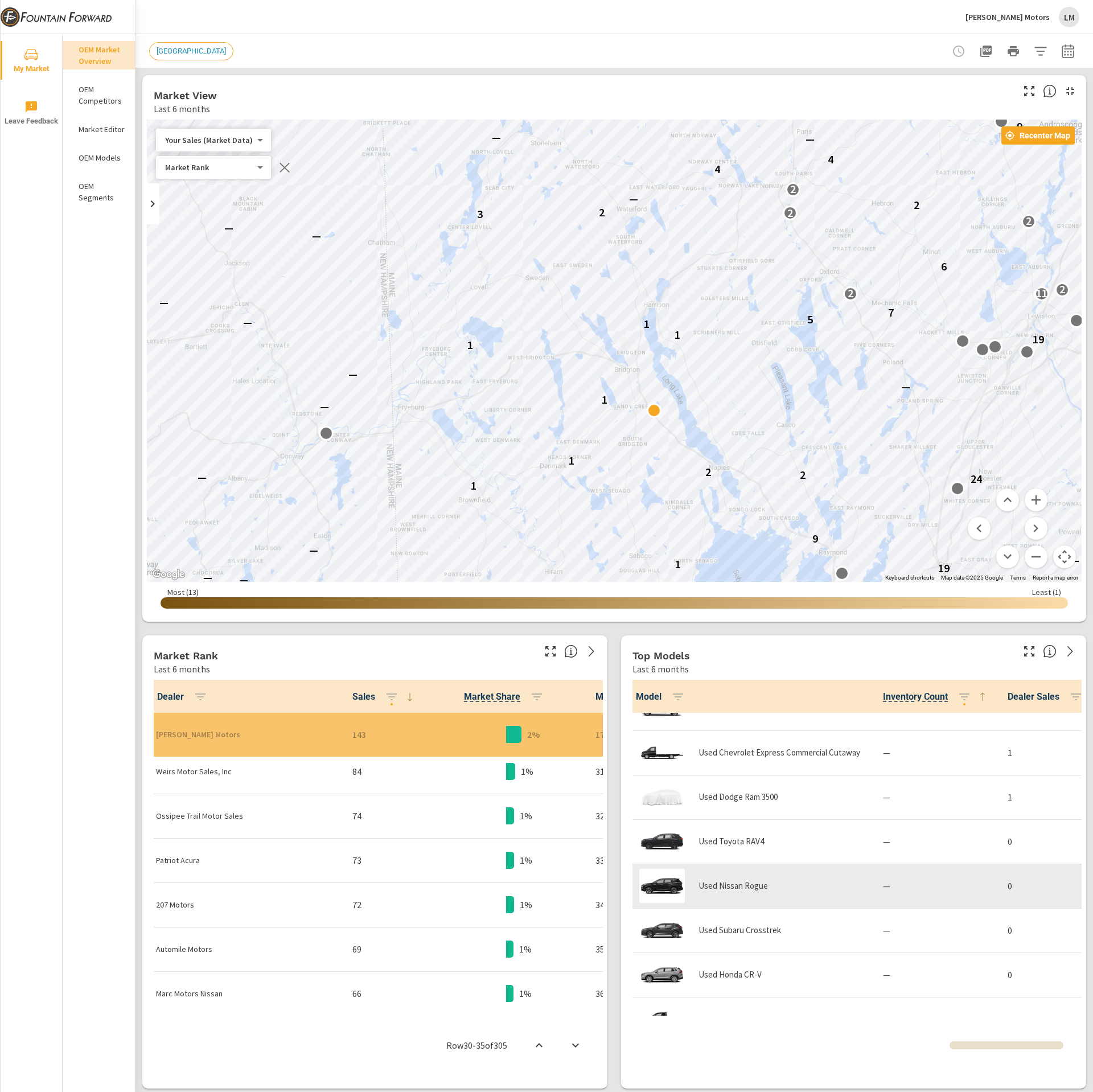
scroll to position [2202, 0]
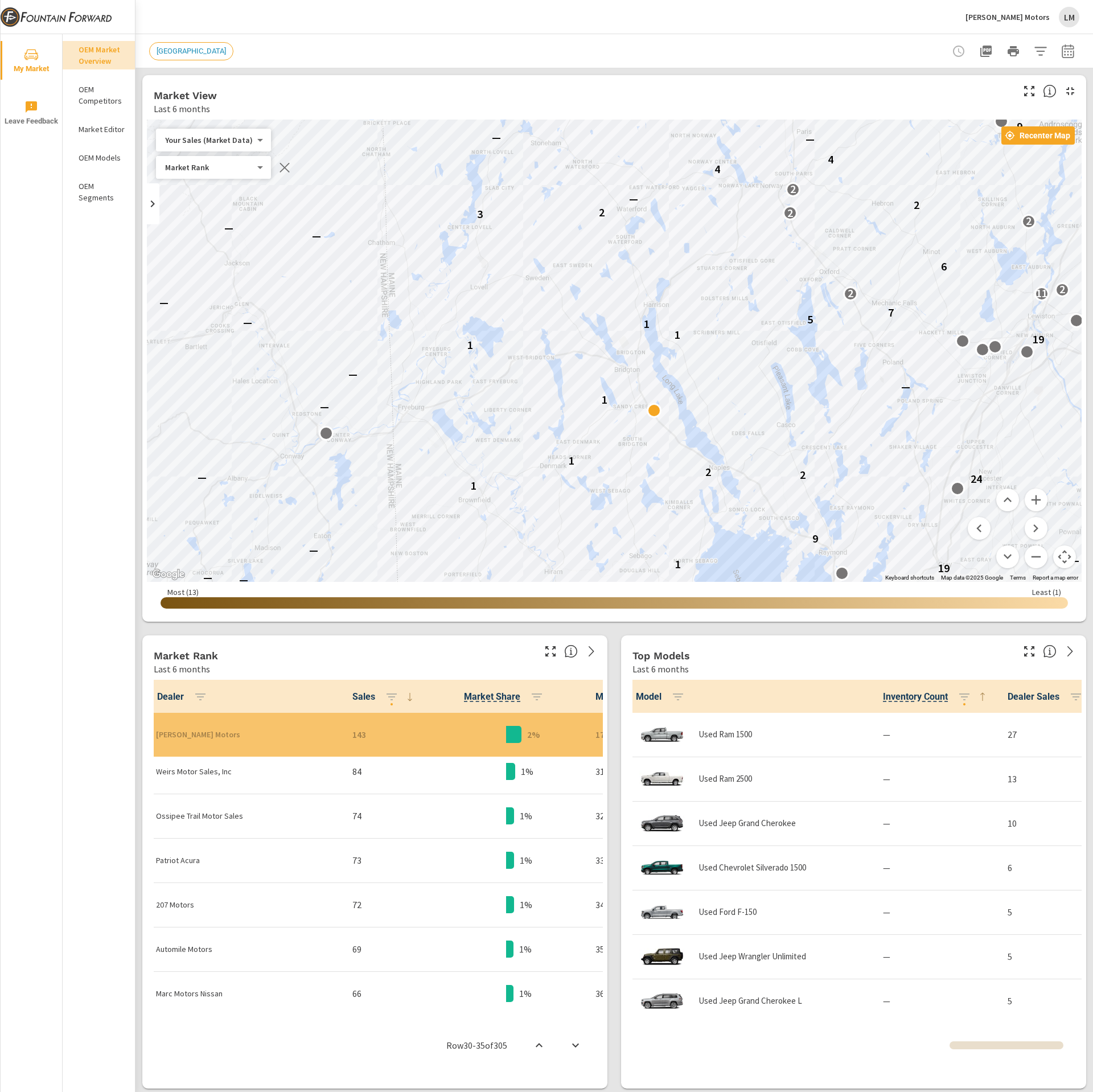
scroll to position [1, 0]
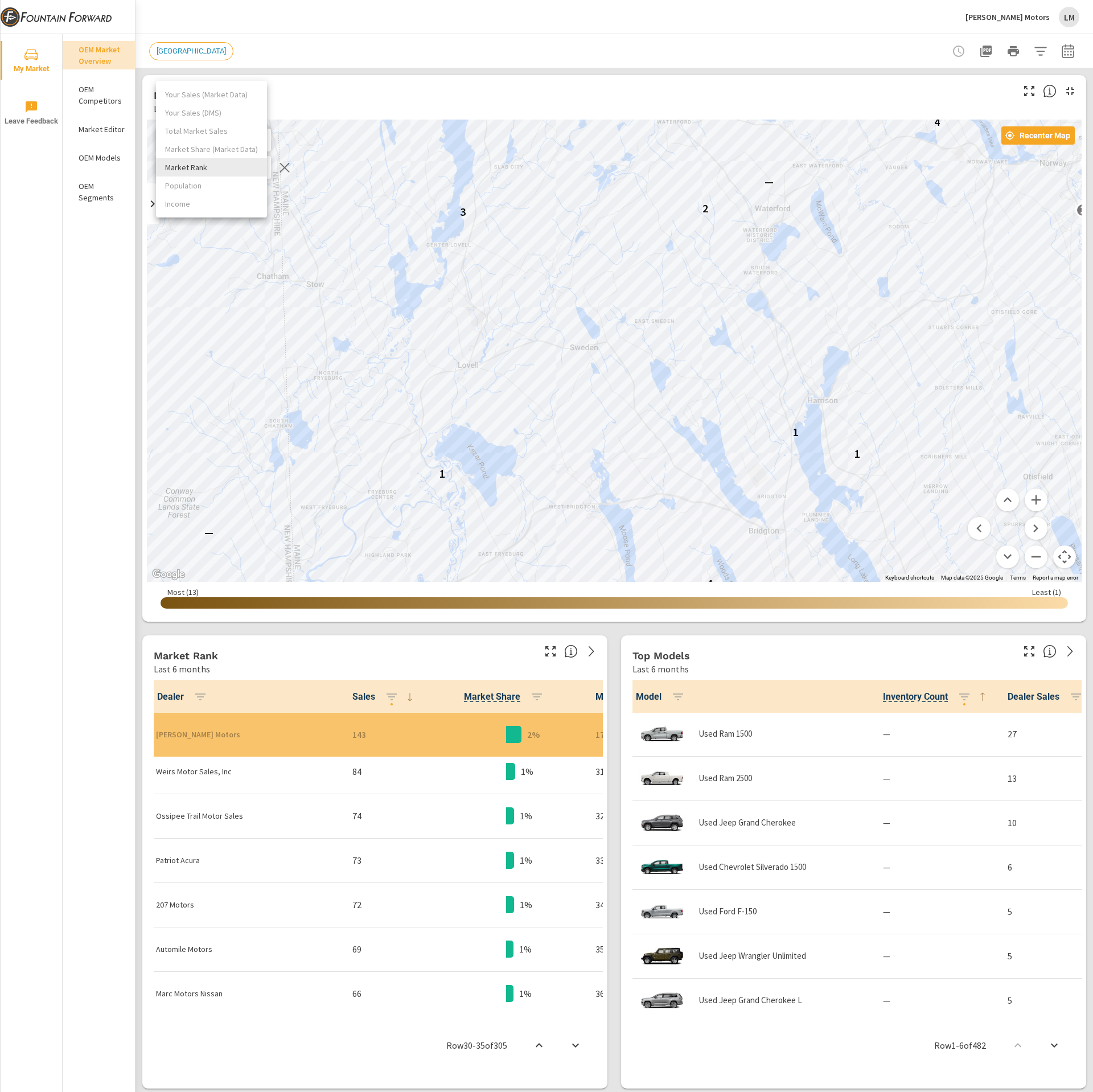
click at [244, 167] on body "My Market Leave Feedback OEM Market Overview OEM Competitors Market Editor OEM …" at bounding box center [546, 546] width 1093 height 1092
click at [224, 94] on ul "Your Sales (Market Data) Your Sales (DMS) Total Market Sales Market Share (Mark…" at bounding box center [211, 149] width 111 height 137
click at [382, 70] on div at bounding box center [546, 546] width 1093 height 1092
click at [149, 216] on div at bounding box center [152, 204] width 14 height 41
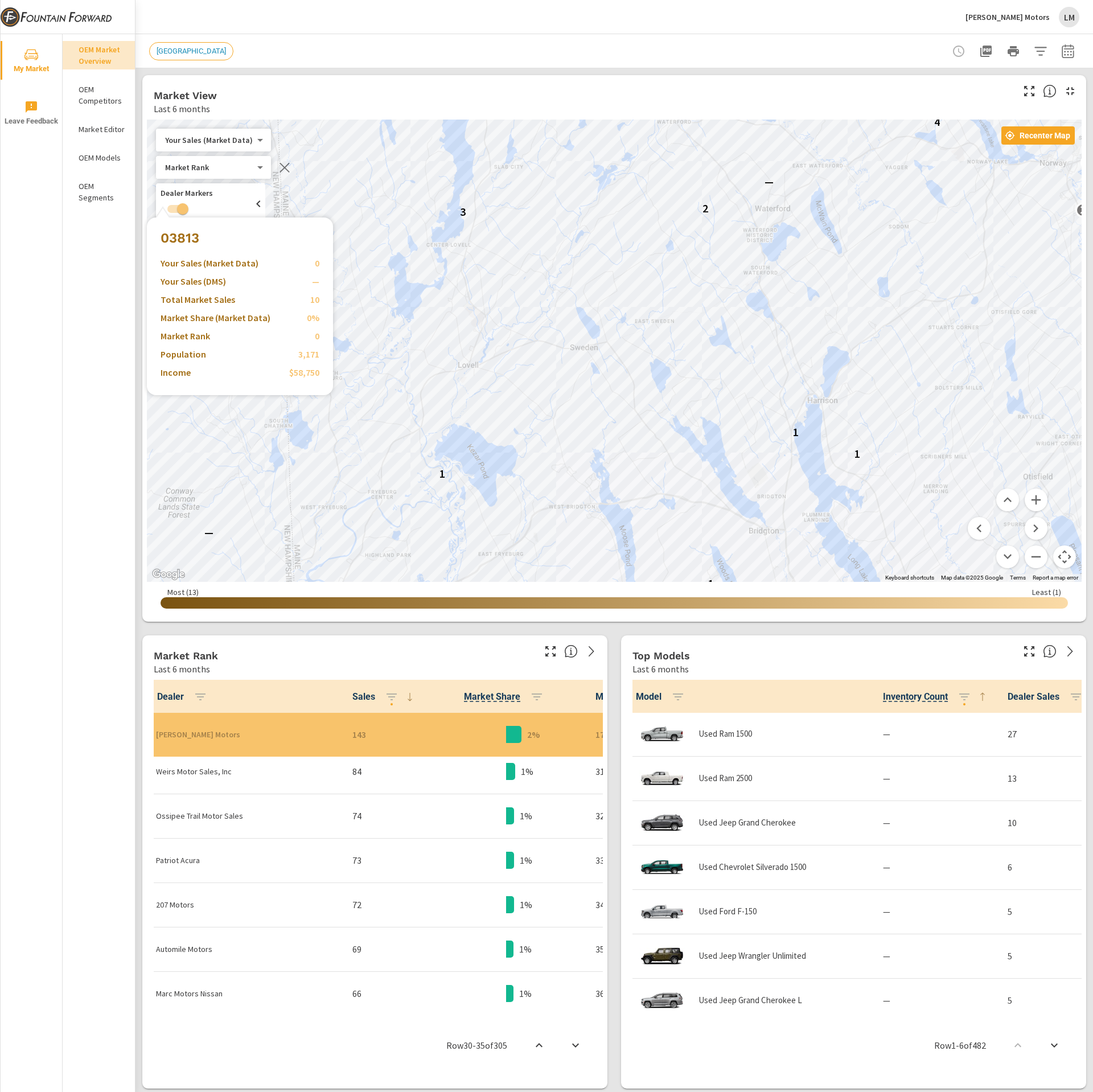
click at [154, 204] on div "— — 19 1 — 9 1 — 2 2 1 — 1 — — 1 1 1 — 5 7 6 — — 3 2 2 2 — 4 4 — — — 7 9 4" at bounding box center [614, 351] width 935 height 463
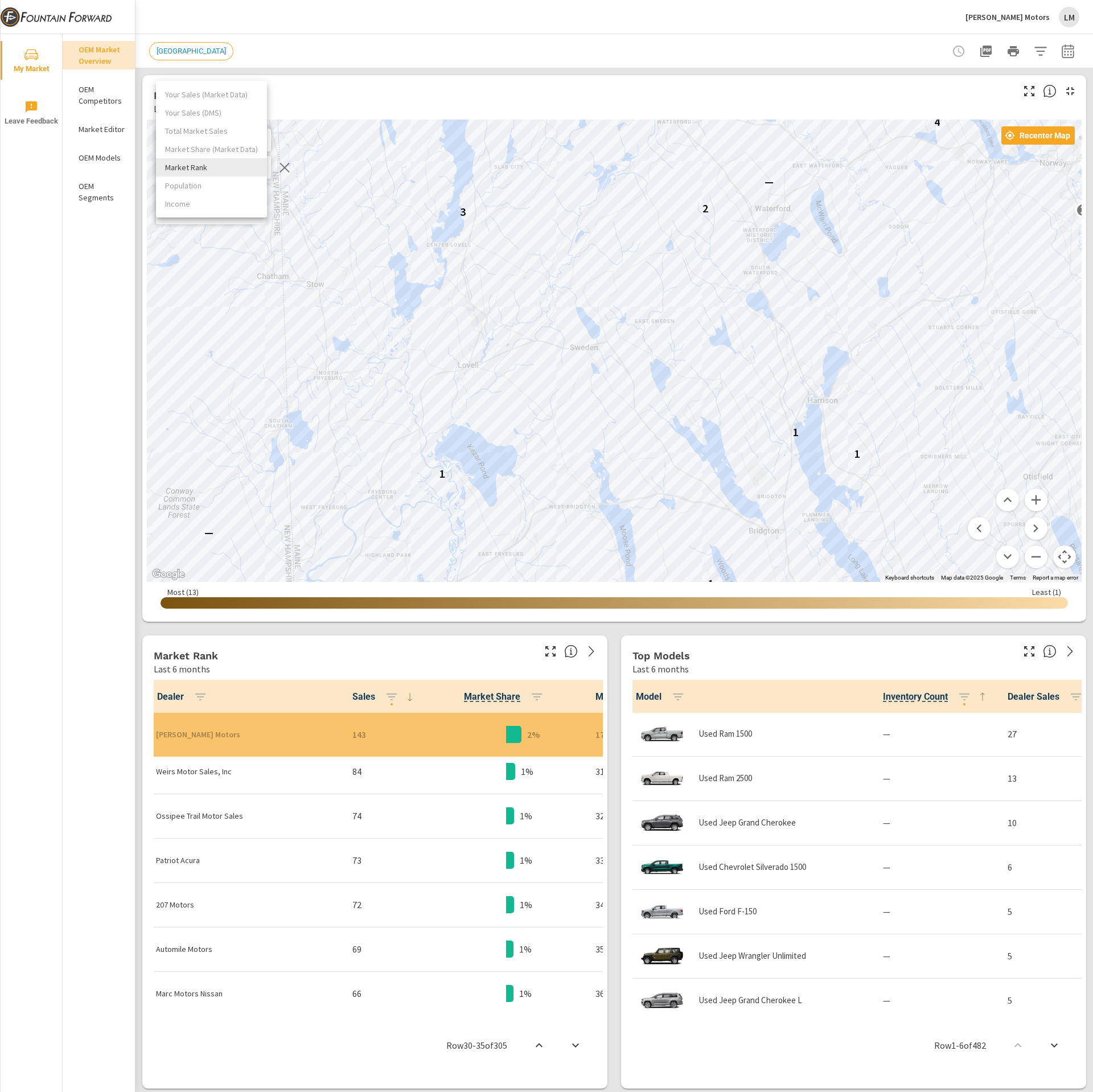
click at [251, 169] on body "My Market Leave Feedback OEM Market Overview OEM Competitors Market Editor OEM …" at bounding box center [546, 546] width 1093 height 1092
click at [251, 169] on li "Market Rank" at bounding box center [211, 167] width 111 height 18
click at [223, 131] on div "Your Sales (Market Data) 0 ​" at bounding box center [213, 139] width 115 height 23
click at [166, 41] on div "New Market Area" at bounding box center [614, 51] width 930 height 33
click at [178, 59] on div "New Market Area" at bounding box center [191, 51] width 84 height 18
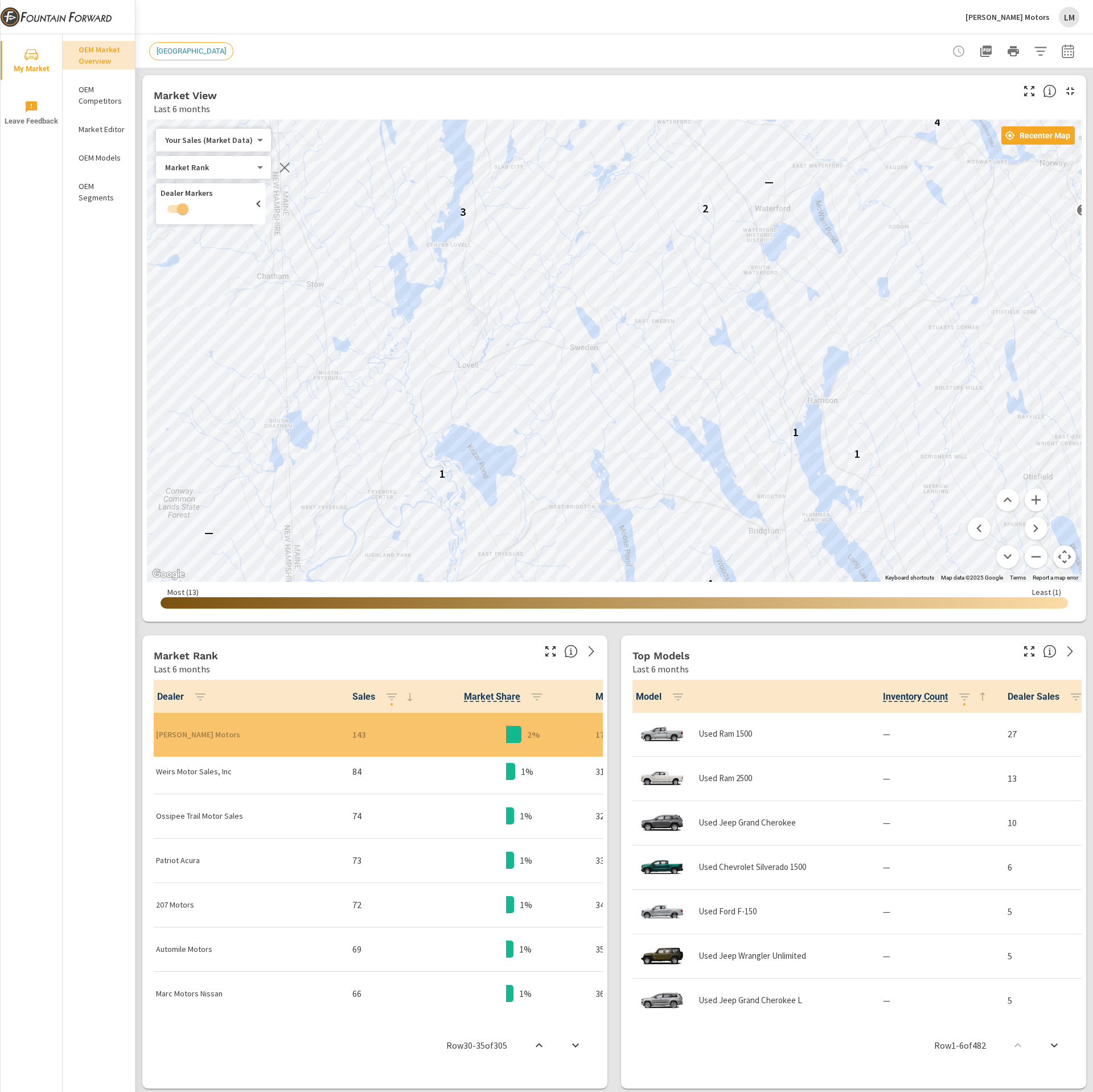
click at [184, 53] on span "New Market Area" at bounding box center [191, 51] width 83 height 9
click at [1023, 92] on icon "button" at bounding box center [1029, 91] width 14 height 14
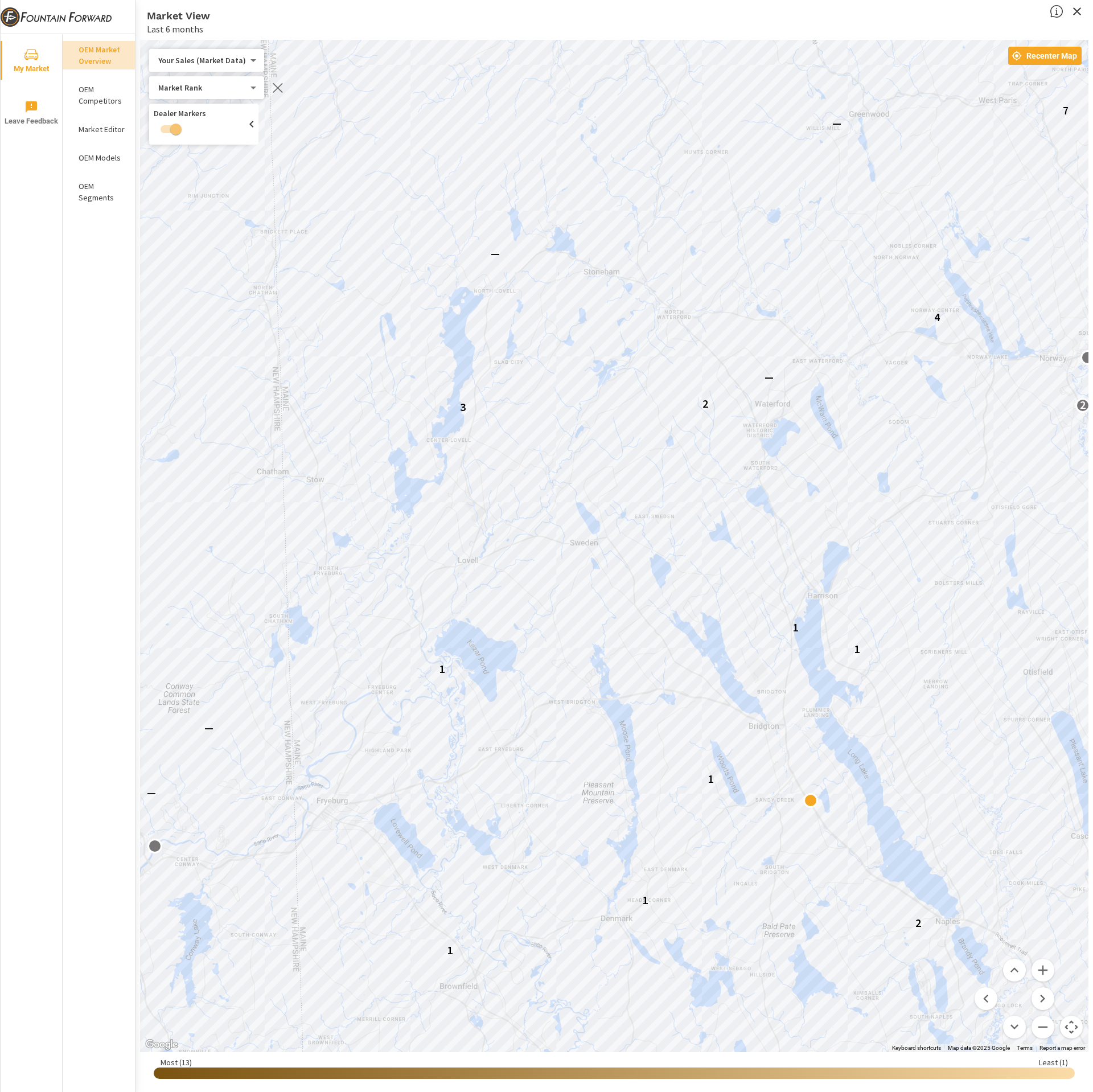
click at [1065, 1028] on button "Map camera controls" at bounding box center [1071, 1027] width 23 height 23
click at [1068, 1028] on button "Map camera controls" at bounding box center [1071, 1027] width 23 height 23
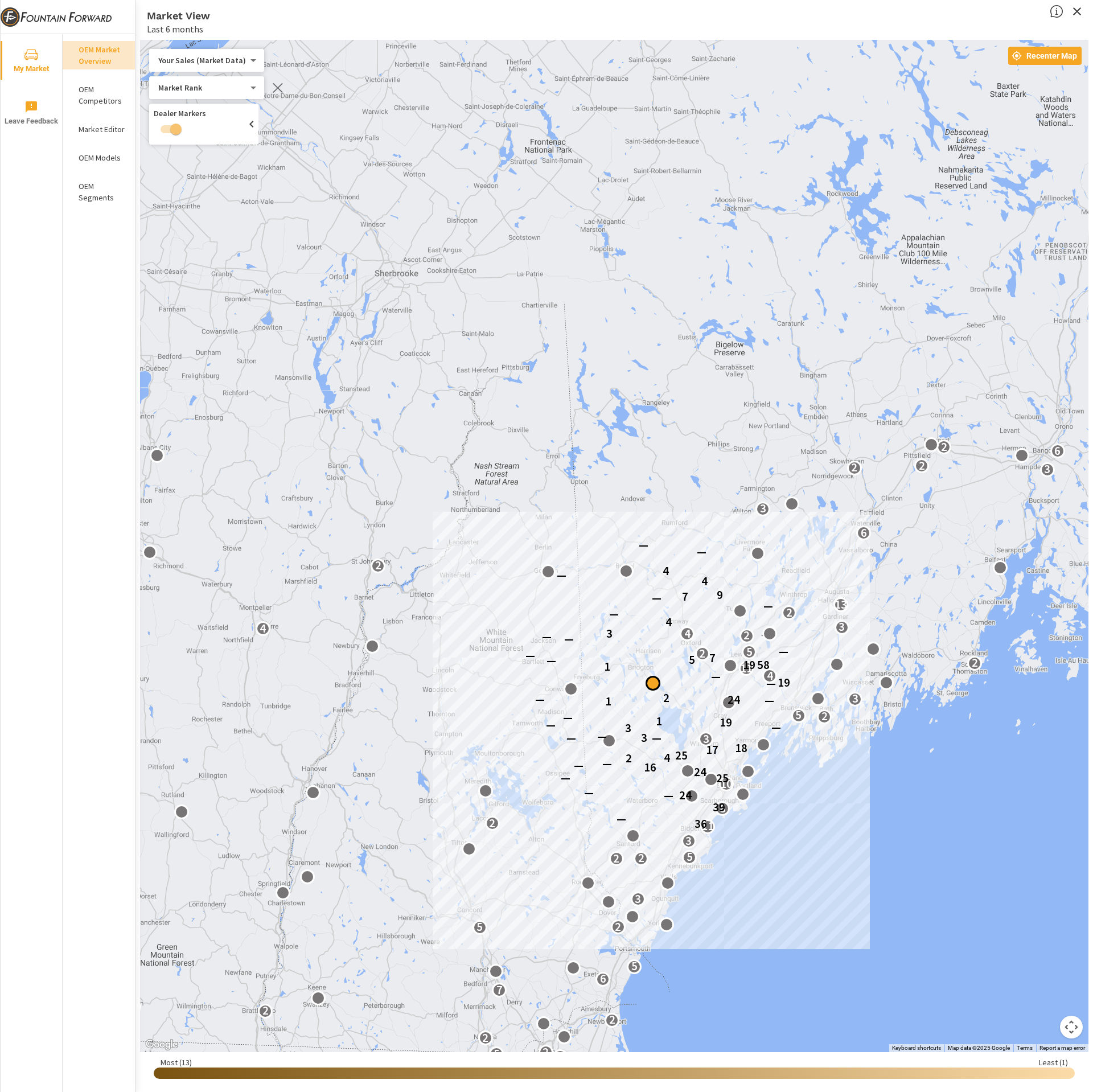
click at [651, 681] on div "← Move left → Move right ↑ Move up ↓ Move down + Zoom in - Zoom out Home Jump l…" at bounding box center [614, 563] width 948 height 1048
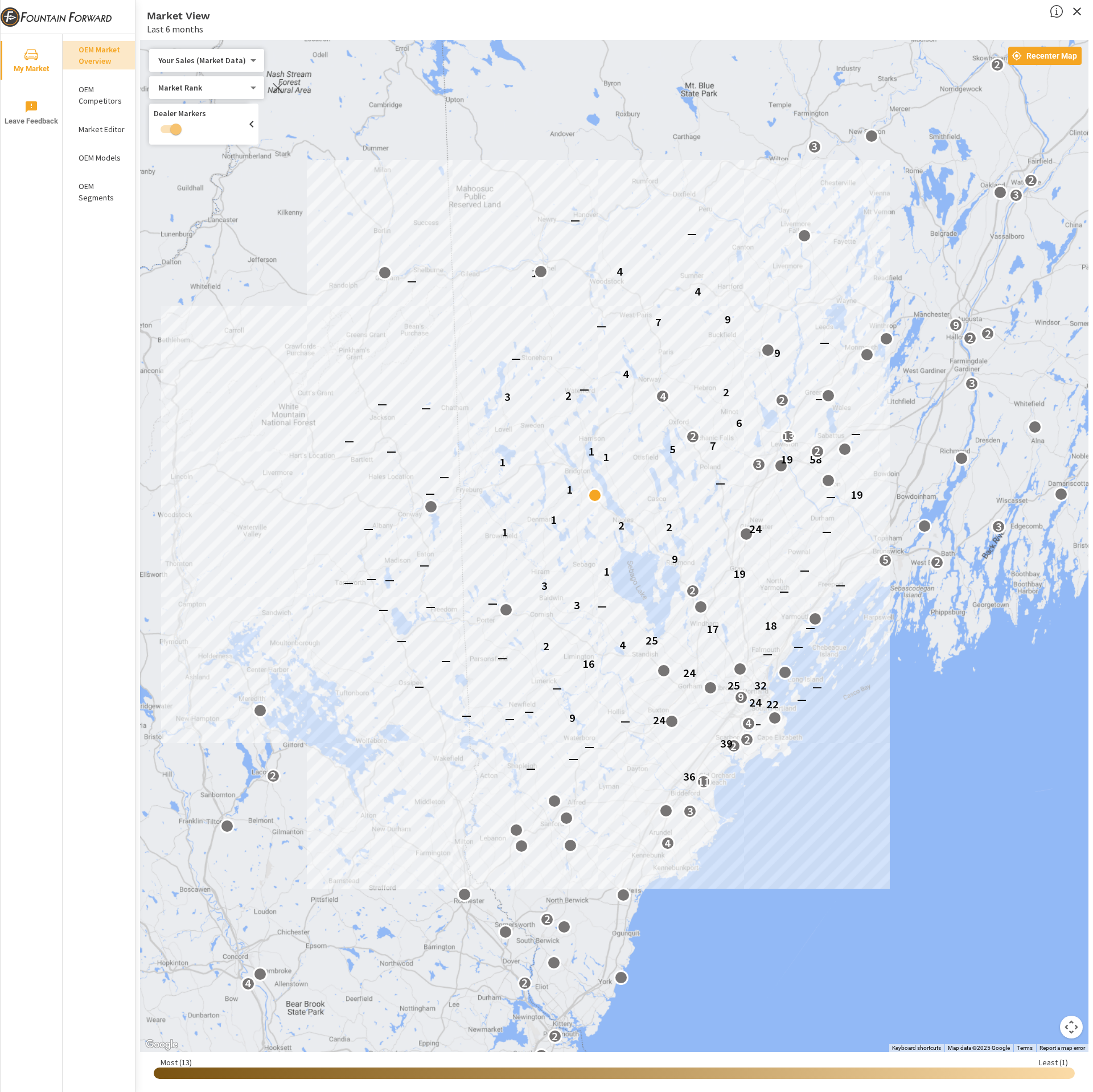
click at [1071, 1031] on button "Map camera controls" at bounding box center [1071, 1027] width 23 height 23
click at [1047, 1034] on button "Zoom out" at bounding box center [1042, 1027] width 23 height 23
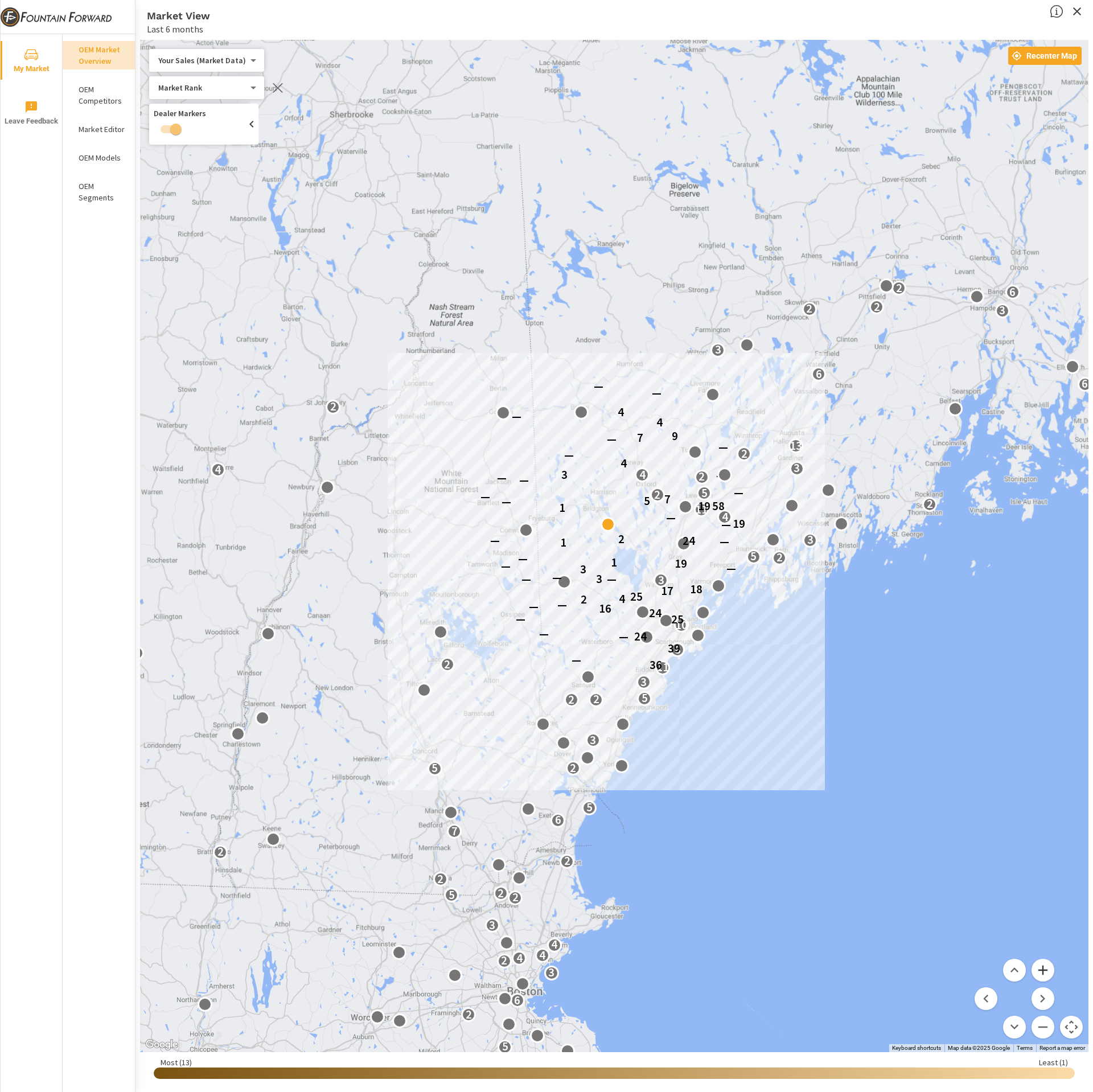
click at [1044, 968] on button "Zoom in" at bounding box center [1042, 970] width 23 height 23
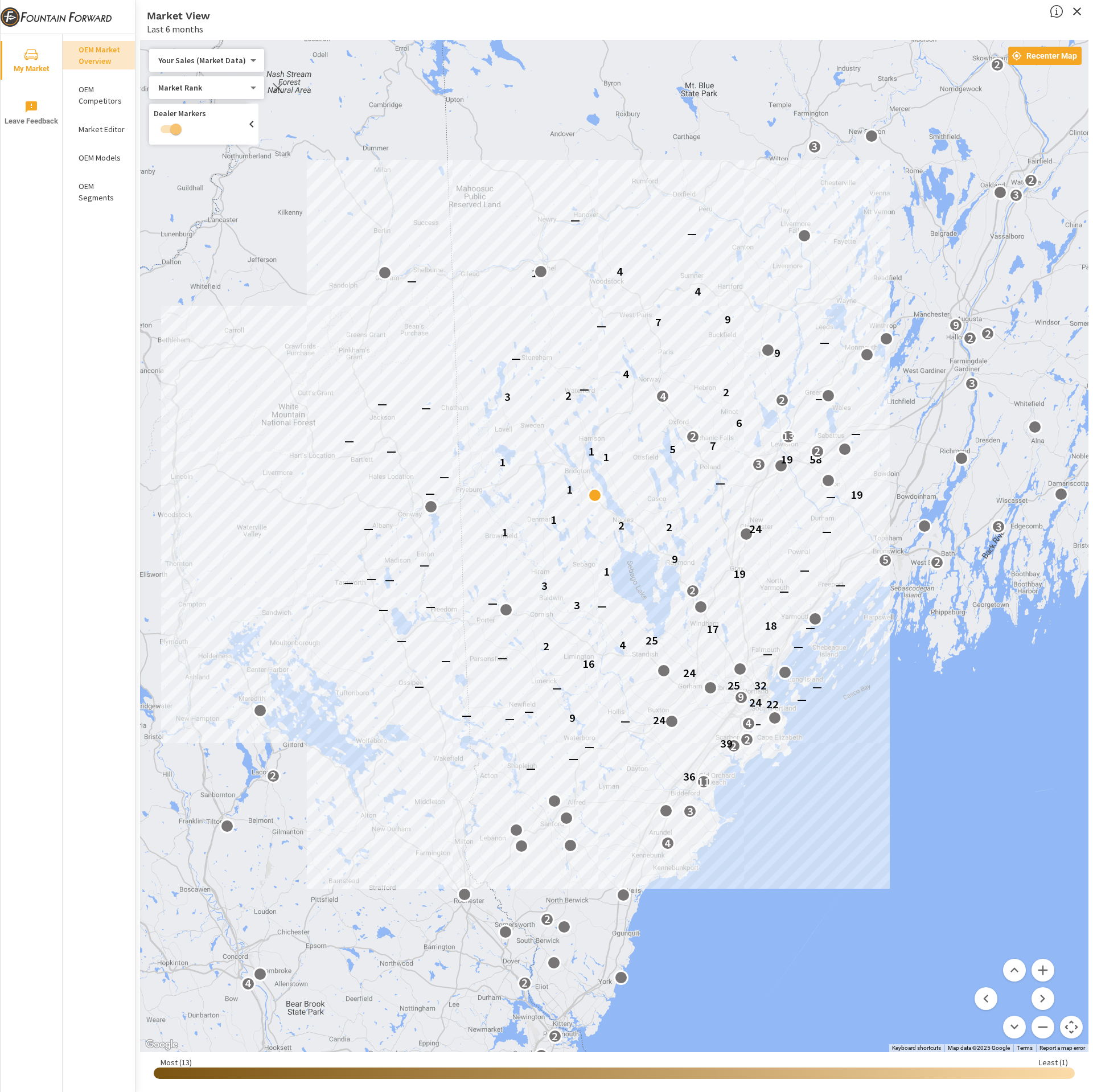
click at [1071, 11] on icon "button" at bounding box center [1077, 12] width 14 height 14
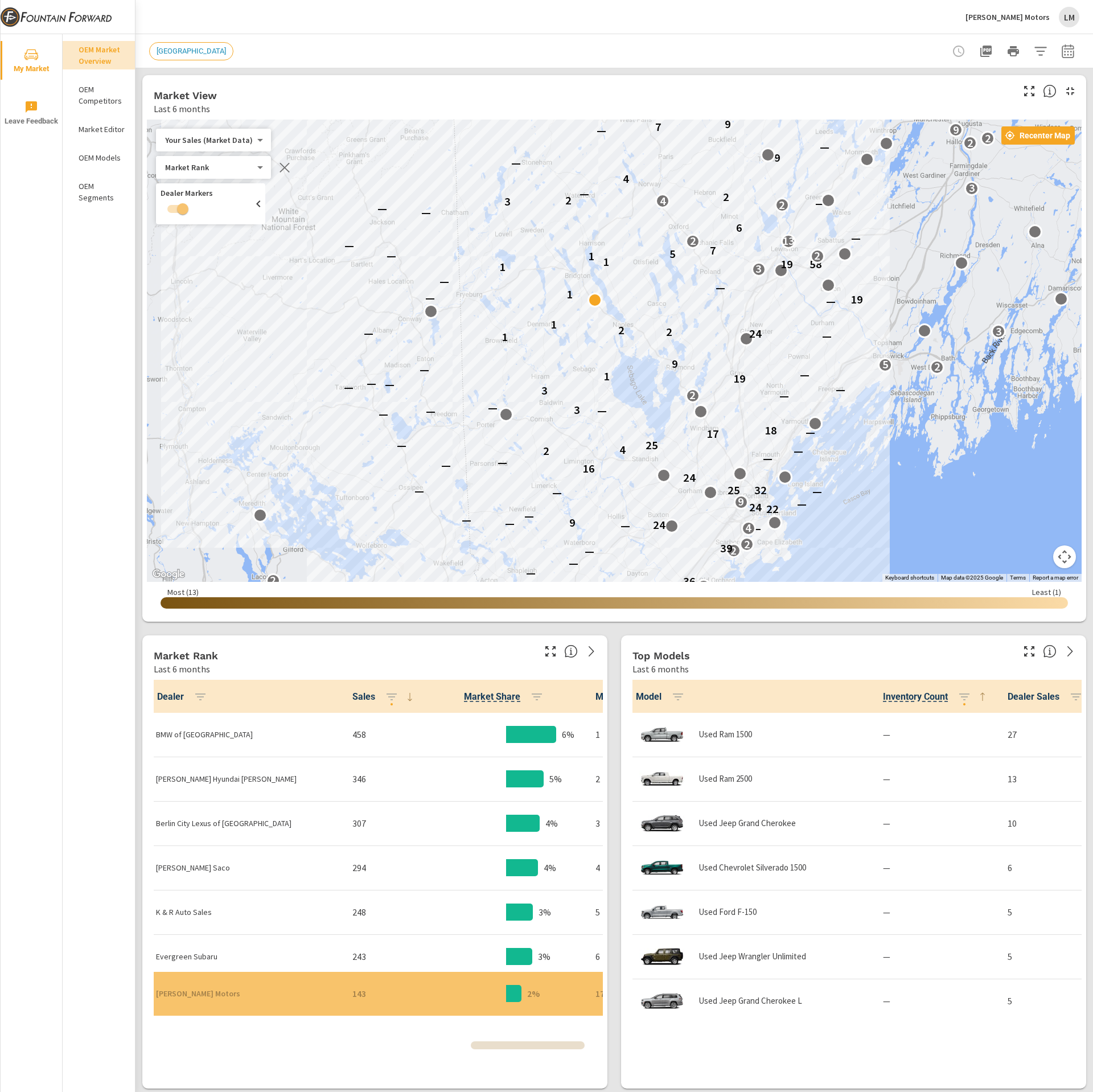
scroll to position [1289, 0]
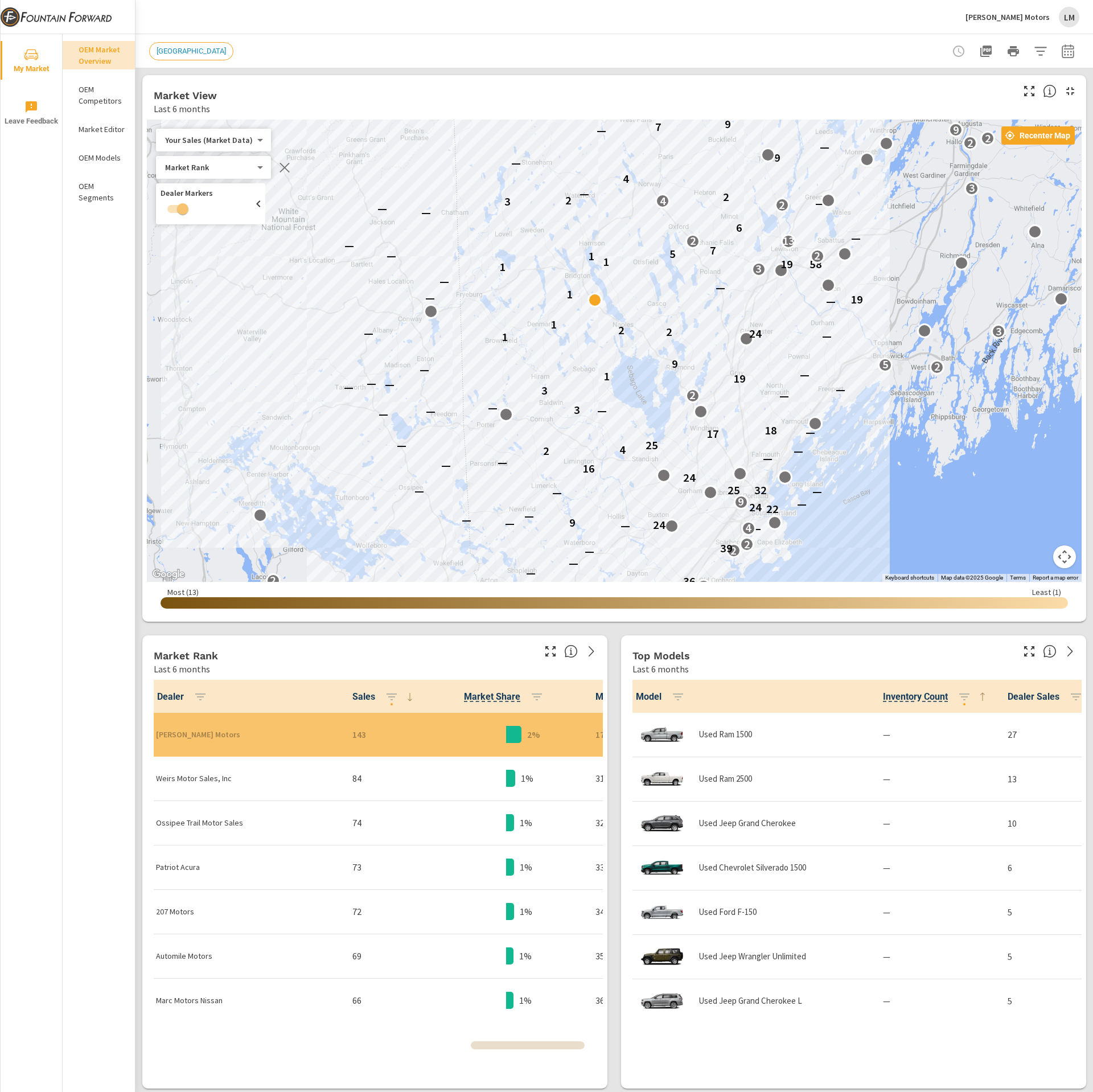
click at [1045, 20] on p "[PERSON_NAME] Motors" at bounding box center [1007, 17] width 84 height 10
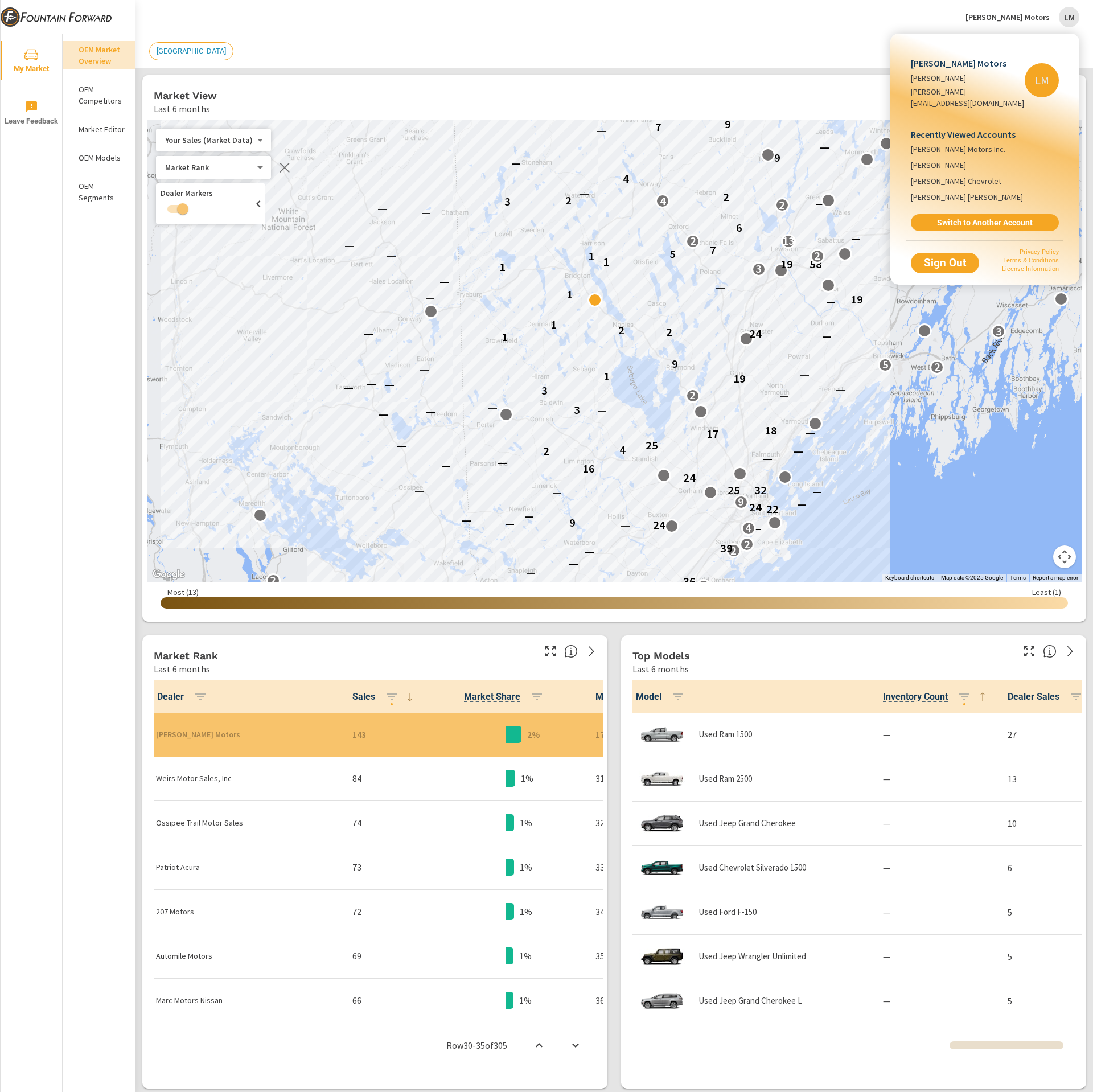
scroll to position [1, 0]
click at [647, 28] on div at bounding box center [546, 546] width 1093 height 1092
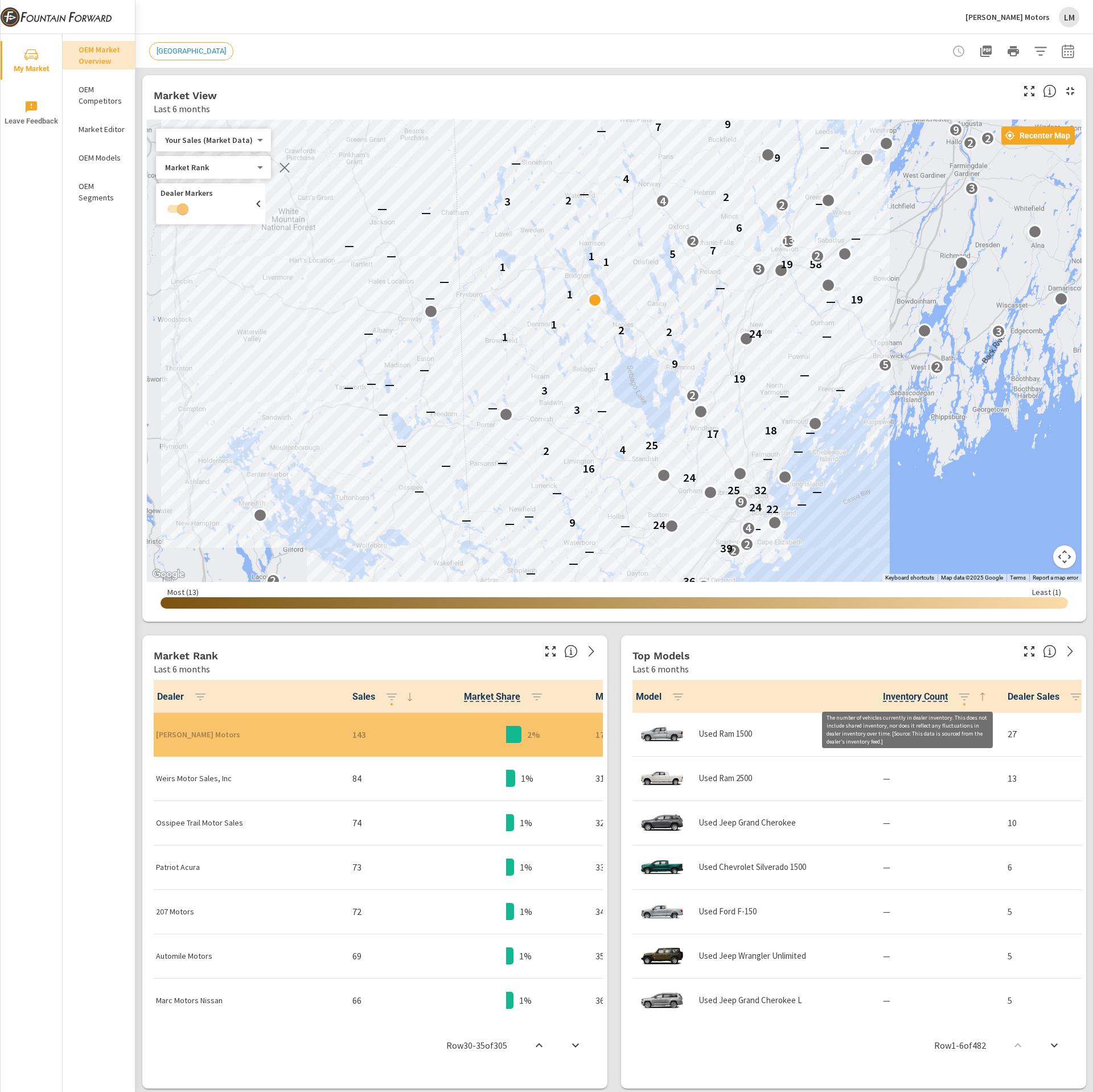
click at [893, 692] on span "Inventory Count" at bounding box center [915, 697] width 65 height 14
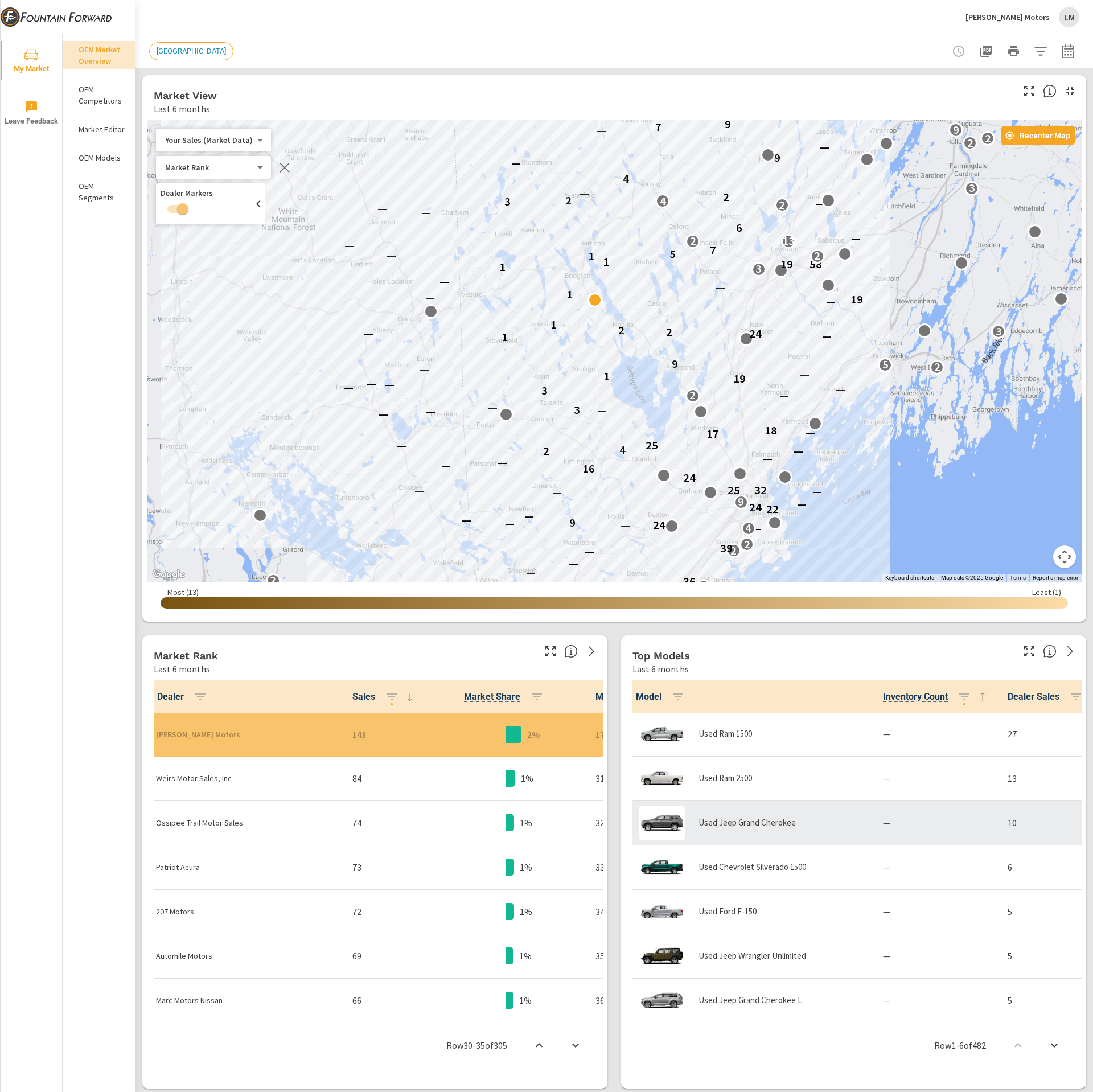
scroll to position [0, 0]
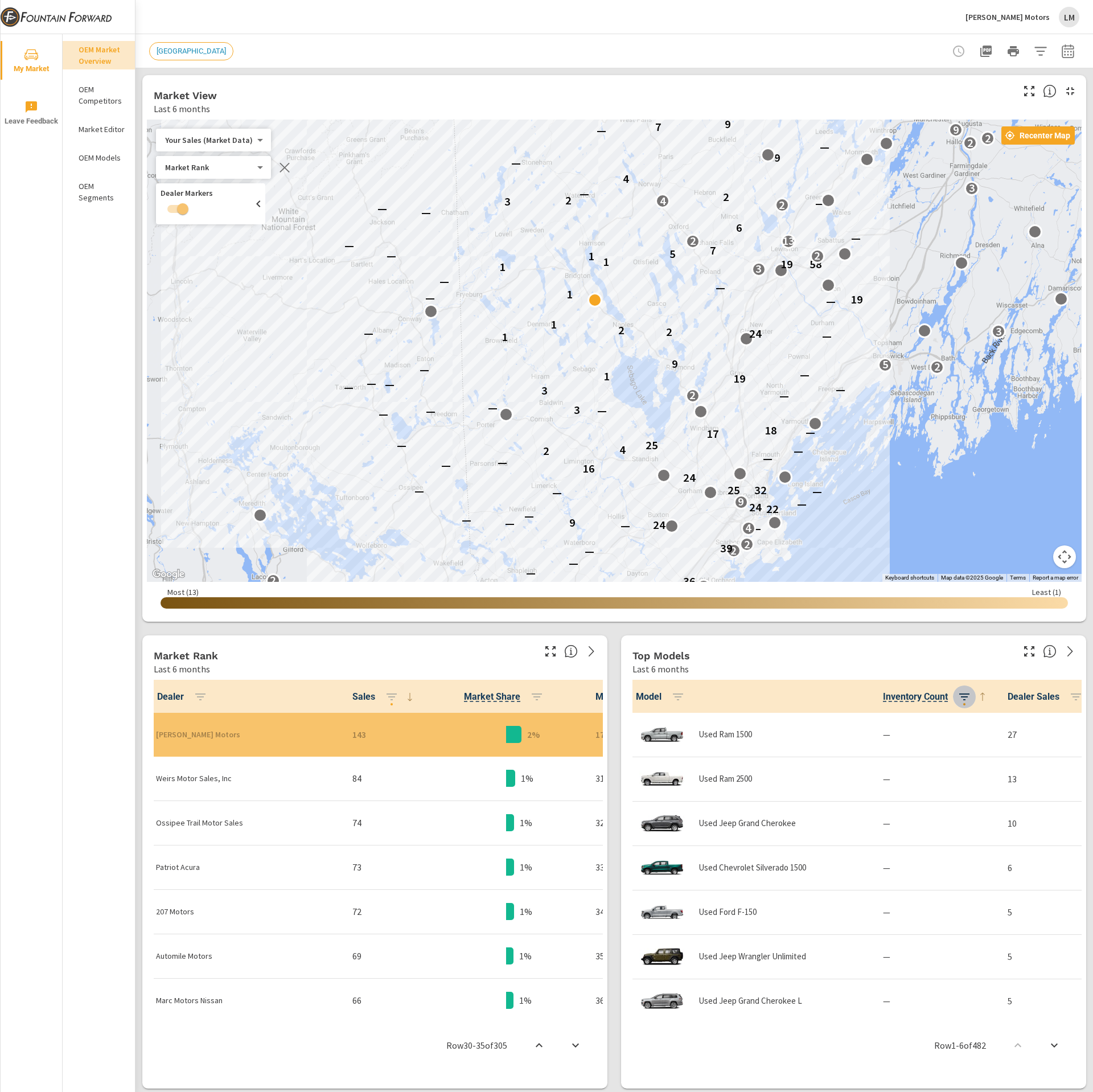
click at [958, 696] on icon "button" at bounding box center [965, 697] width 14 height 14
click at [926, 740] on span "DESC" at bounding box center [937, 746] width 50 height 12
click at [918, 824] on span "Apply" at bounding box center [909, 822] width 95 height 10
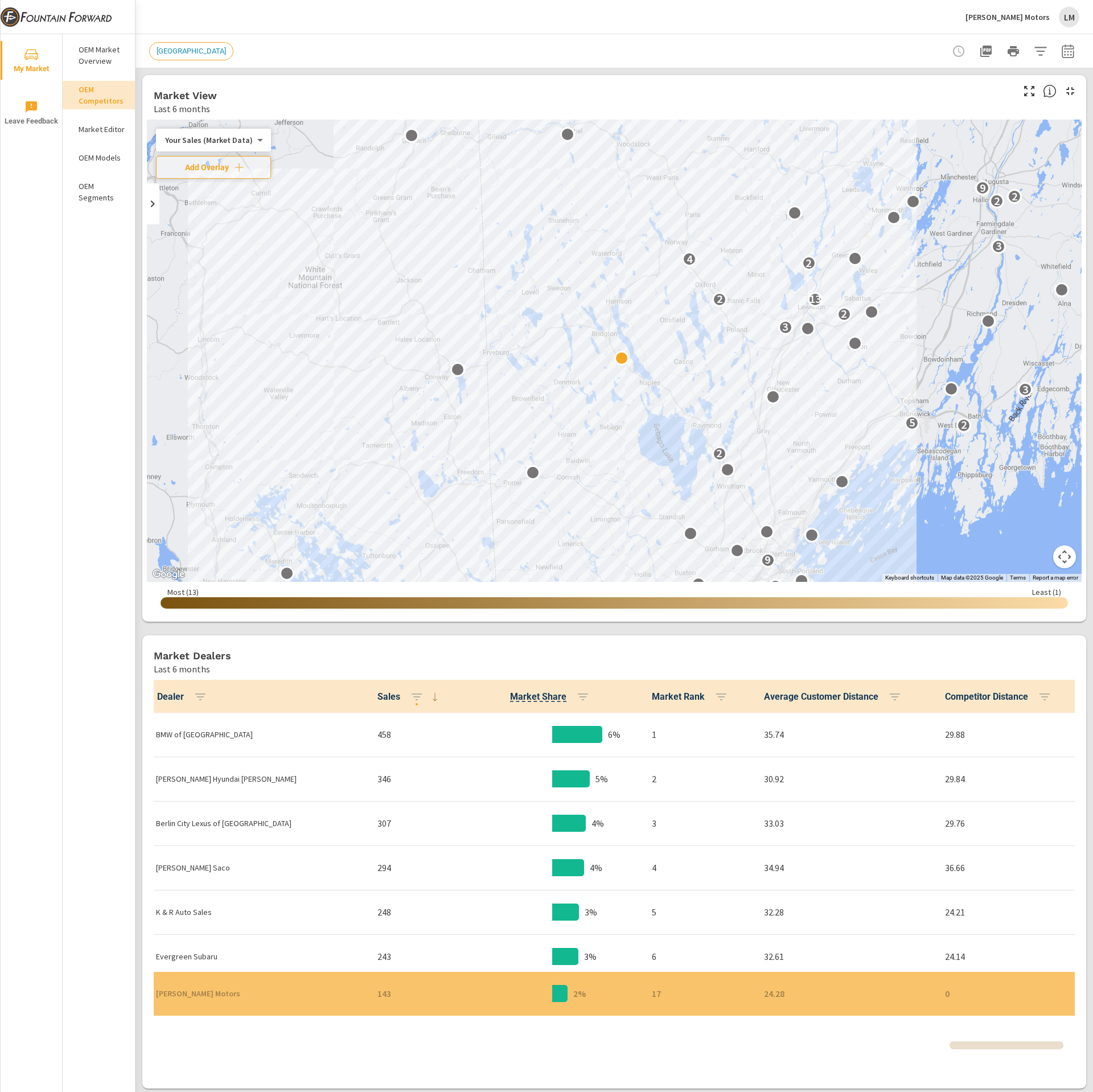
scroll to position [1, 0]
click at [113, 68] on div "OEM Market Overview" at bounding box center [99, 55] width 72 height 29
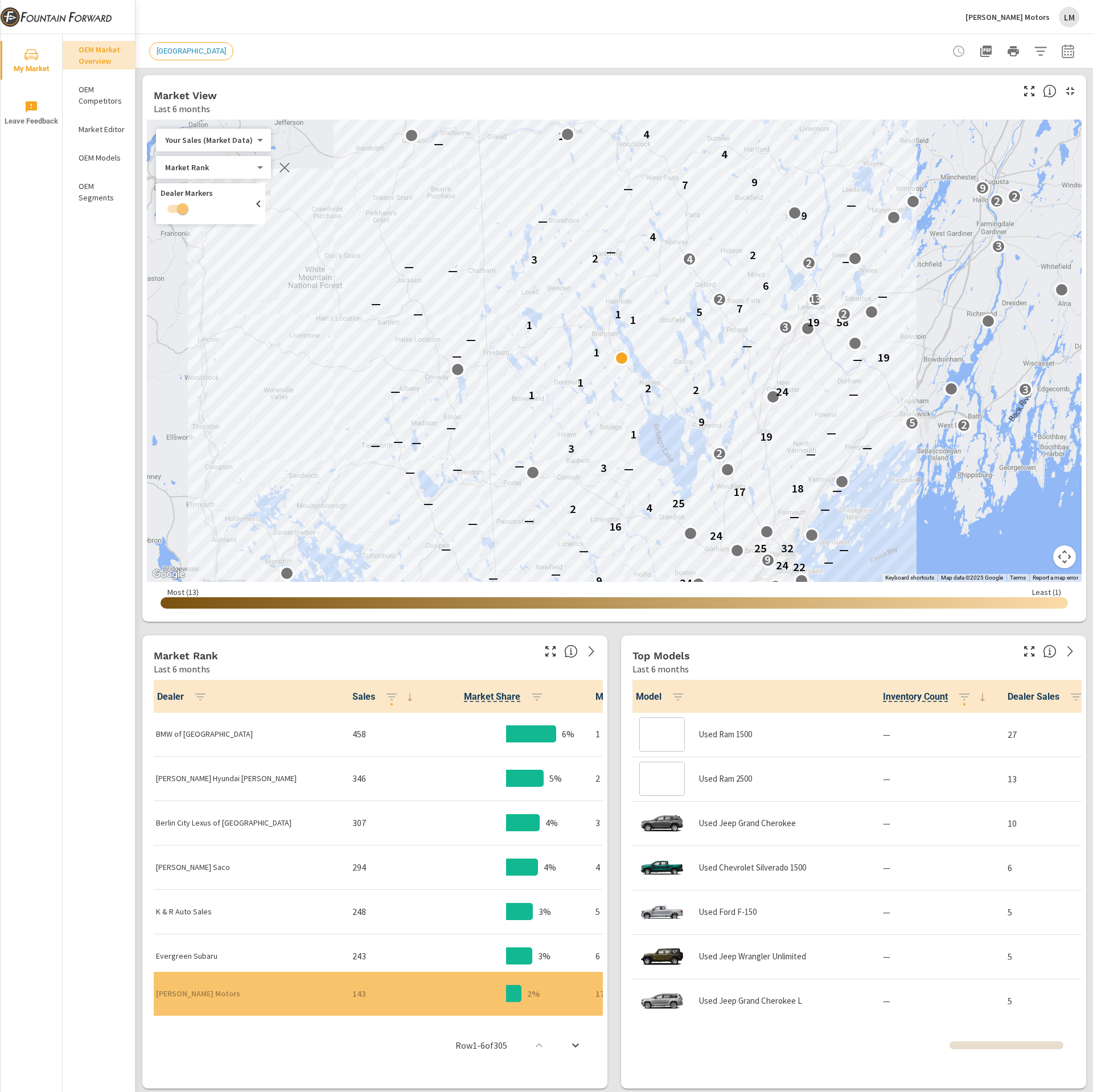
scroll to position [1, 0]
click at [1065, 21] on div "LM" at bounding box center [1069, 17] width 20 height 21
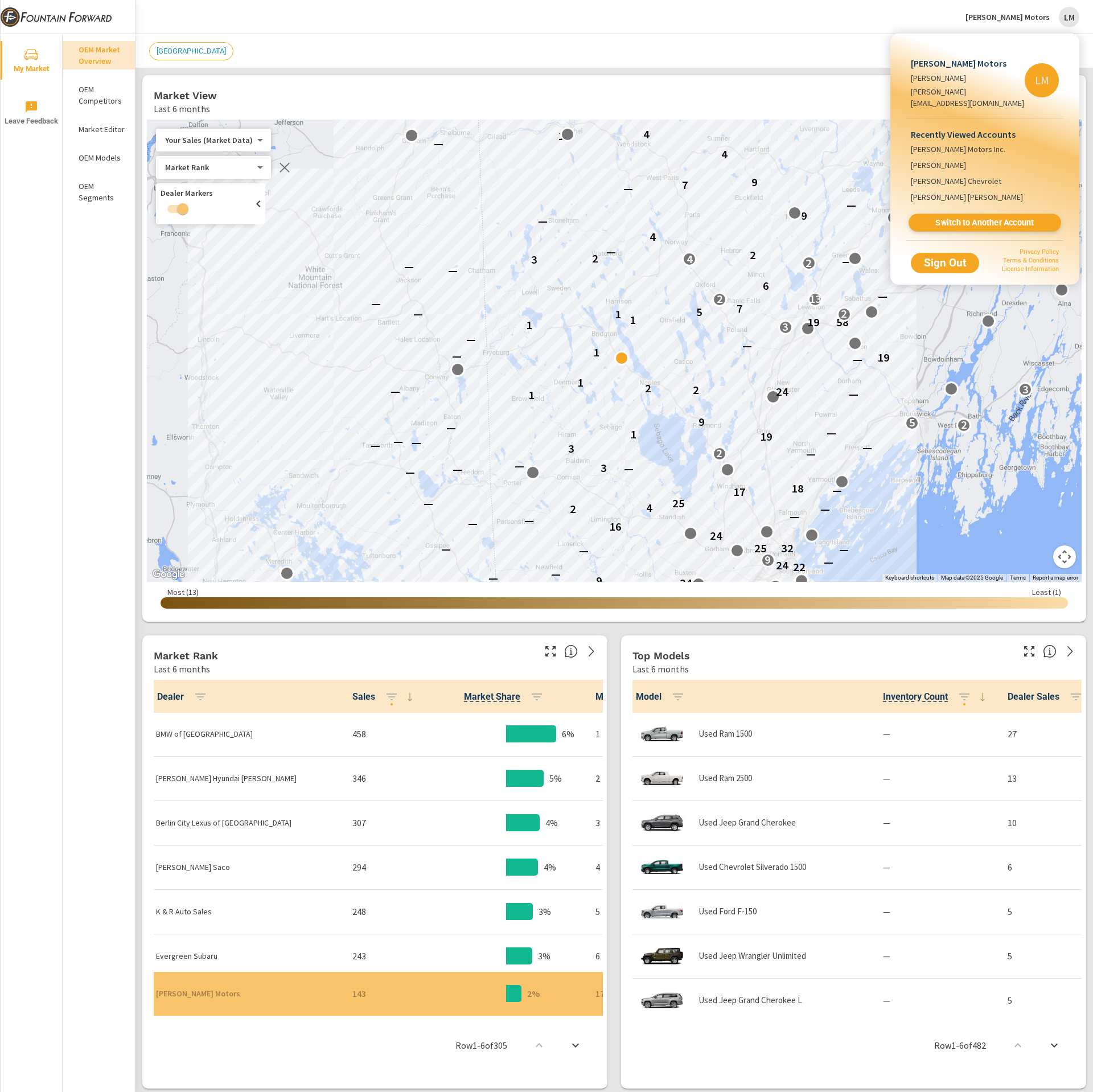
click at [976, 217] on link "Switch to Another Account" at bounding box center [984, 223] width 152 height 18
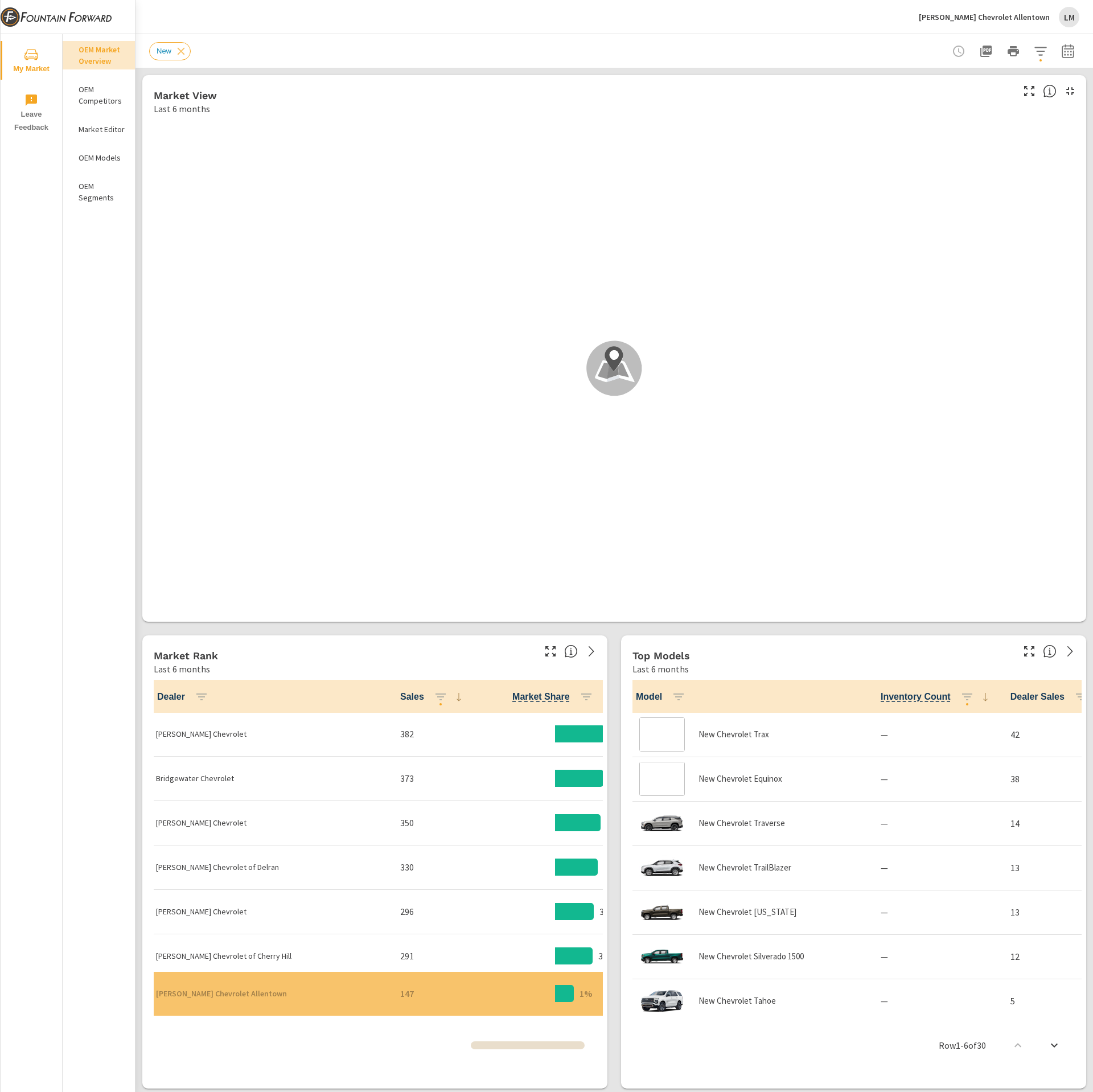
scroll to position [1, 0]
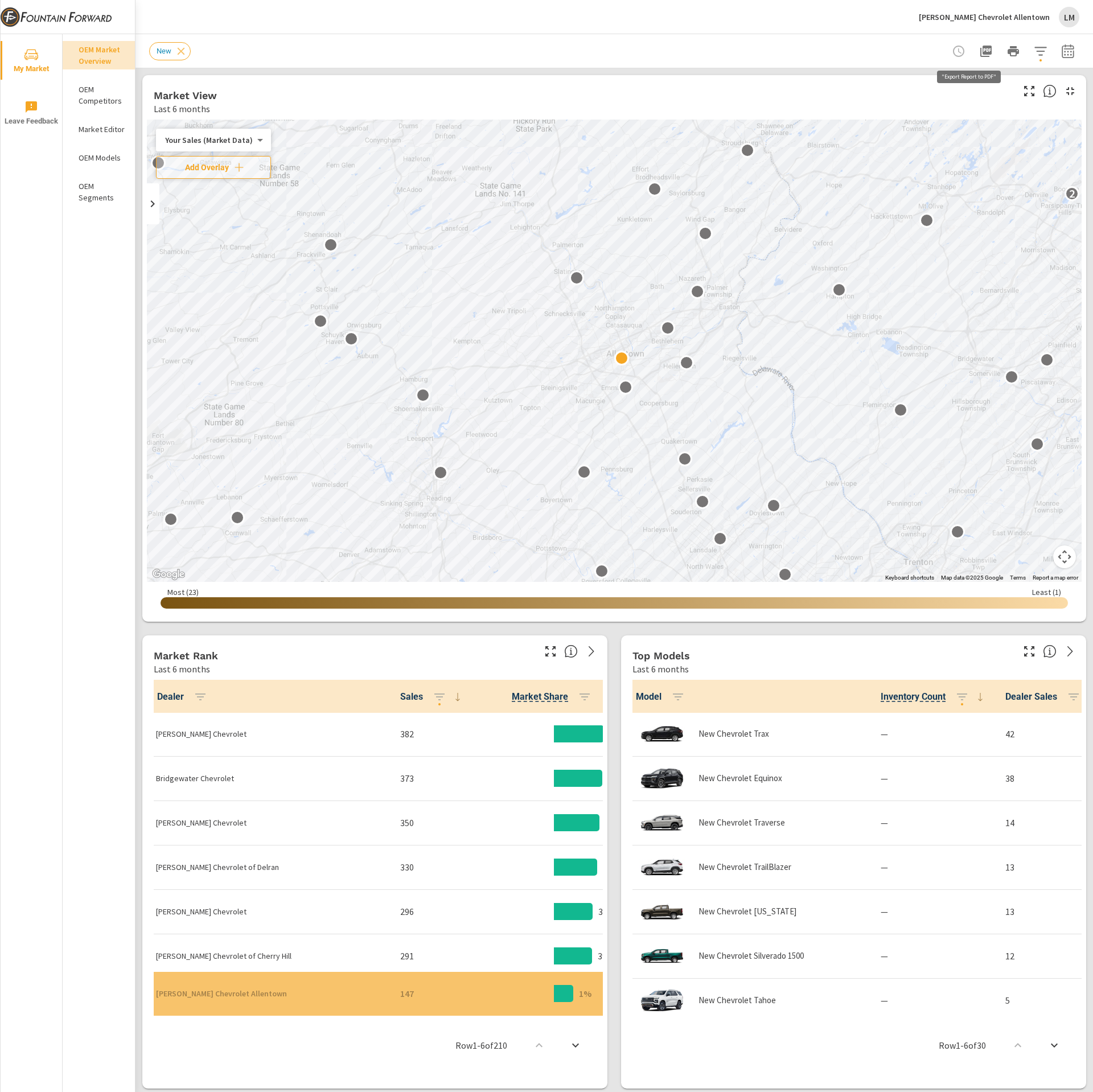
click at [980, 51] on icon "button" at bounding box center [986, 51] width 12 height 12
click at [612, 77] on div "Market View Last 6 months" at bounding box center [579, 95] width 873 height 40
click at [1010, 25] on div "[PERSON_NAME] Chevrolet Allentown LM" at bounding box center [999, 17] width 161 height 21
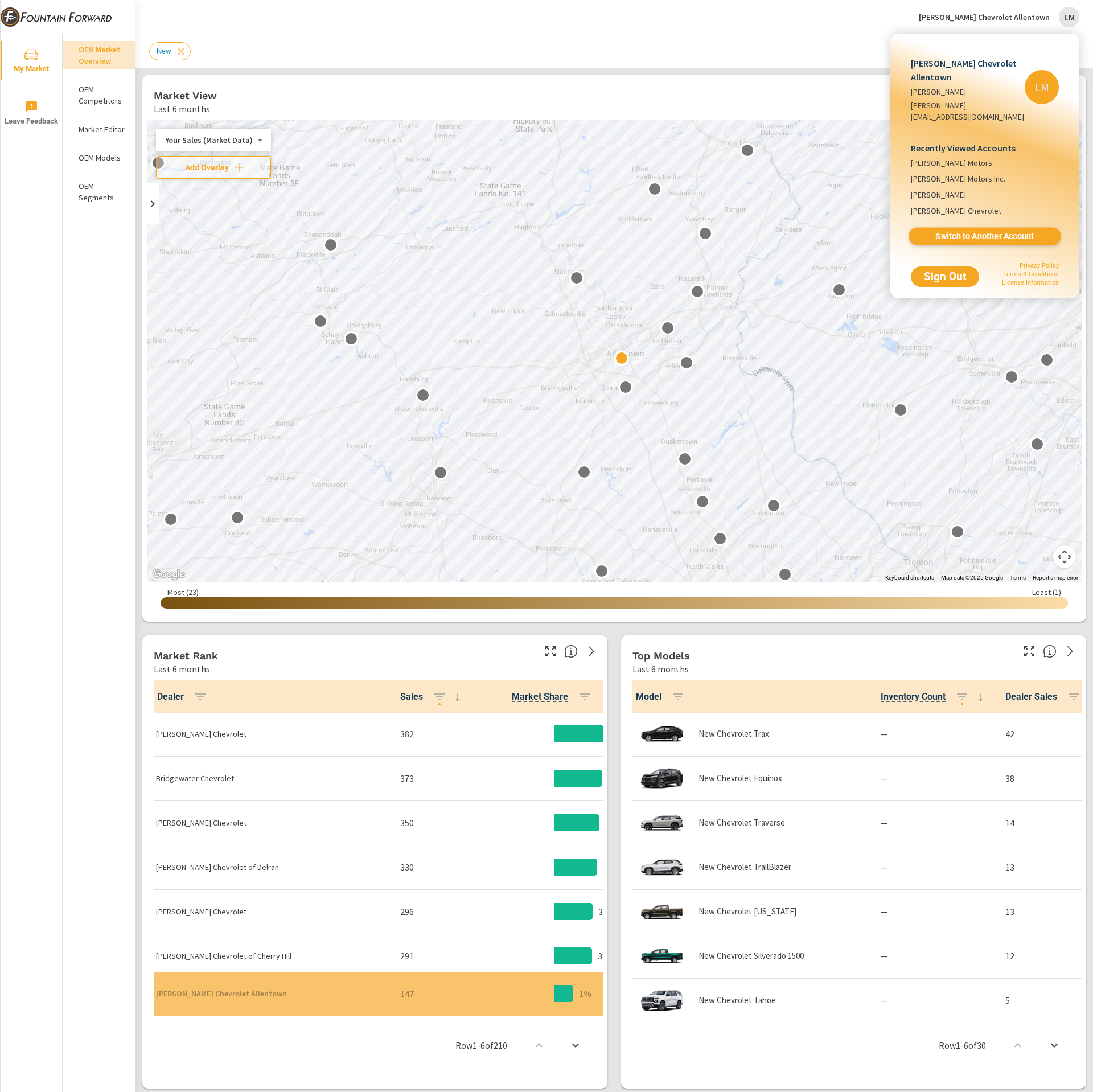
click at [962, 228] on link "Switch to Another Account" at bounding box center [984, 236] width 152 height 18
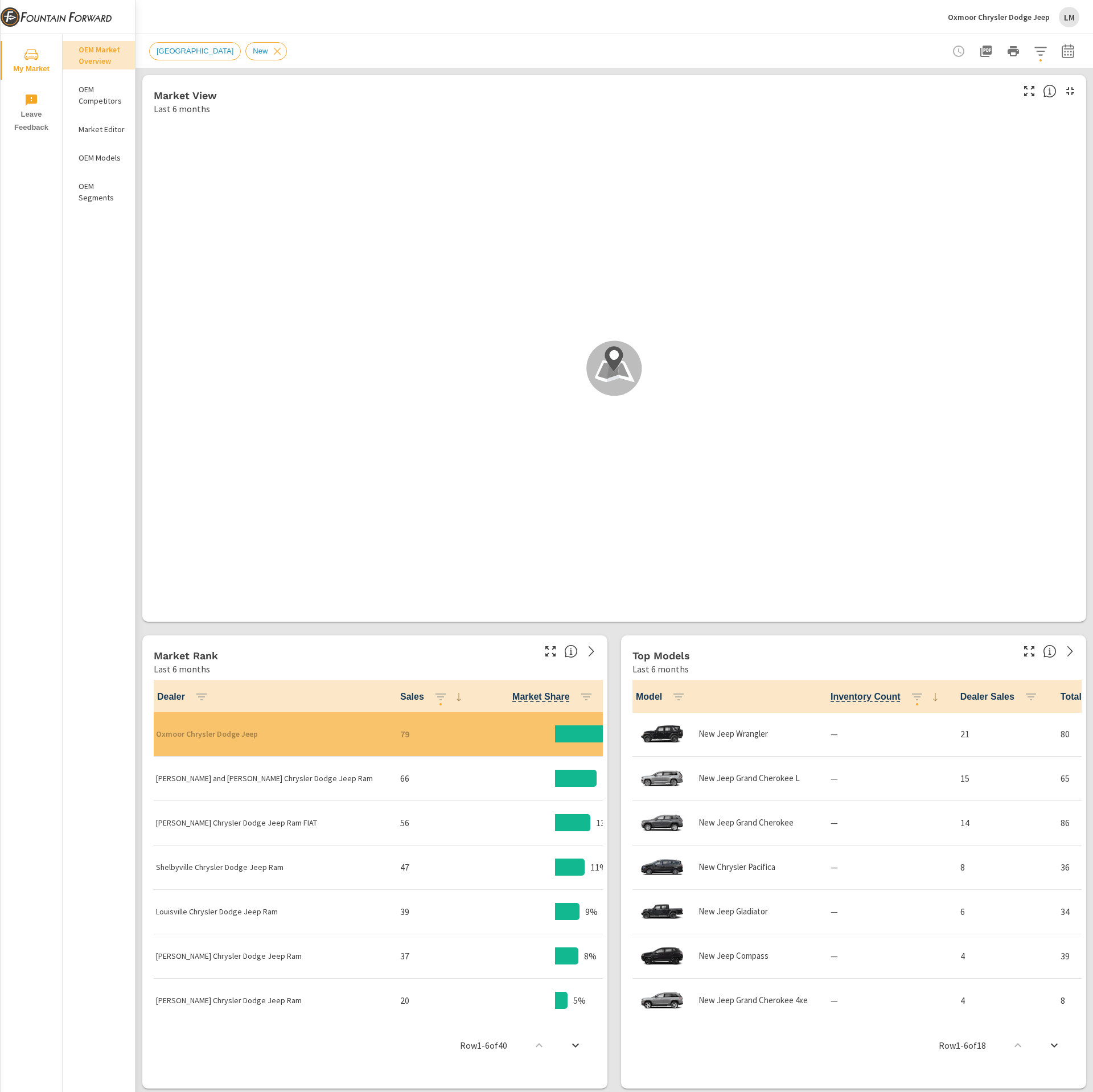
scroll to position [1, 0]
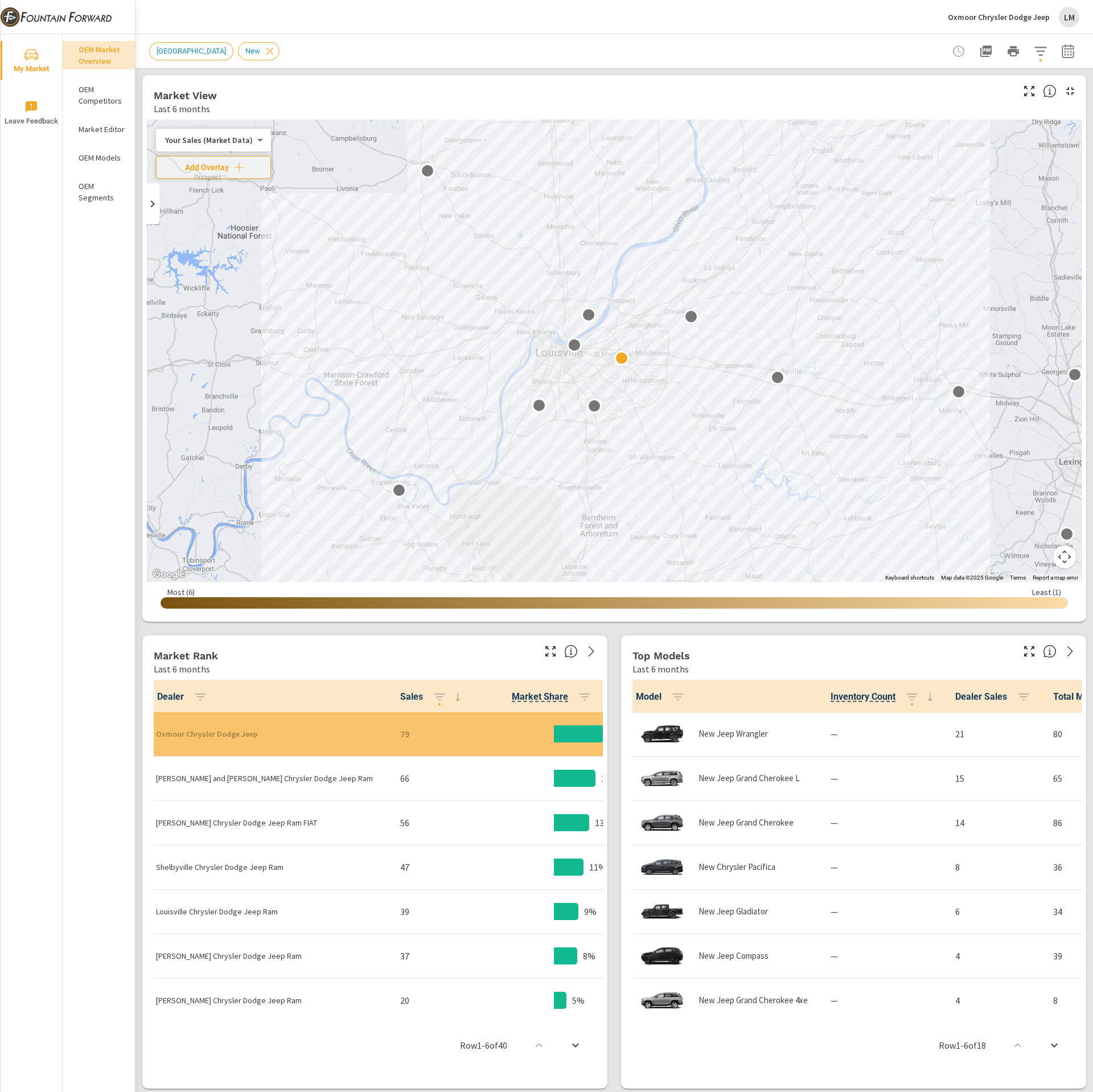
click at [980, 53] on icon "button" at bounding box center [986, 51] width 12 height 12
click at [327, 49] on div "[GEOGRAPHIC_DATA] New" at bounding box center [534, 51] width 771 height 18
click at [202, 50] on span "[GEOGRAPHIC_DATA]" at bounding box center [191, 51] width 83 height 9
click at [266, 52] on icon at bounding box center [270, 51] width 8 height 8
click at [1061, 22] on div "LM" at bounding box center [1069, 17] width 20 height 21
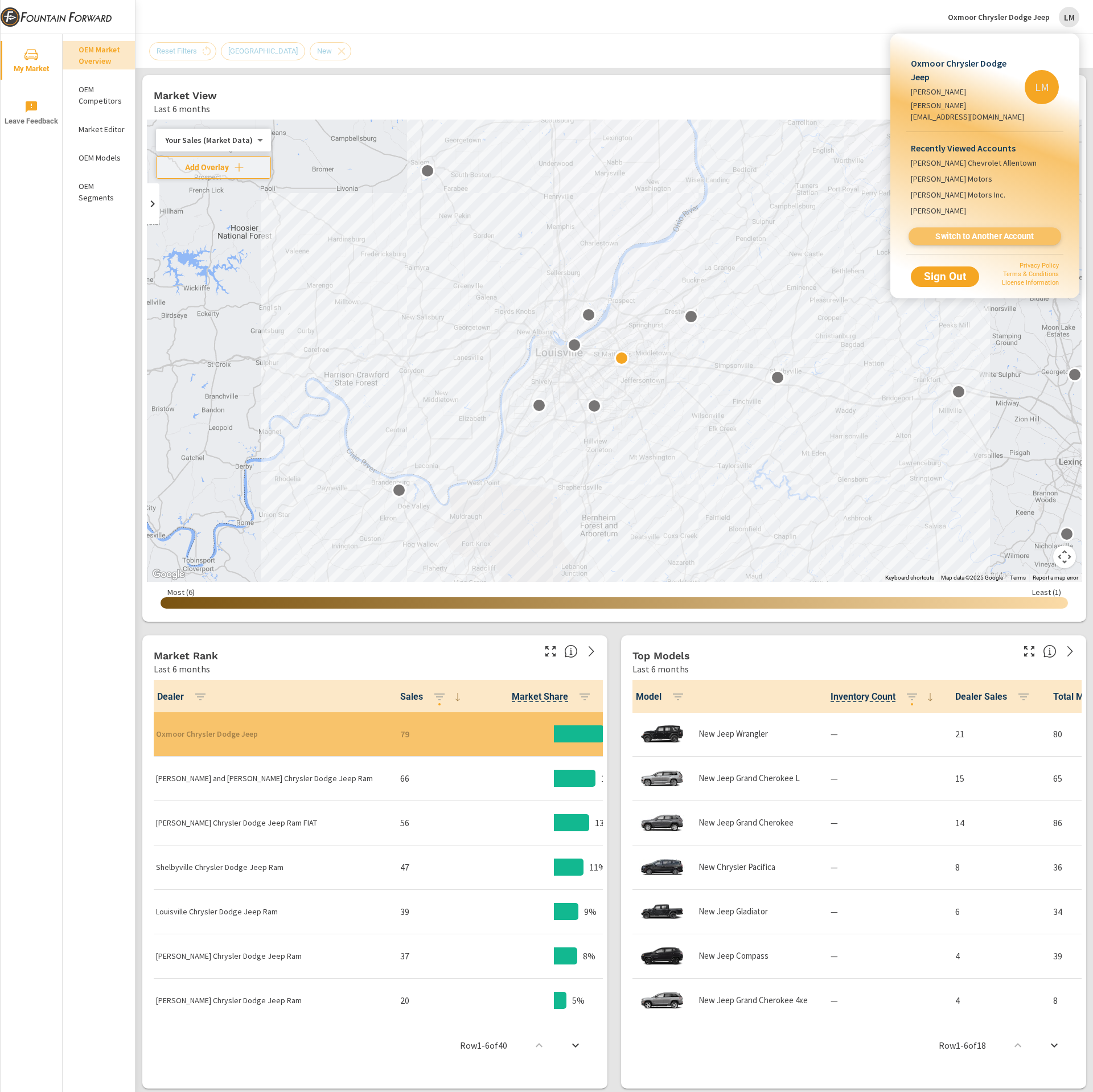
click at [970, 228] on link "Switch to Another Account" at bounding box center [984, 236] width 152 height 18
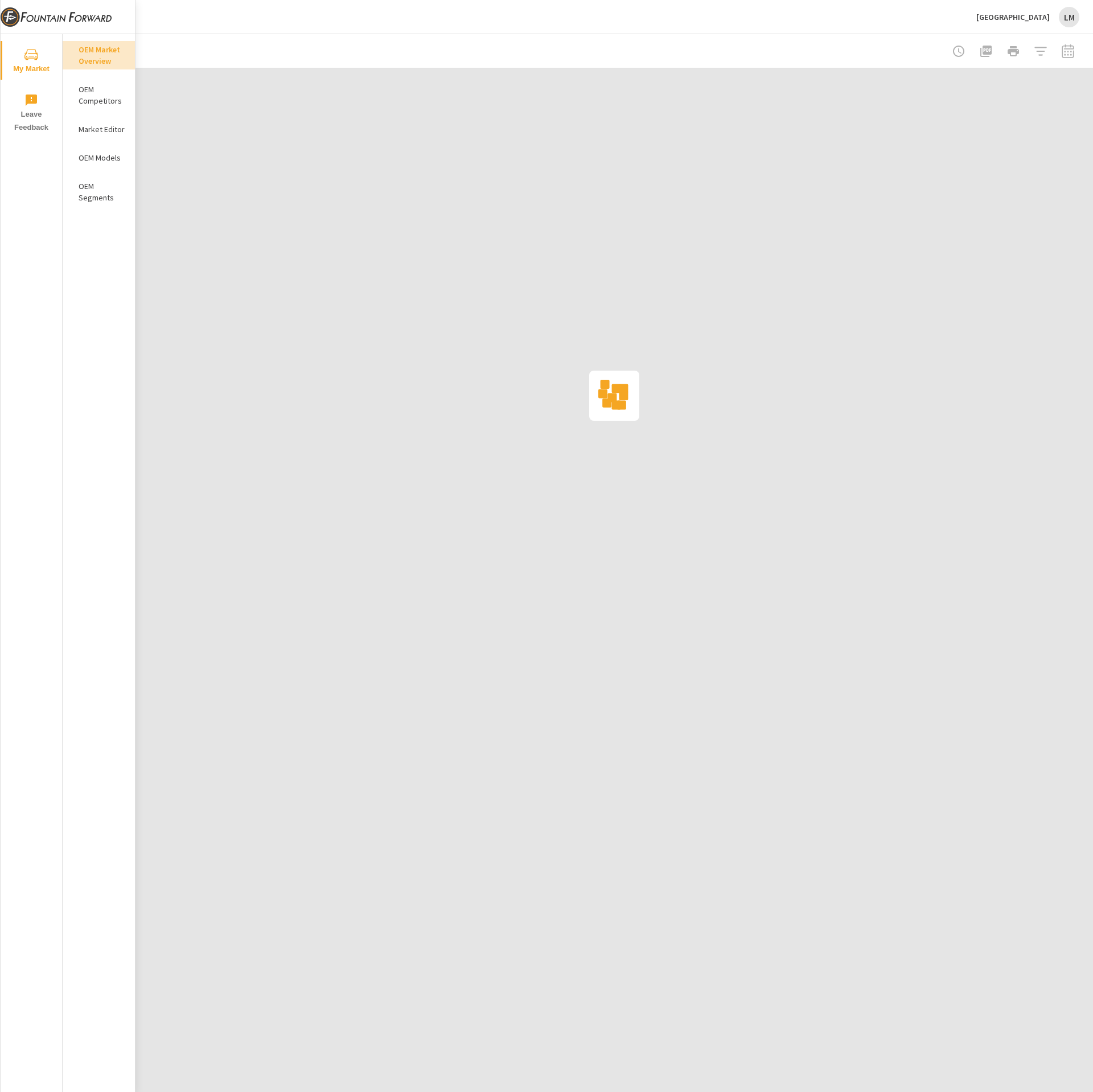
click at [859, 409] on div at bounding box center [614, 396] width 958 height 655
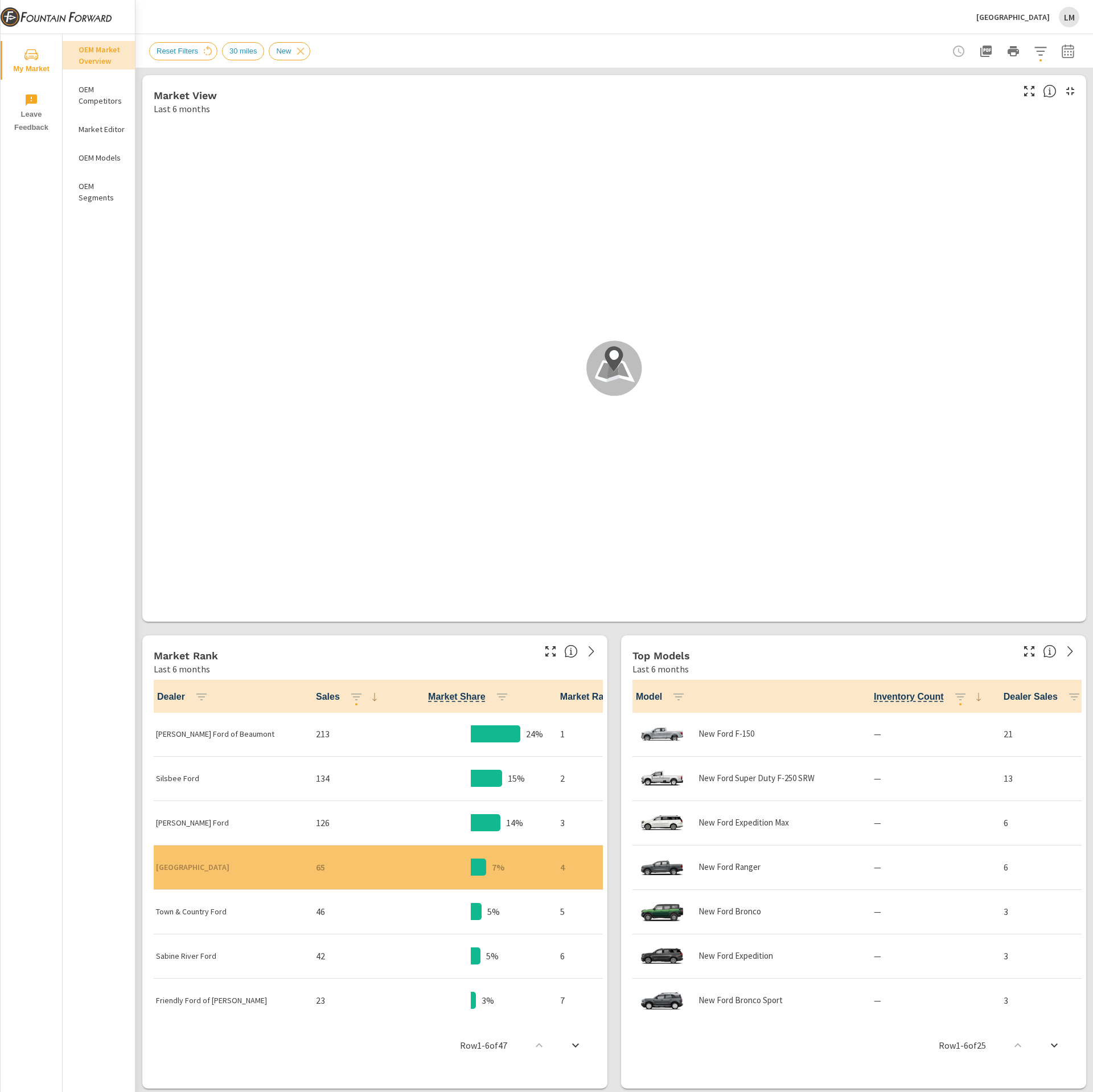
scroll to position [1, 0]
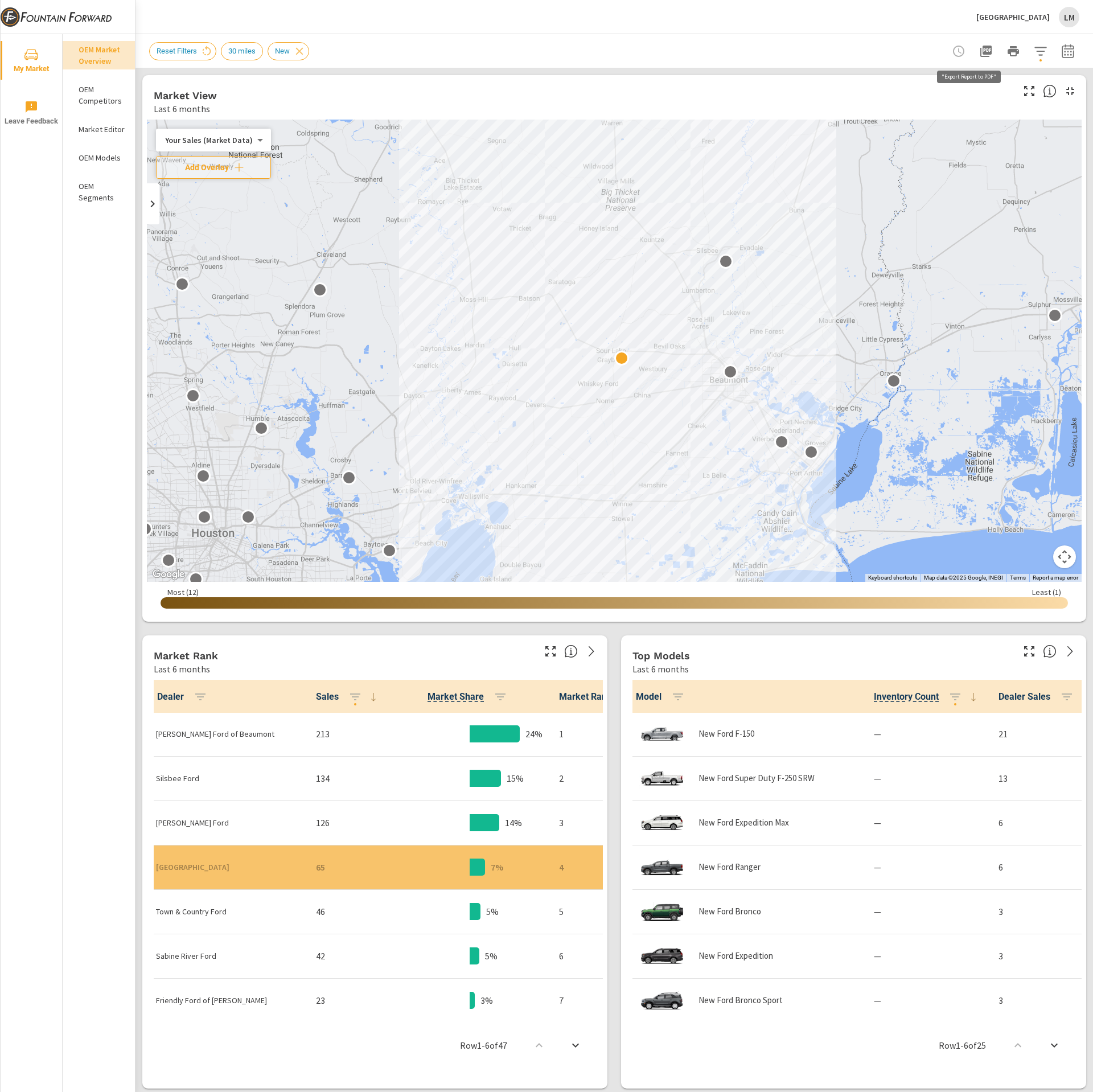
click at [980, 53] on icon "button" at bounding box center [986, 51] width 12 height 12
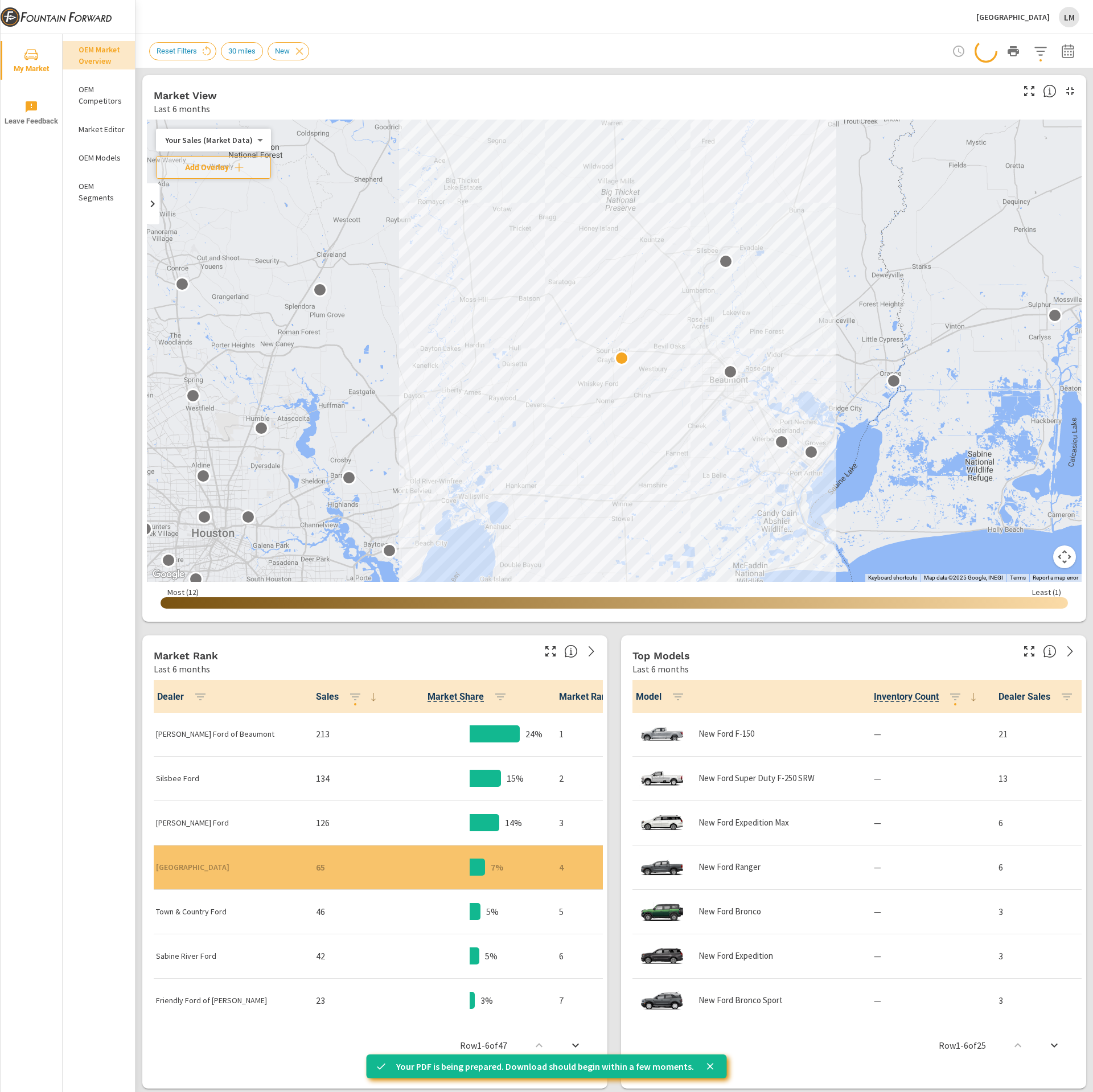
click at [568, 42] on div "Reset Filters 30 miles New" at bounding box center [534, 51] width 771 height 18
click at [1034, 50] on icon "button" at bounding box center [1040, 51] width 14 height 14
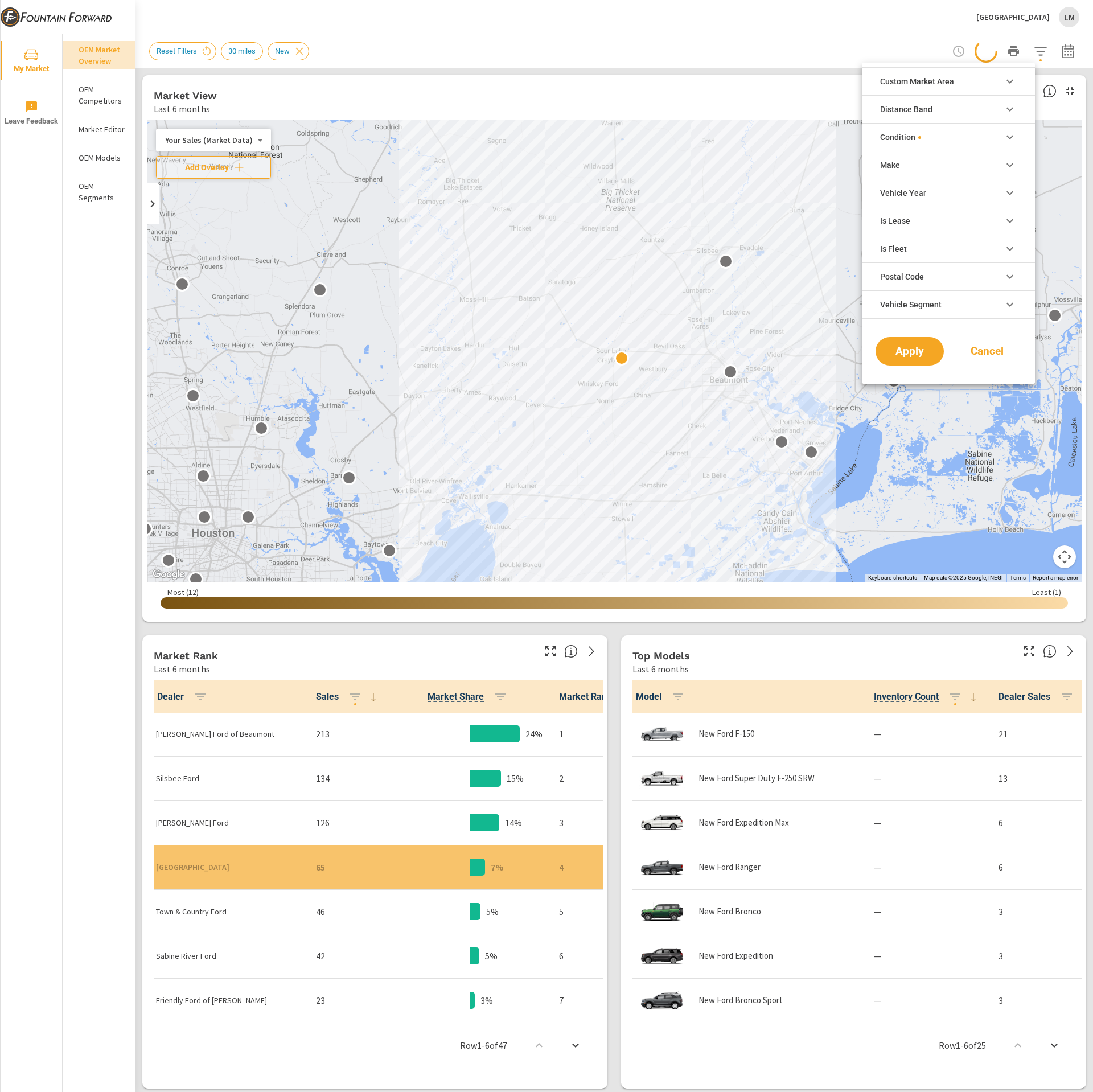
click at [976, 135] on li "Condition" at bounding box center [948, 137] width 173 height 28
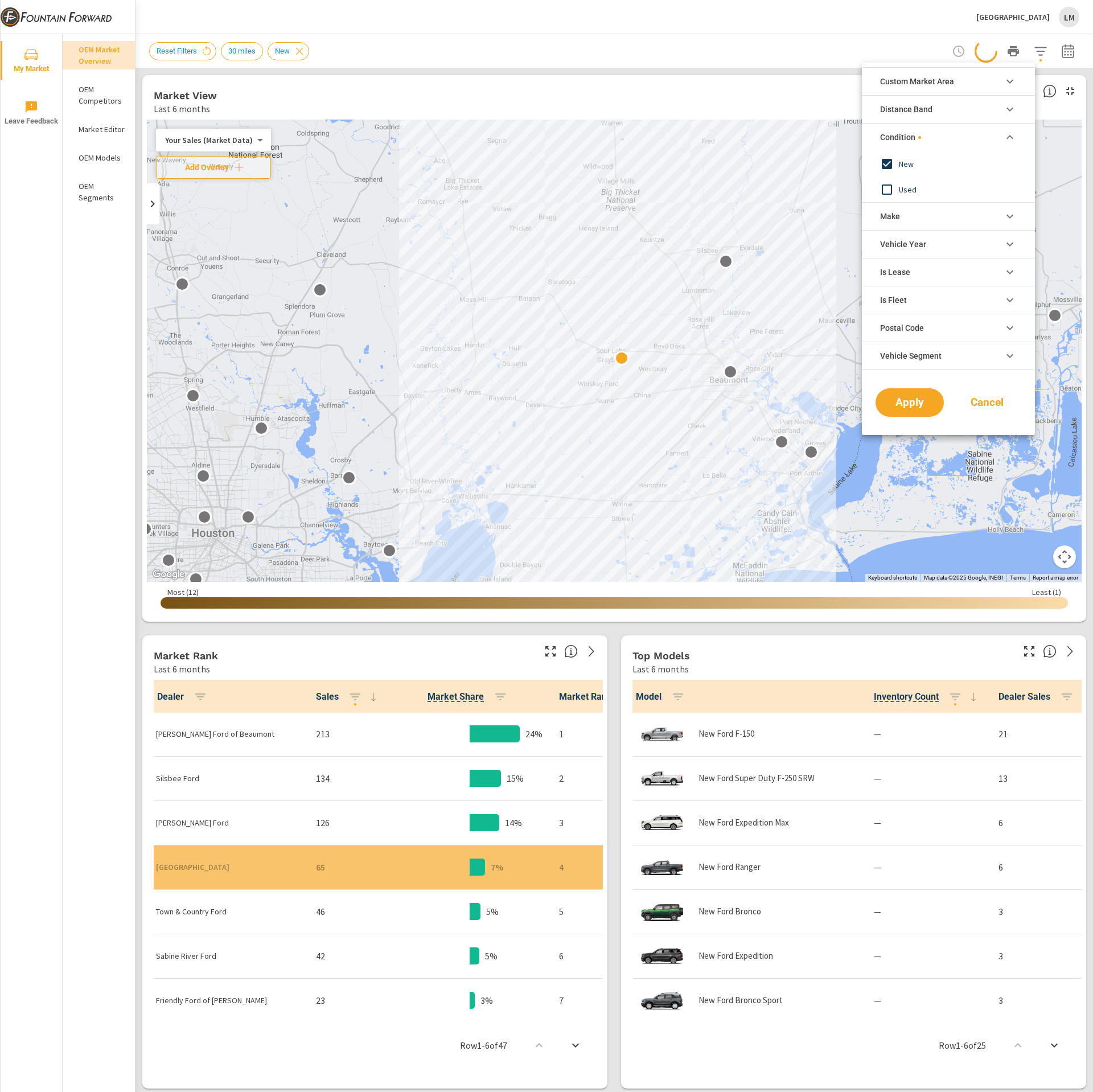
click at [804, 22] on div at bounding box center [546, 546] width 1093 height 1092
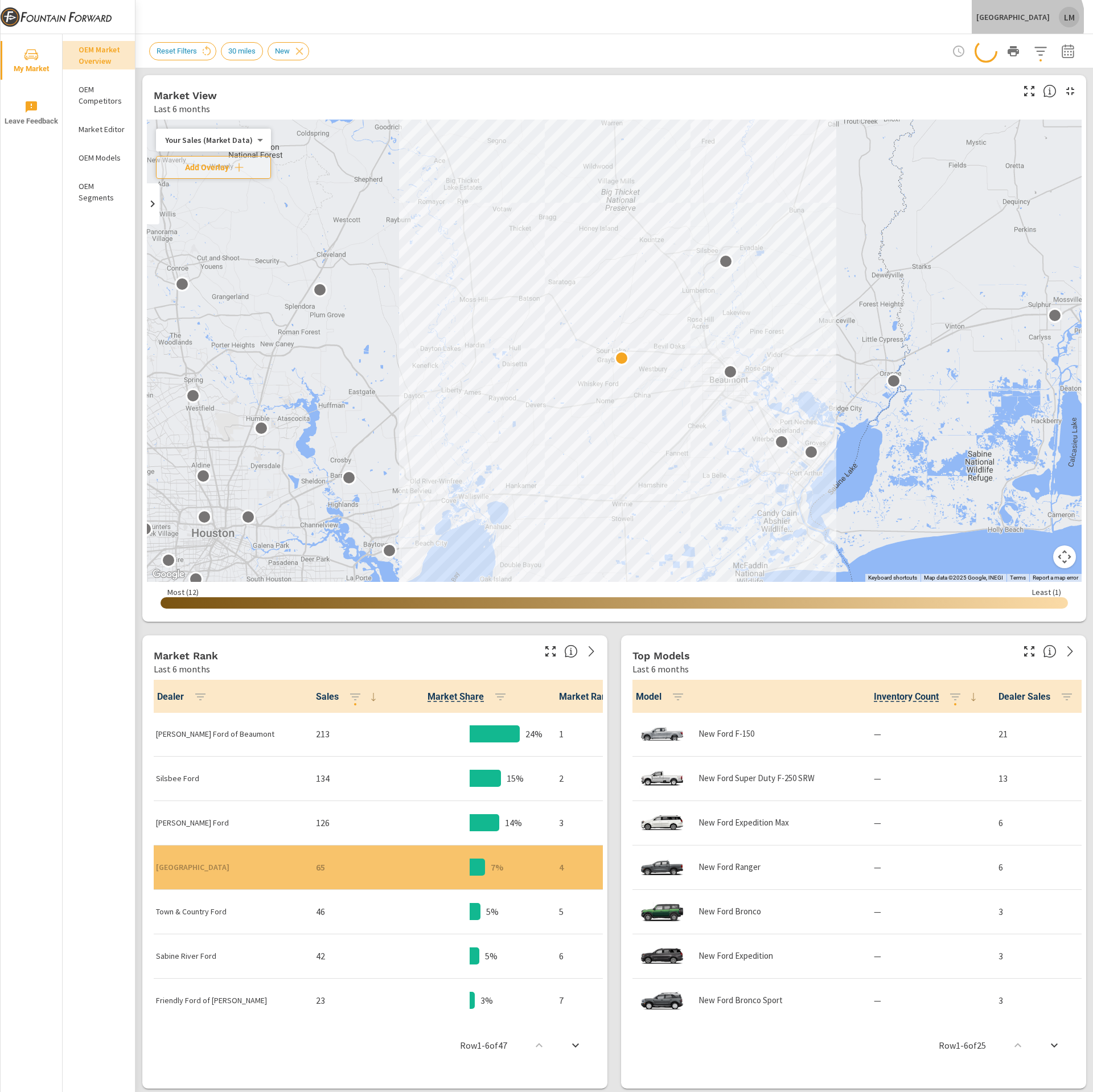
click at [1049, 20] on p "[GEOGRAPHIC_DATA]" at bounding box center [1013, 17] width 74 height 10
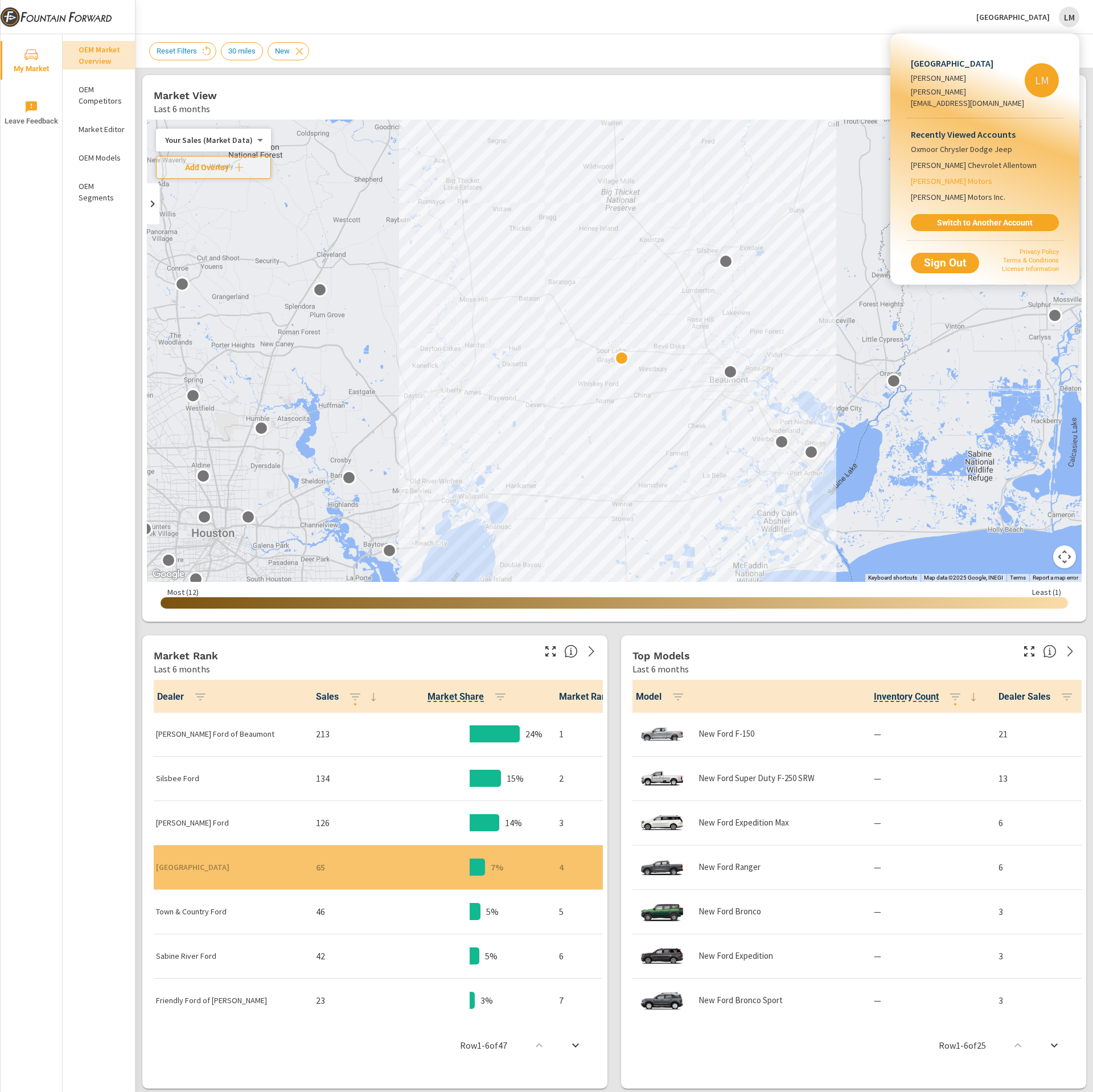
click at [965, 176] on span "[PERSON_NAME] Motors" at bounding box center [951, 181] width 81 height 12
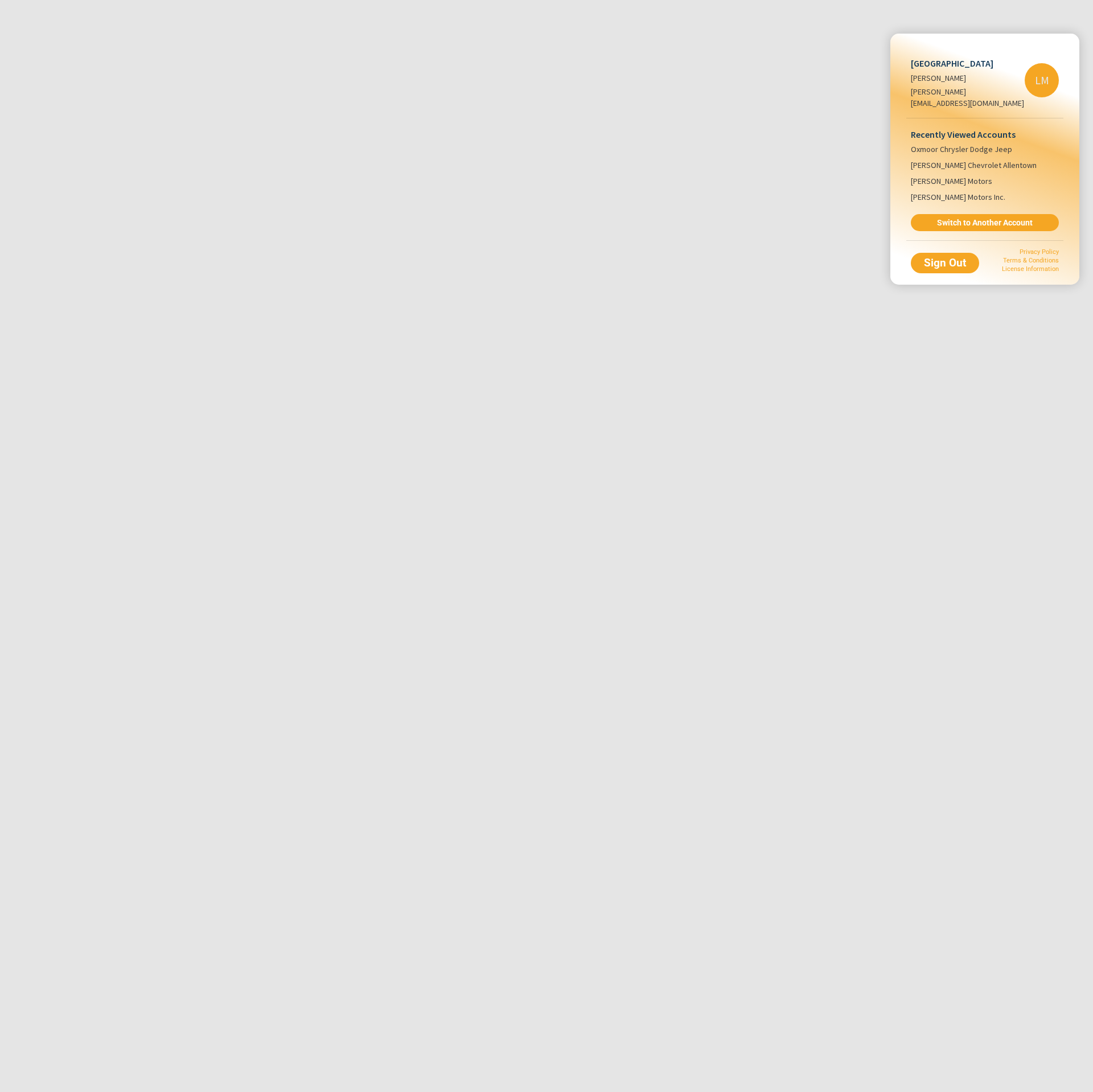
click at [771, 17] on div at bounding box center [546, 546] width 1093 height 1092
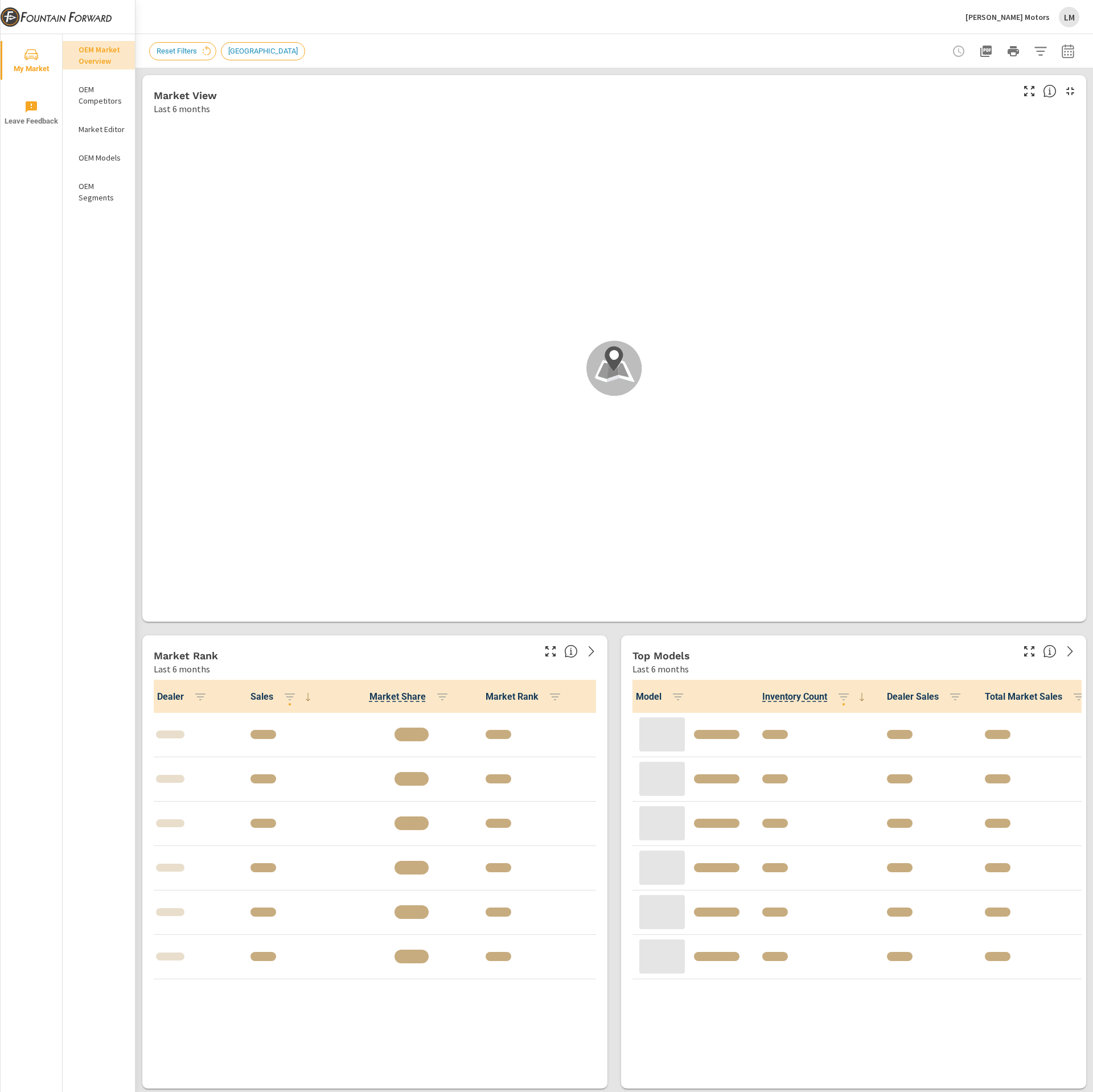
scroll to position [2577, 0]
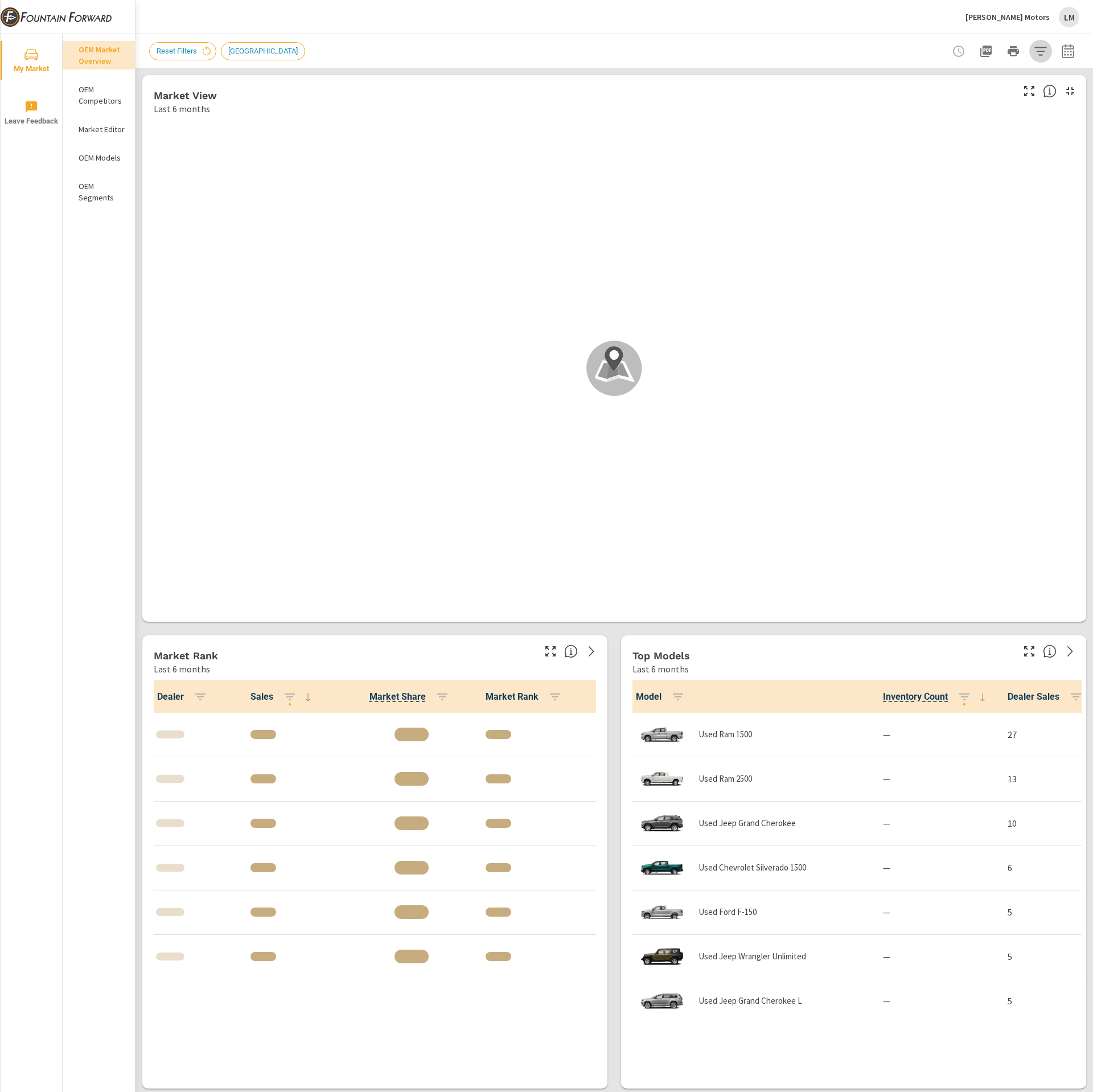
click at [1034, 51] on icon "button" at bounding box center [1040, 51] width 14 height 14
click at [978, 90] on li "Custom Market Area" at bounding box center [948, 81] width 173 height 28
click at [947, 164] on li "Distance Band" at bounding box center [948, 160] width 173 height 28
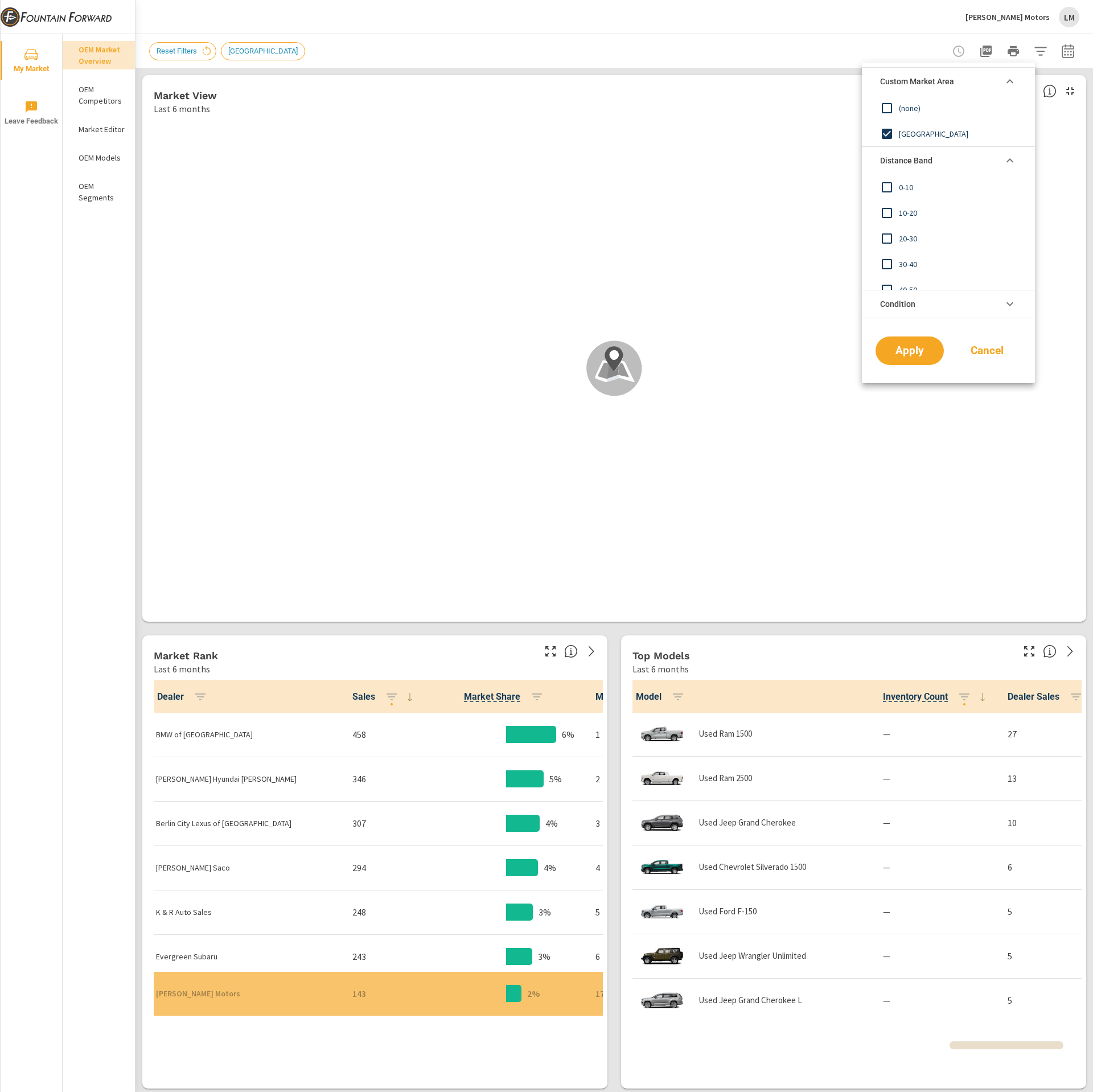
scroll to position [1, 0]
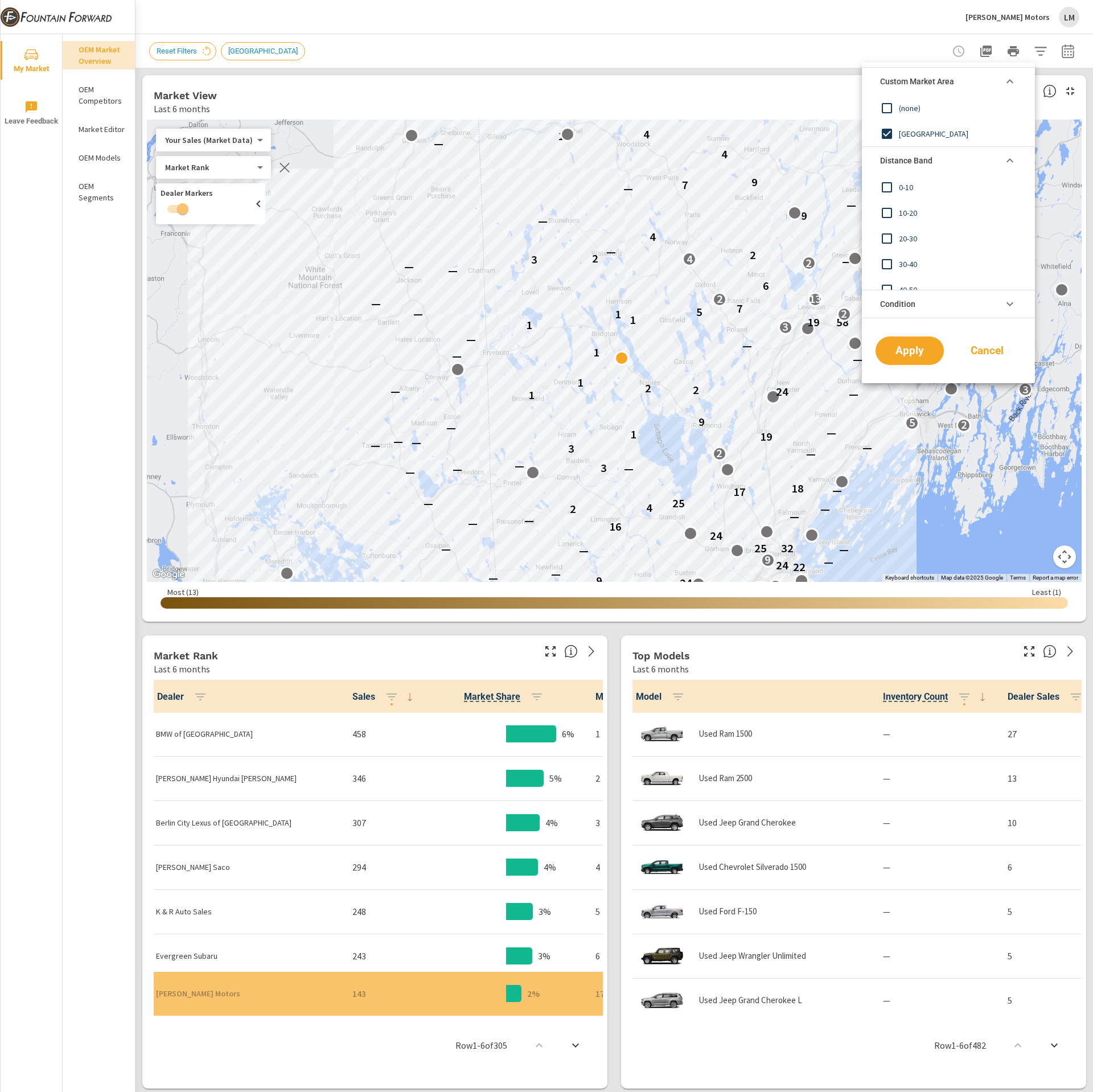
click at [936, 303] on li "Condition" at bounding box center [948, 304] width 173 height 29
click at [993, 336] on span "Used" at bounding box center [961, 331] width 125 height 14
click at [965, 336] on span "Used" at bounding box center [961, 331] width 125 height 14
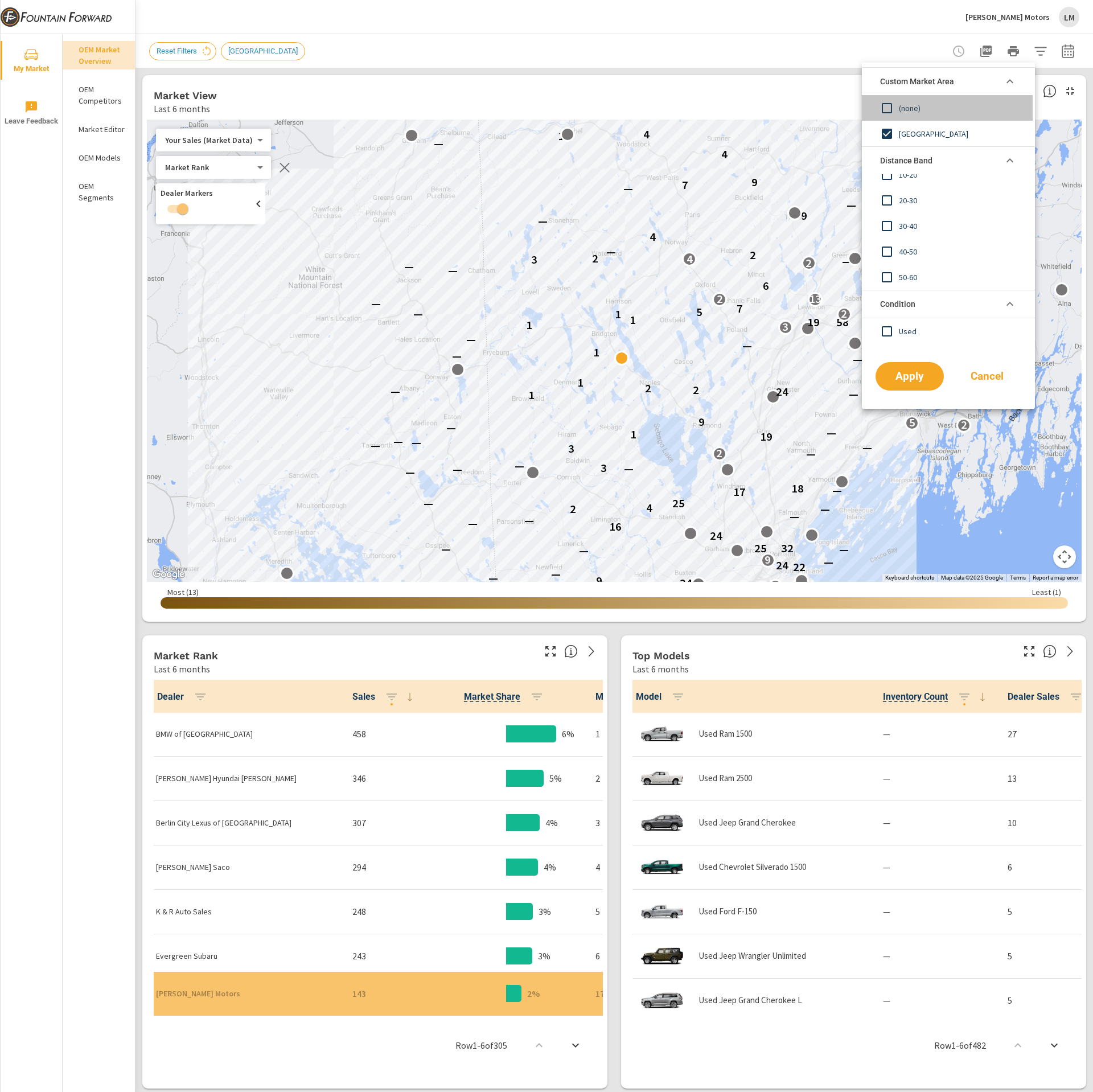
click at [907, 106] on span "(none)" at bounding box center [961, 108] width 125 height 14
click at [835, 14] on div at bounding box center [546, 546] width 1093 height 1092
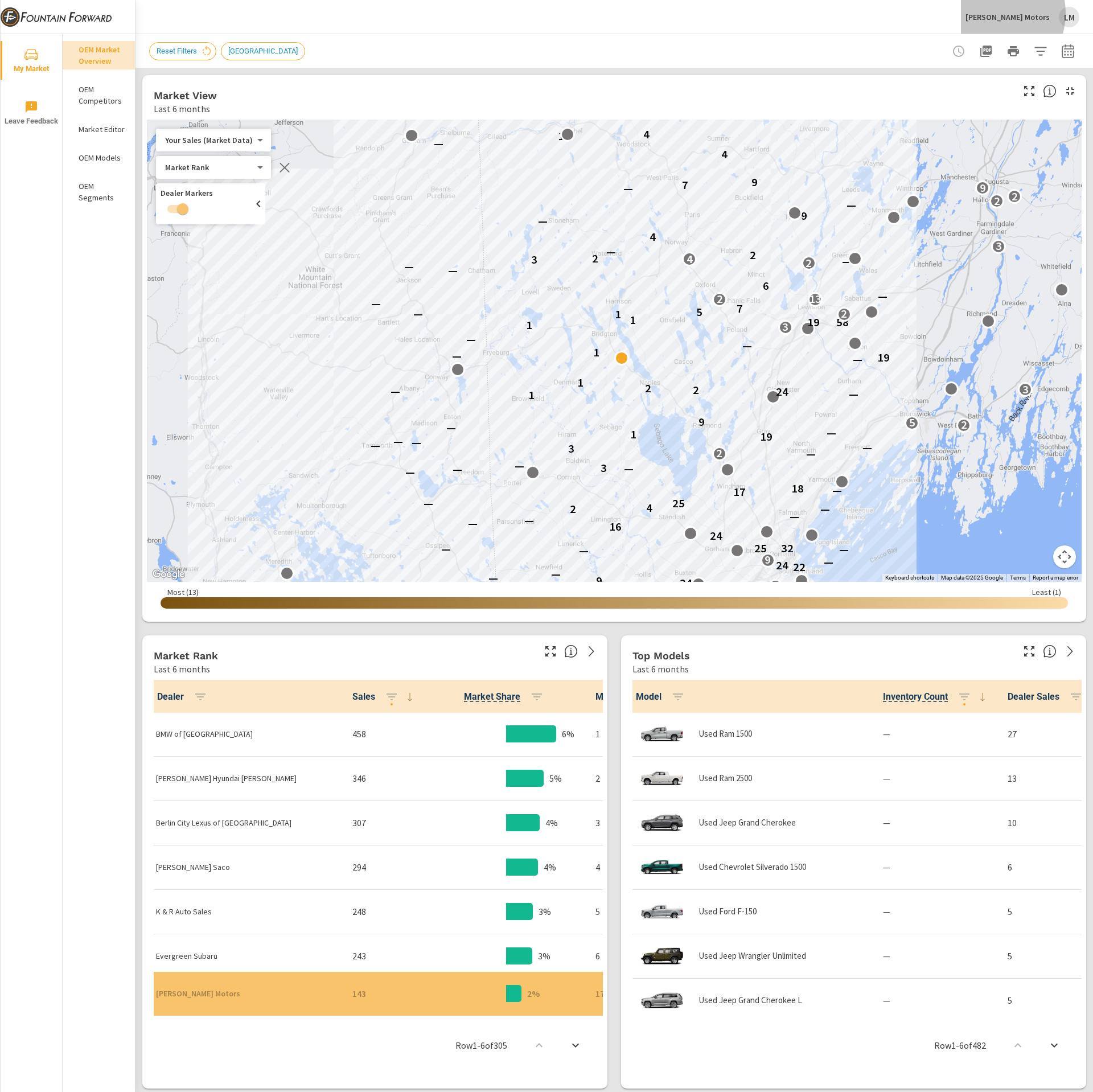
click at [1010, 13] on p "Macdonald Motors" at bounding box center [1007, 17] width 84 height 10
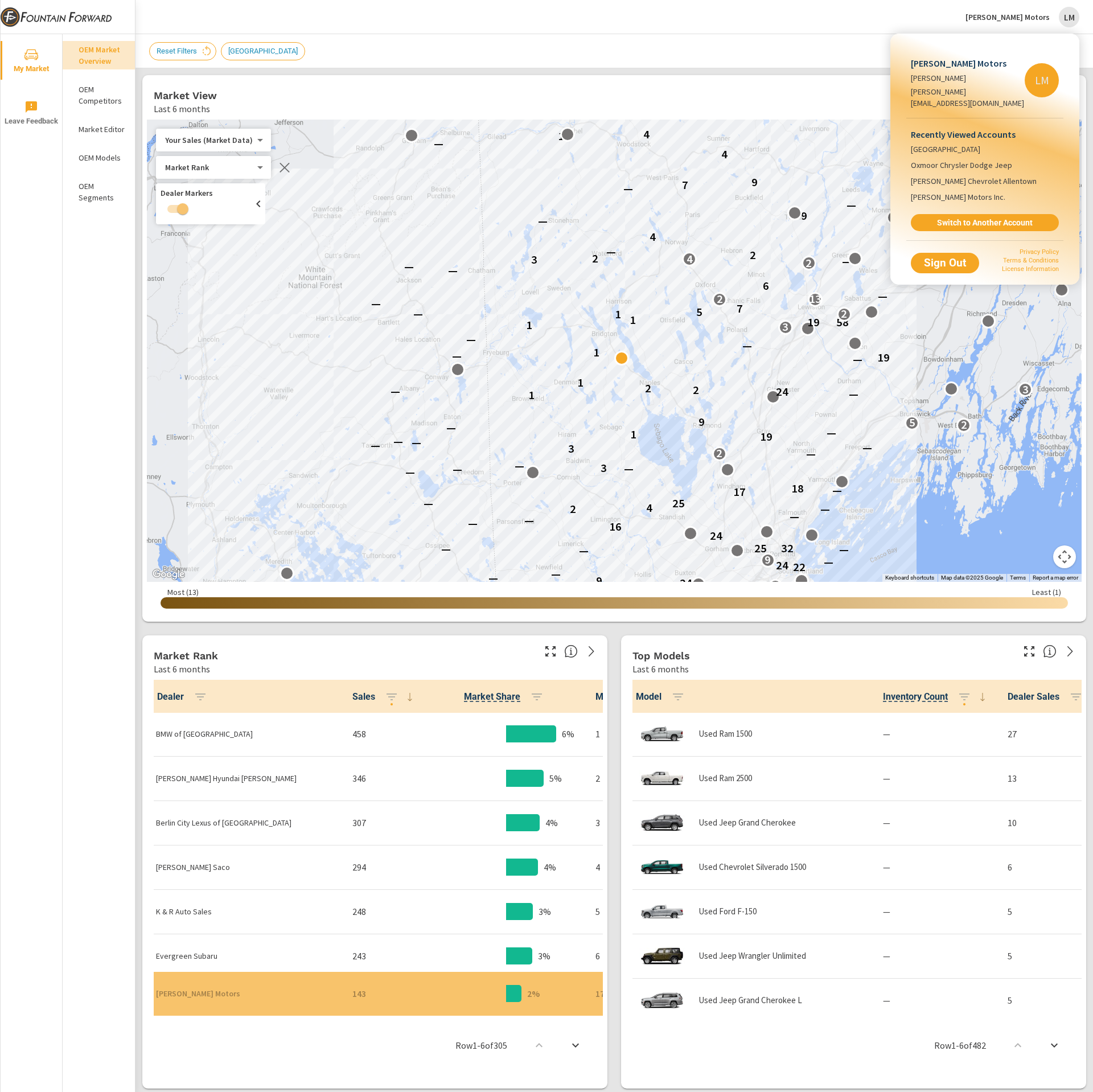
click at [951, 214] on link "Switch to Another Account" at bounding box center [984, 222] width 148 height 17
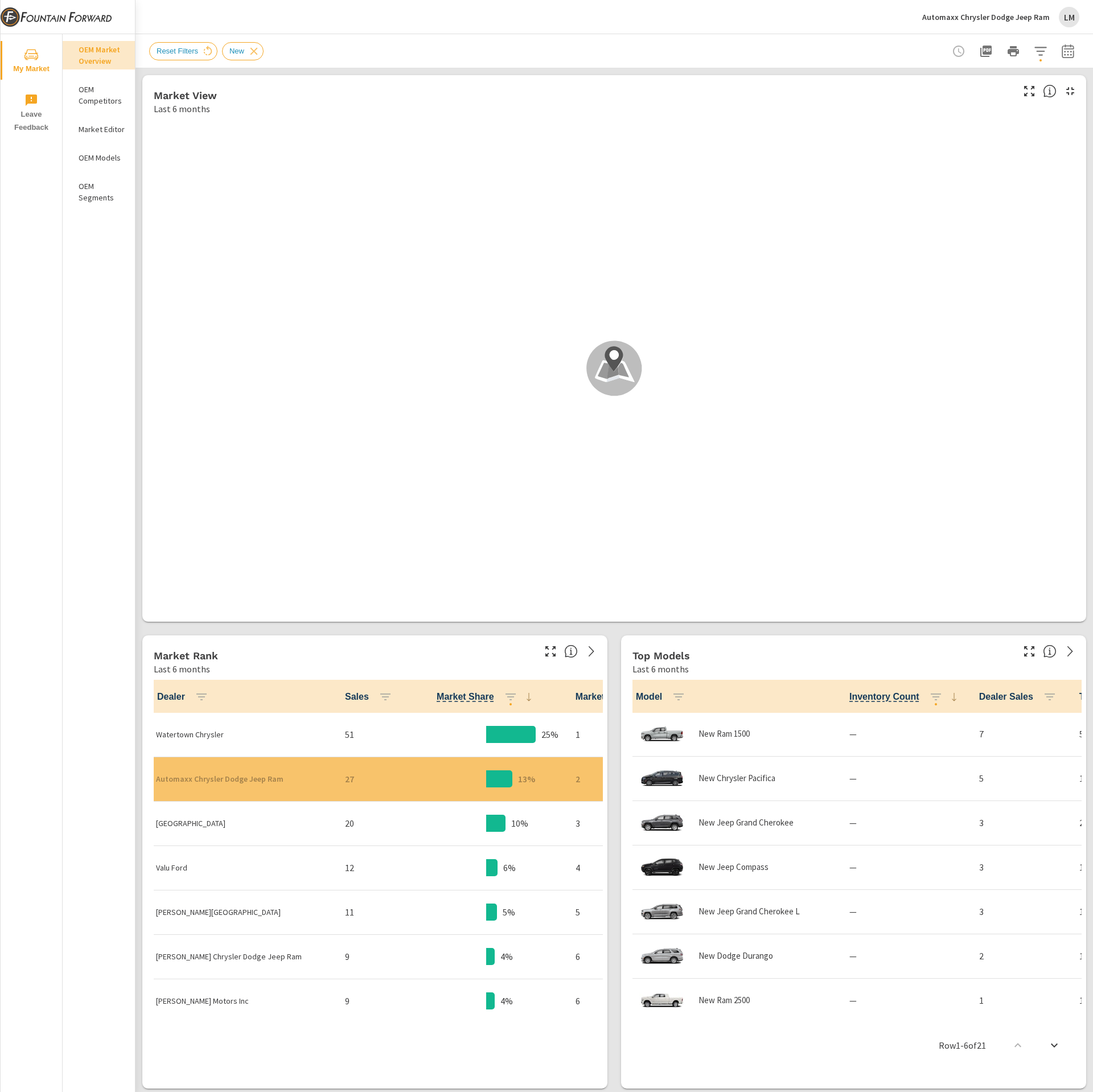
scroll to position [1, 0]
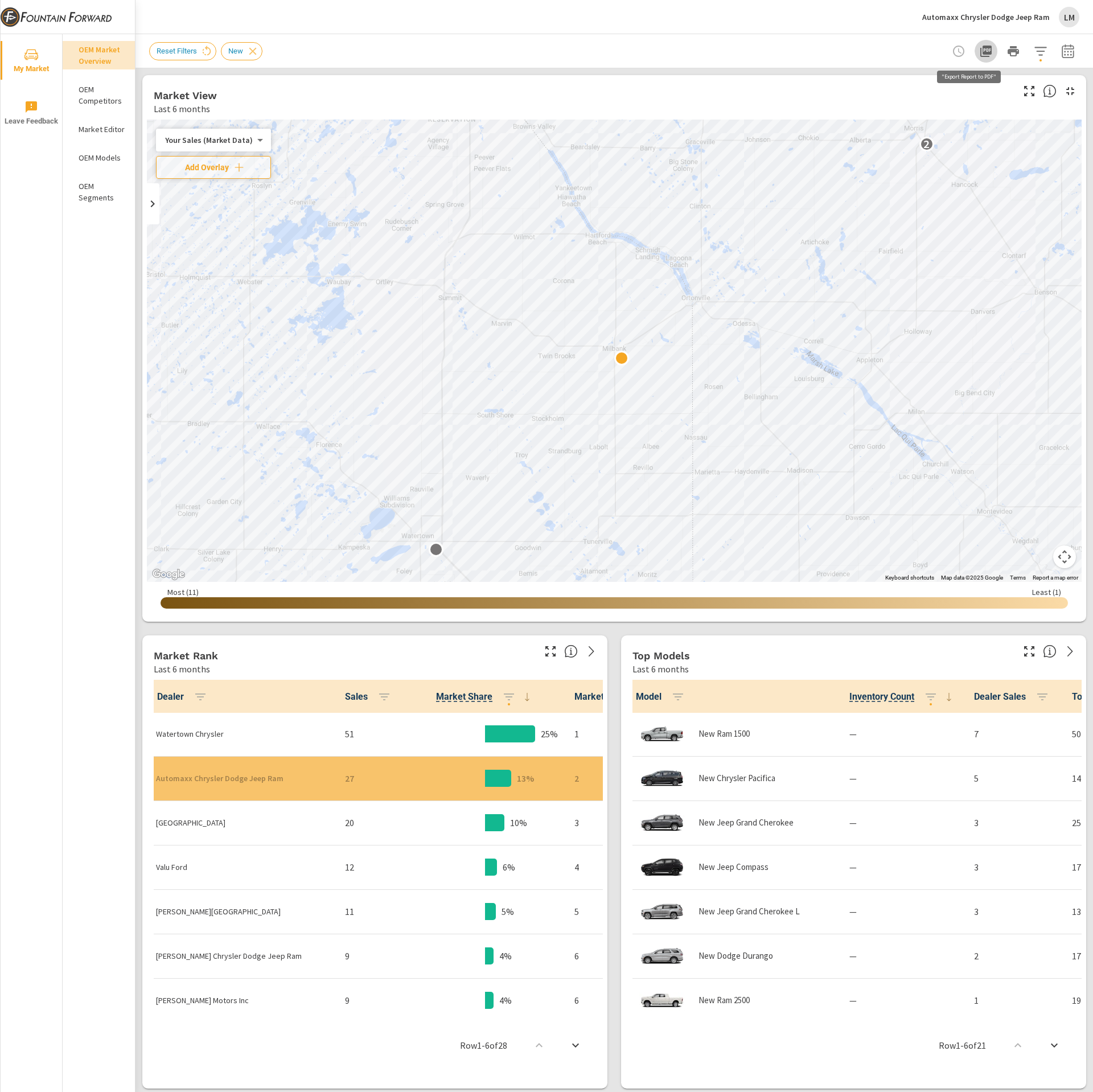
click at [980, 53] on icon "button" at bounding box center [986, 51] width 12 height 12
